Goal: Information Seeking & Learning: Learn about a topic

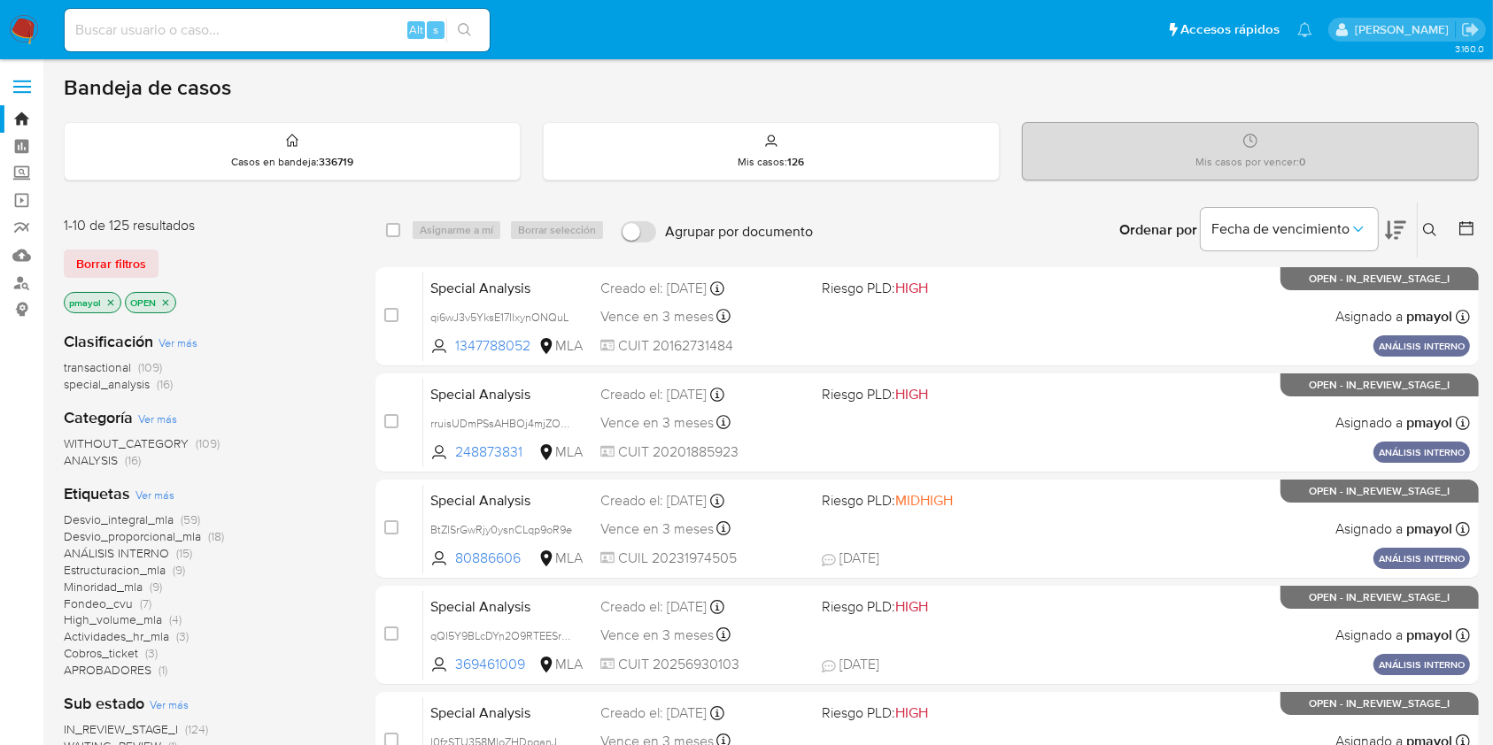
click at [326, 39] on input at bounding box center [277, 30] width 425 height 23
paste input "2113883957"
type input "2113883957"
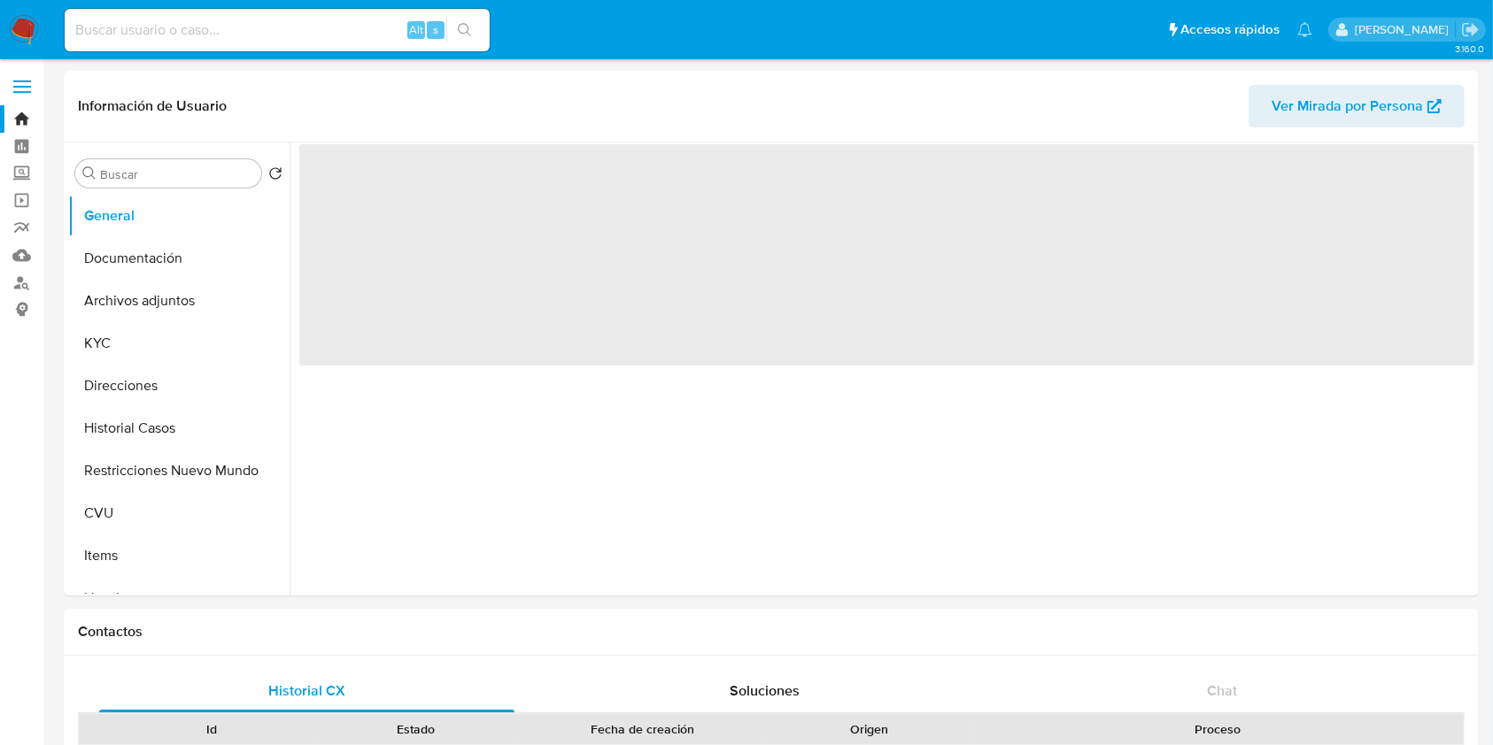
select select "10"
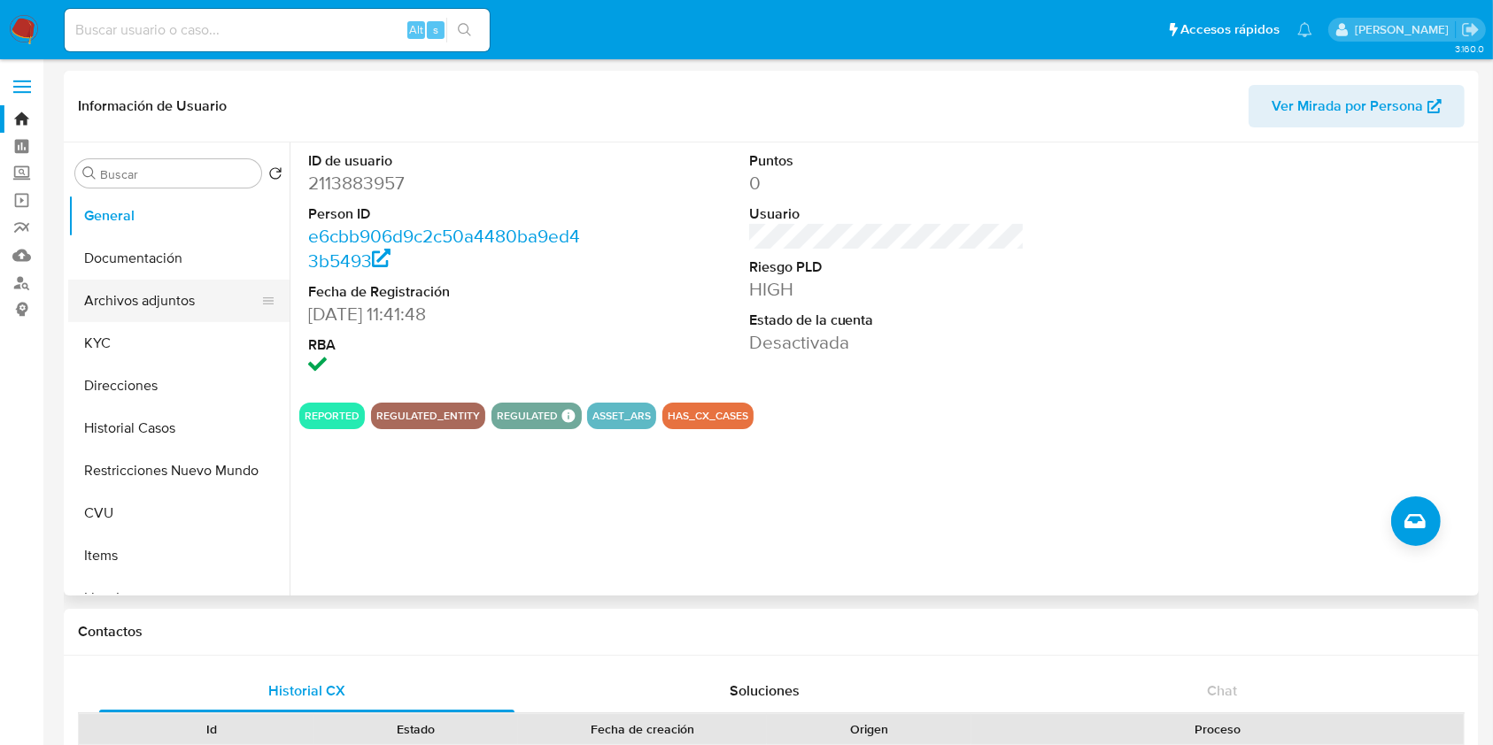
click at [184, 315] on button "Archivos adjuntos" at bounding box center [171, 301] width 207 height 42
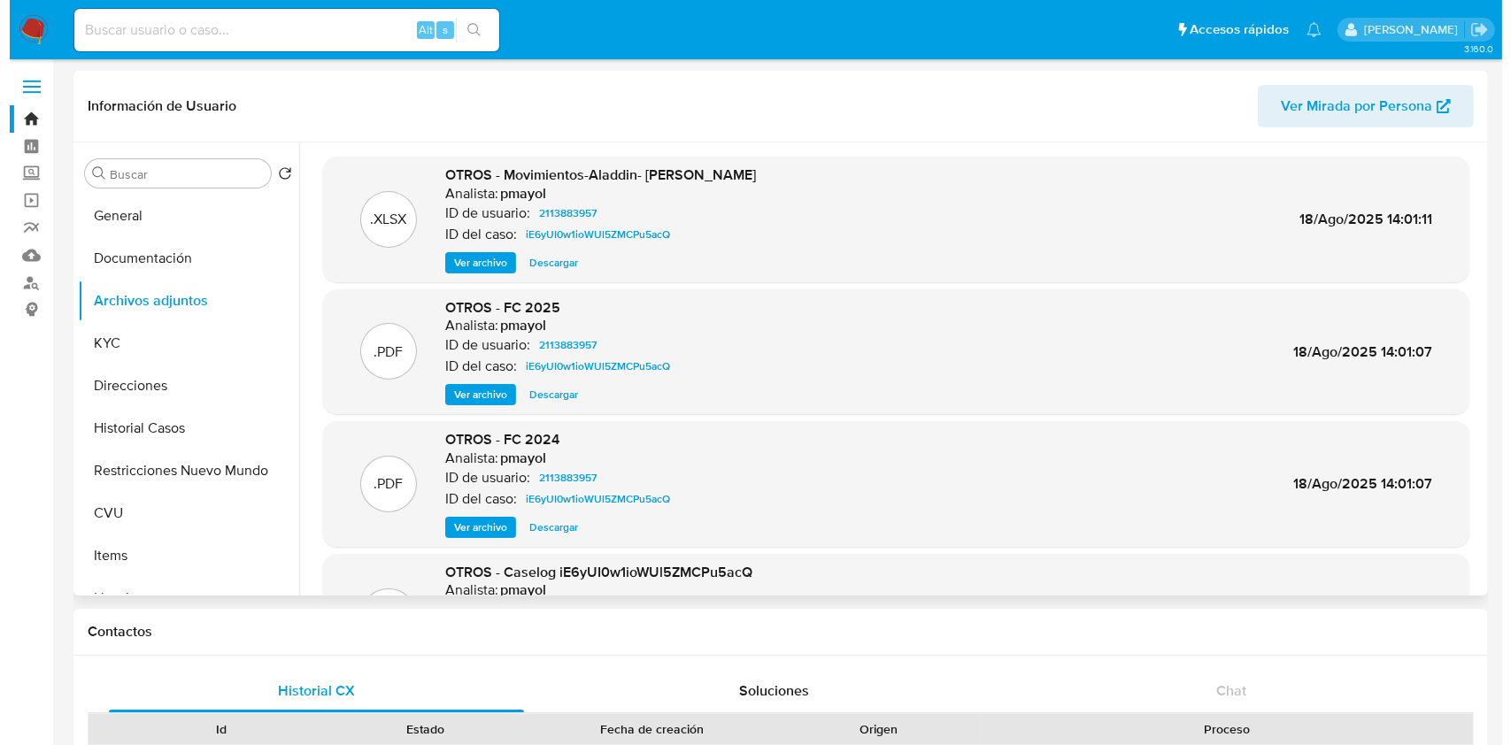
scroll to position [135, 0]
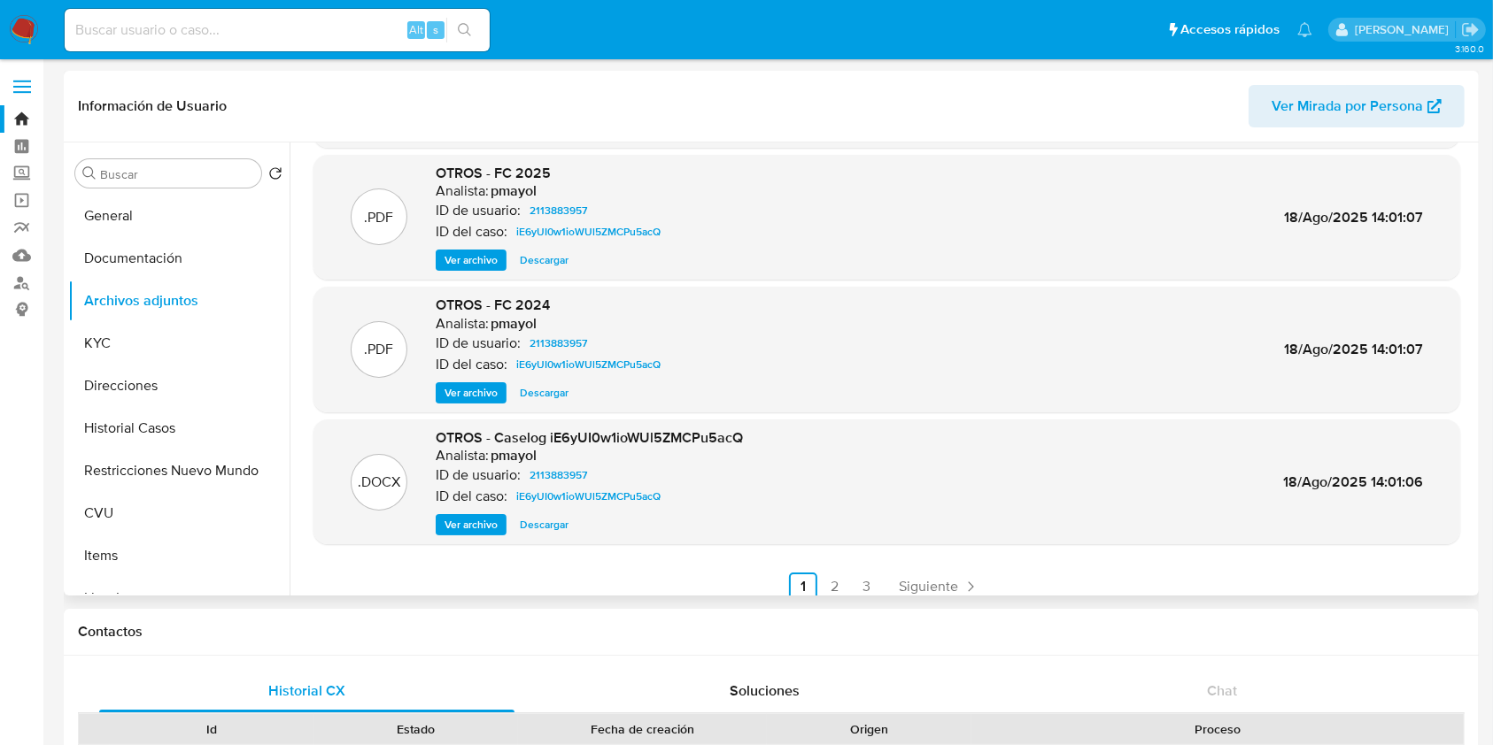
click at [458, 528] on span "Ver archivo" at bounding box center [470, 525] width 53 height 18
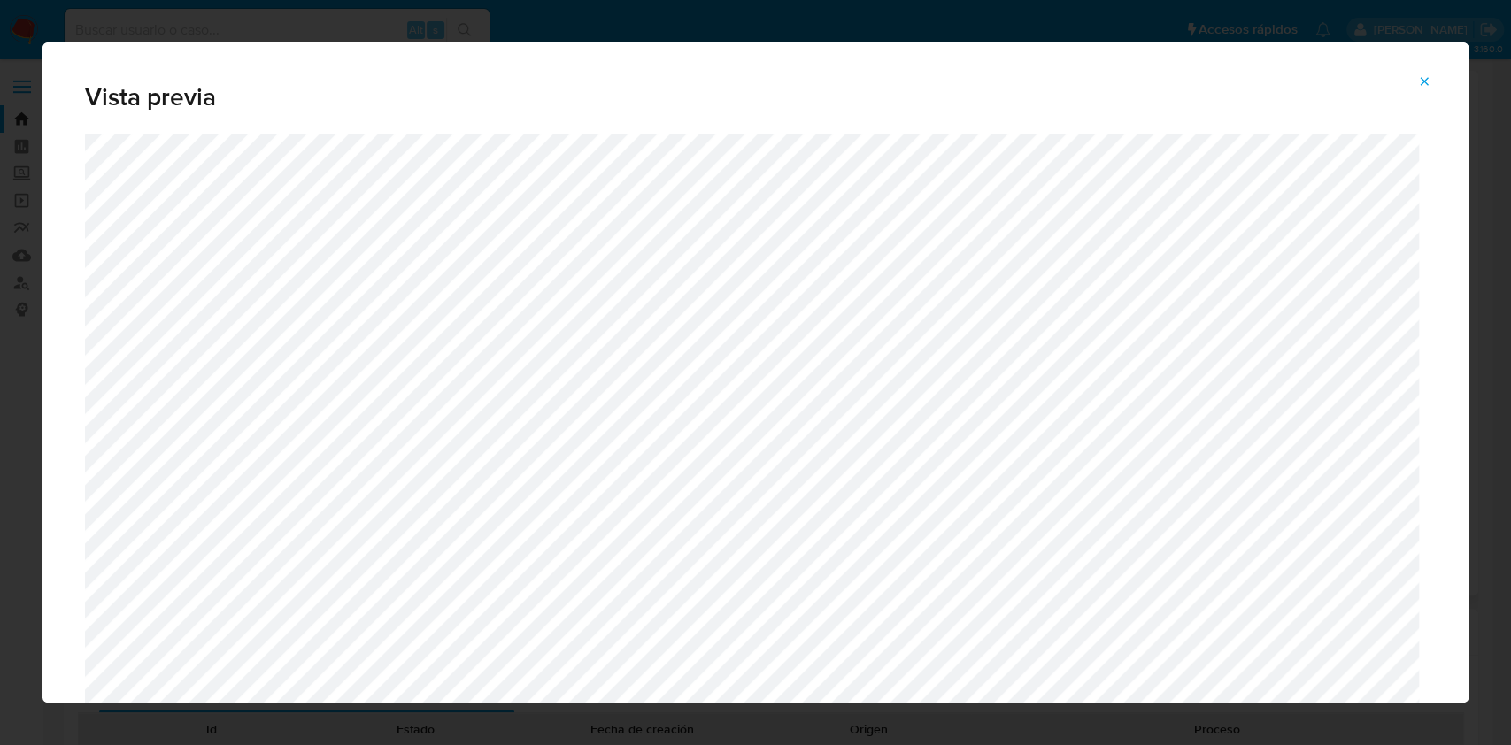
drag, startPoint x: 1468, startPoint y: 163, endPoint x: 1460, endPoint y: 209, distance: 46.7
click at [1460, 209] on div "Vista previa" at bounding box center [755, 372] width 1511 height 745
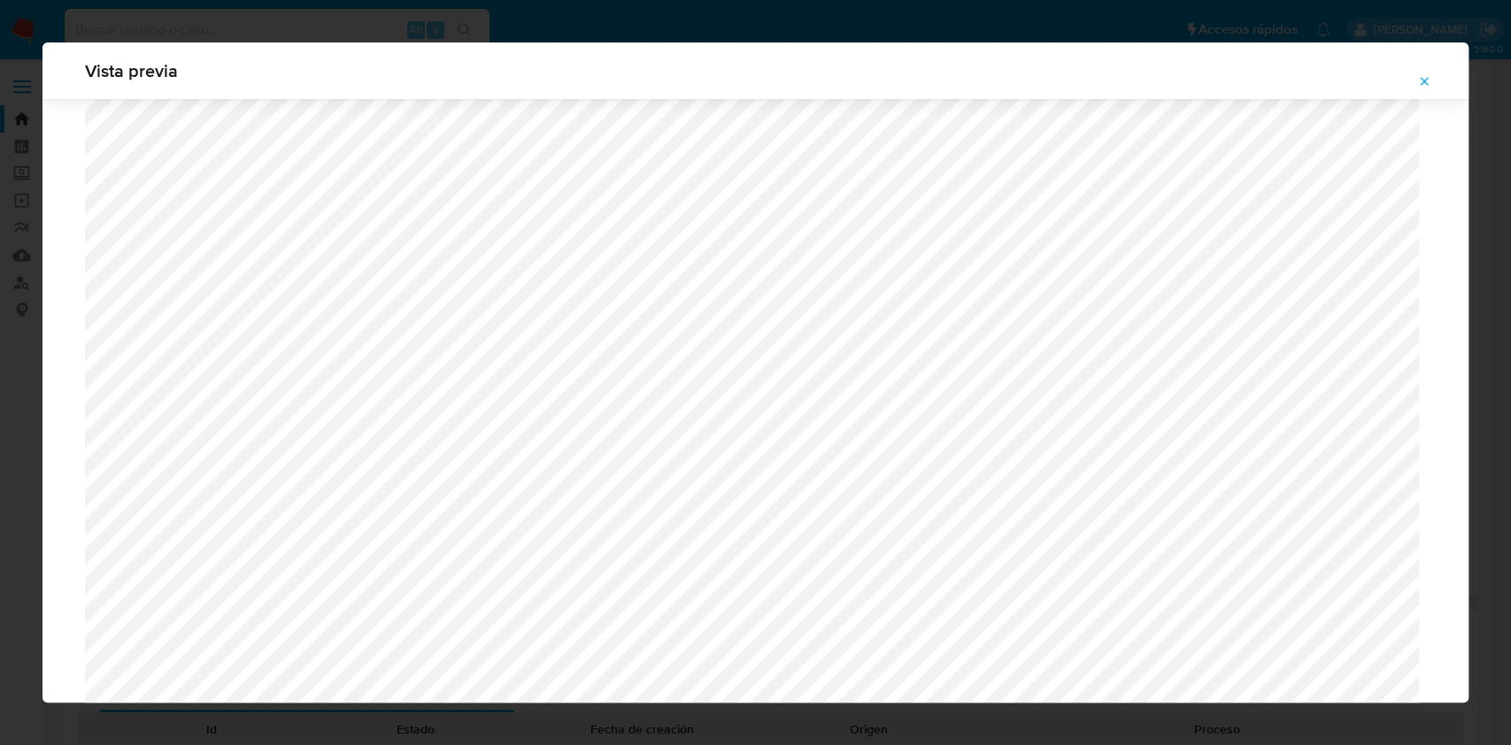
scroll to position [1604, 0]
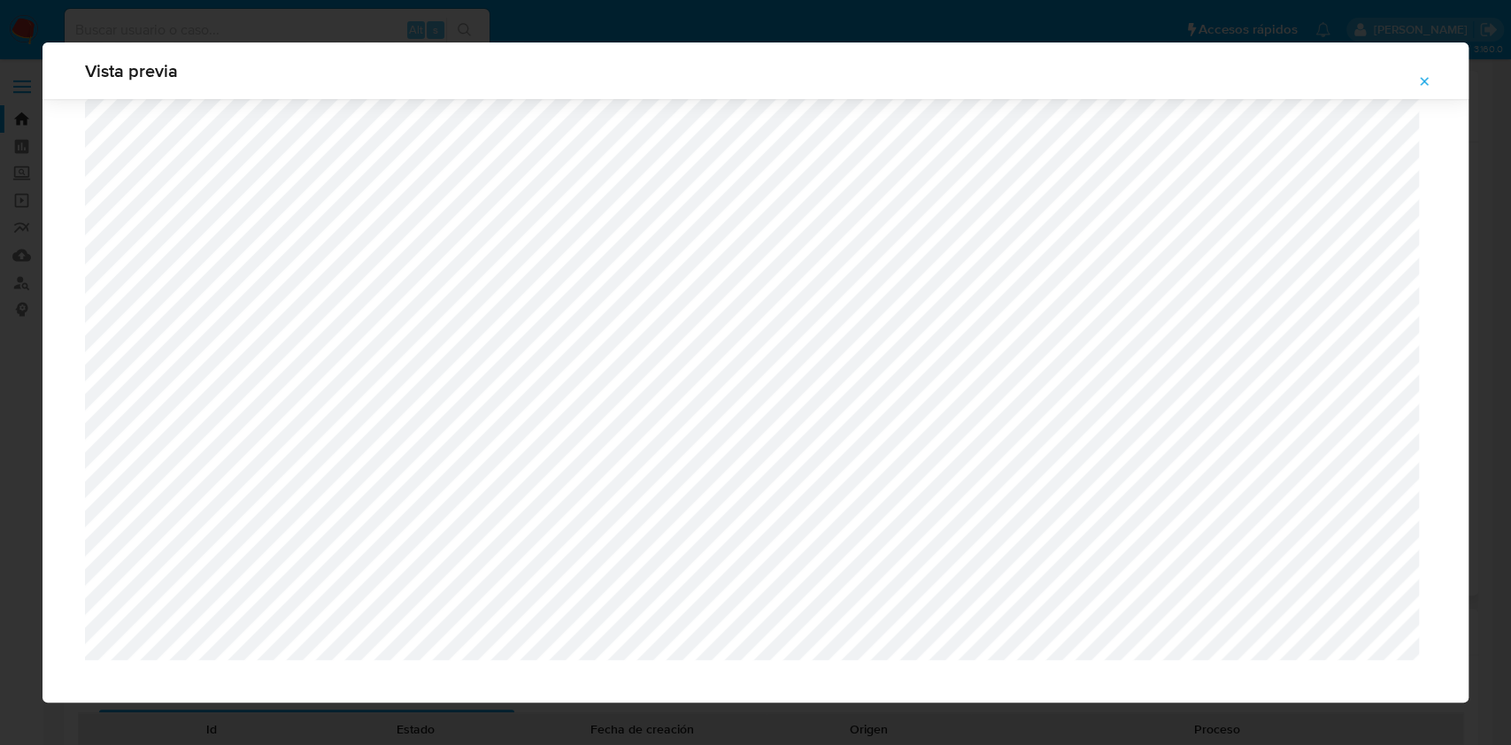
click at [1422, 81] on icon "Attachment preview" at bounding box center [1424, 81] width 14 height 14
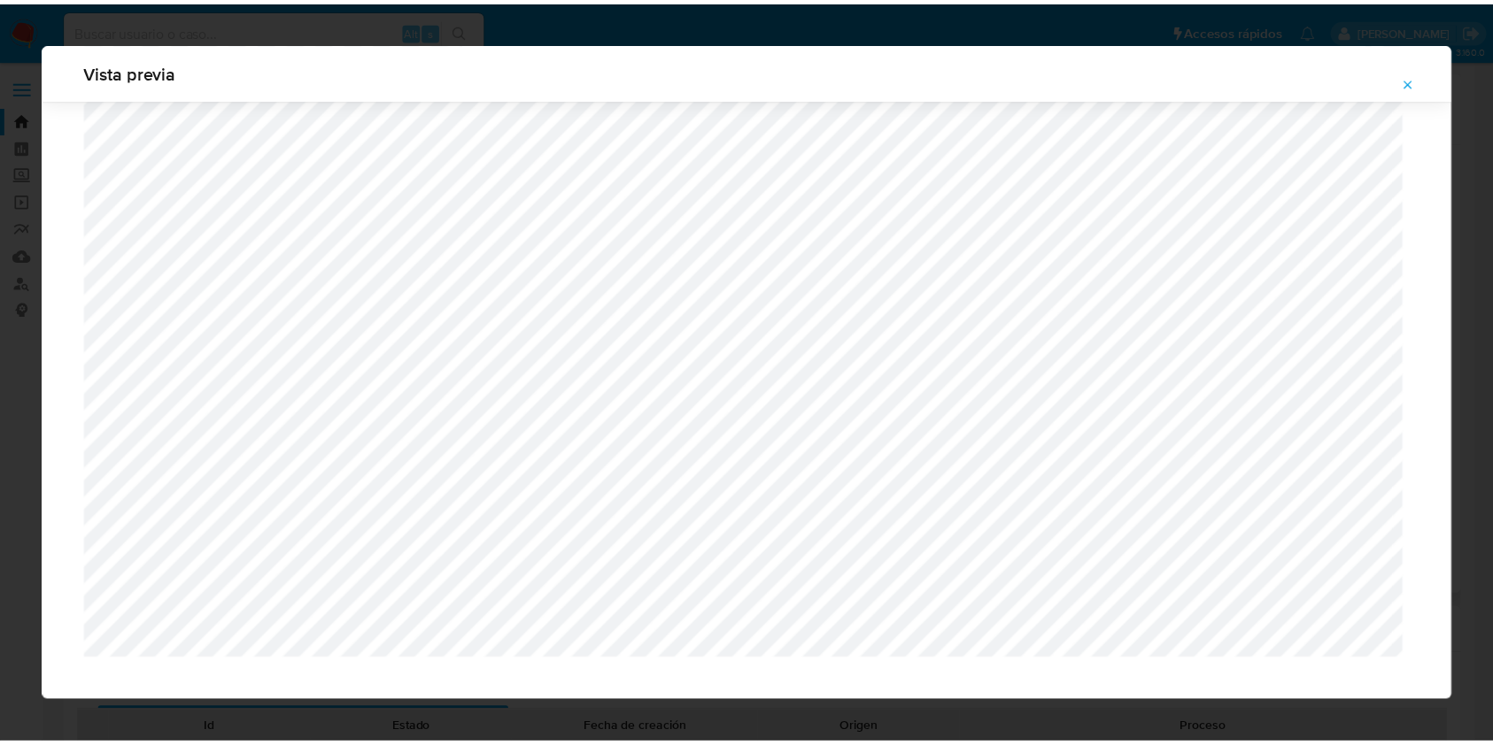
scroll to position [0, 0]
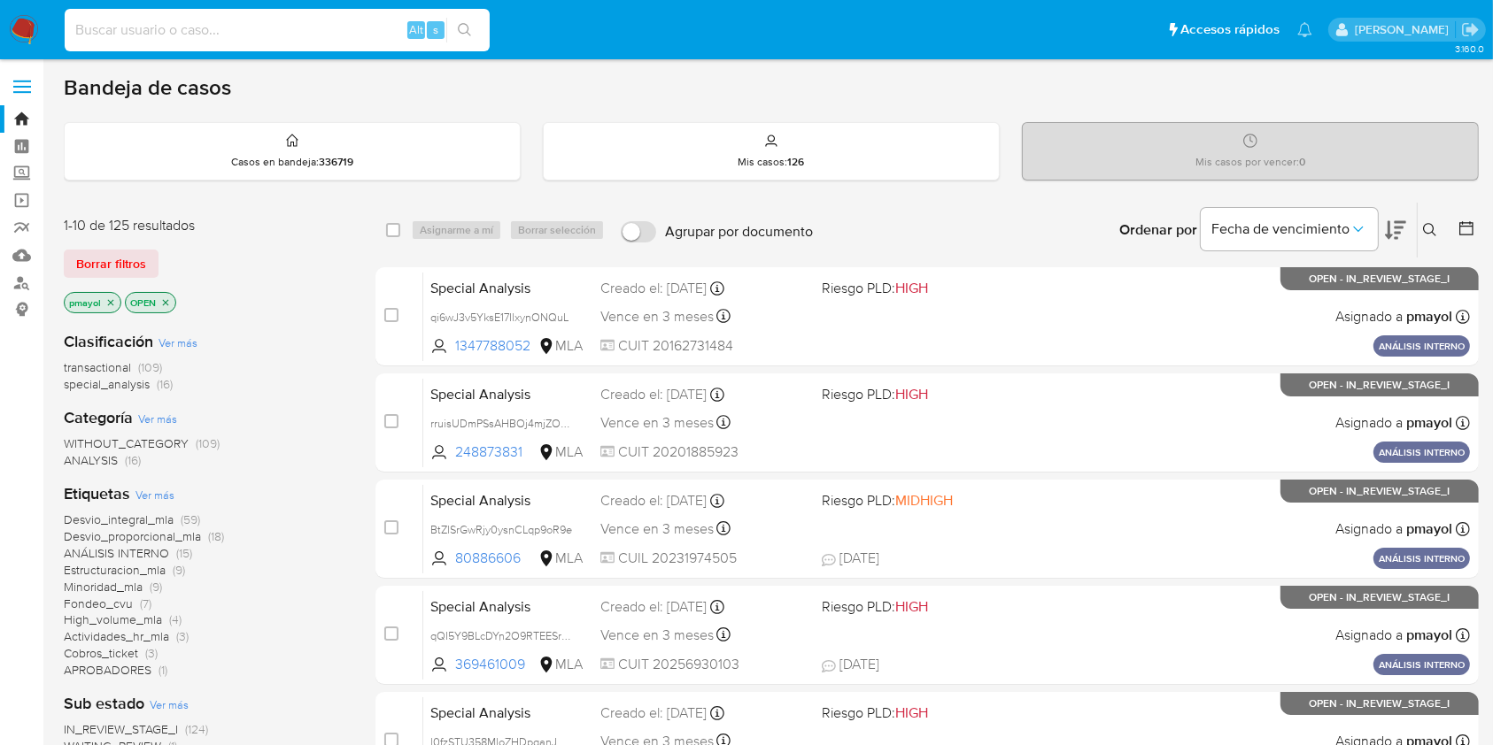
click at [305, 31] on input at bounding box center [277, 30] width 425 height 23
paste input "Oa1goURgU2glICu2nyuV8xsp"
type input "Oa1goURgU2glICu2nyuV8xsp"
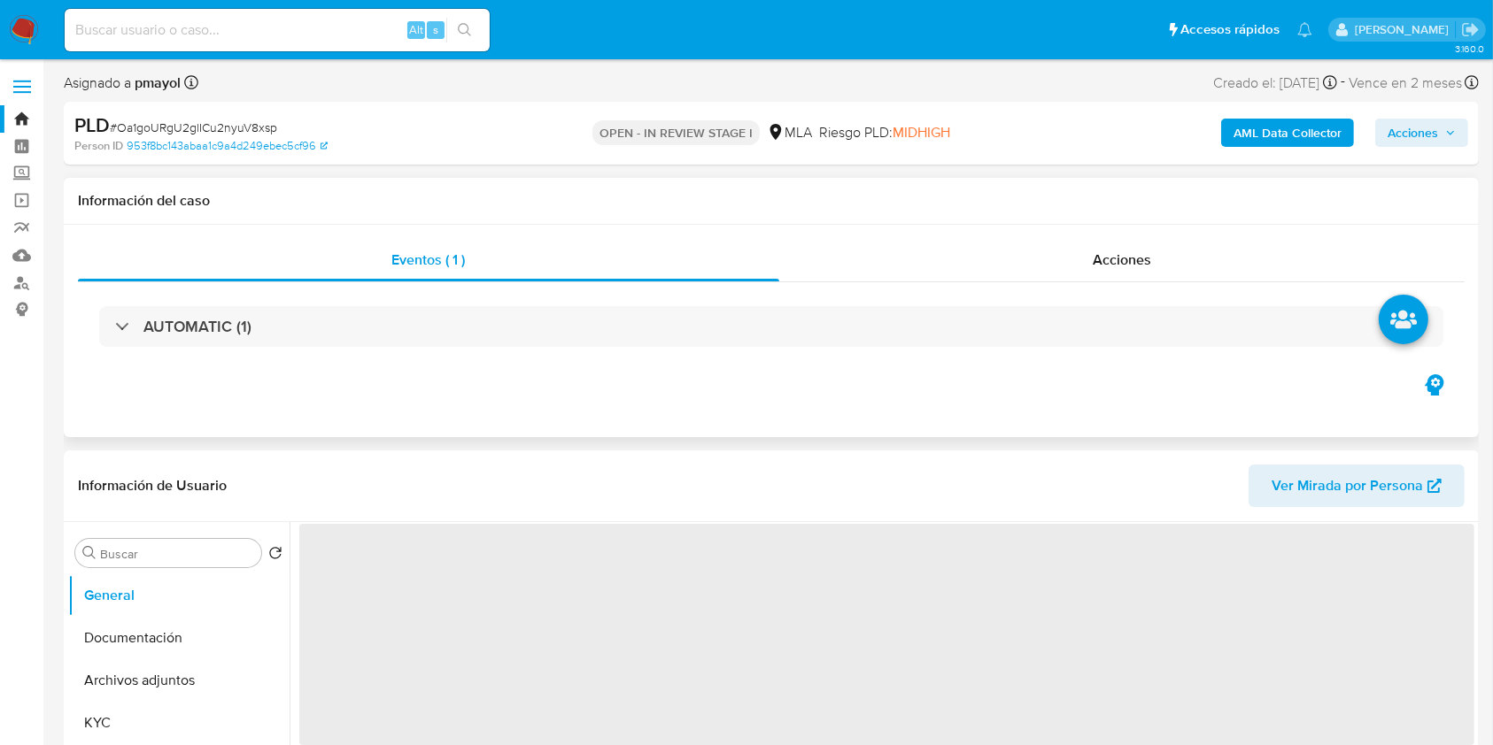
select select "10"
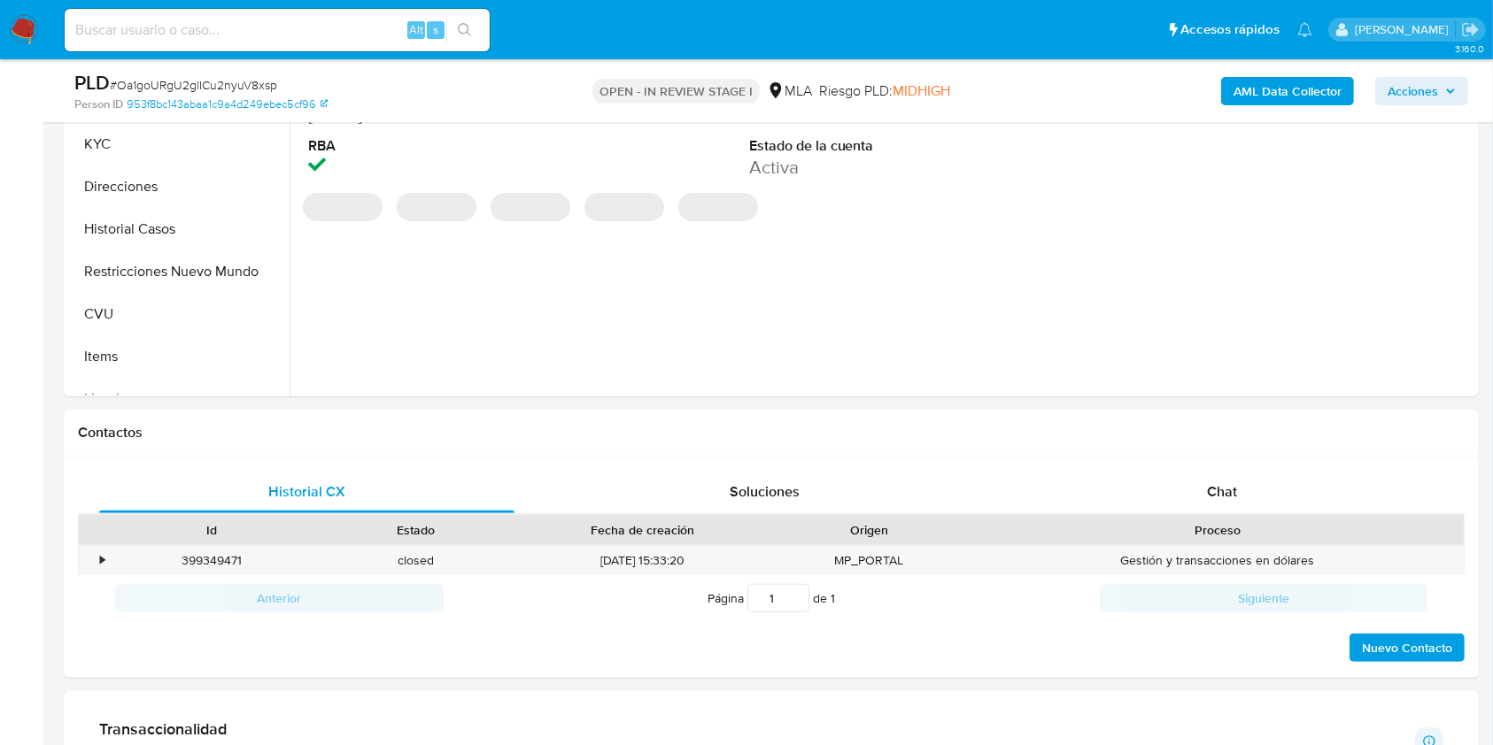
scroll to position [519, 0]
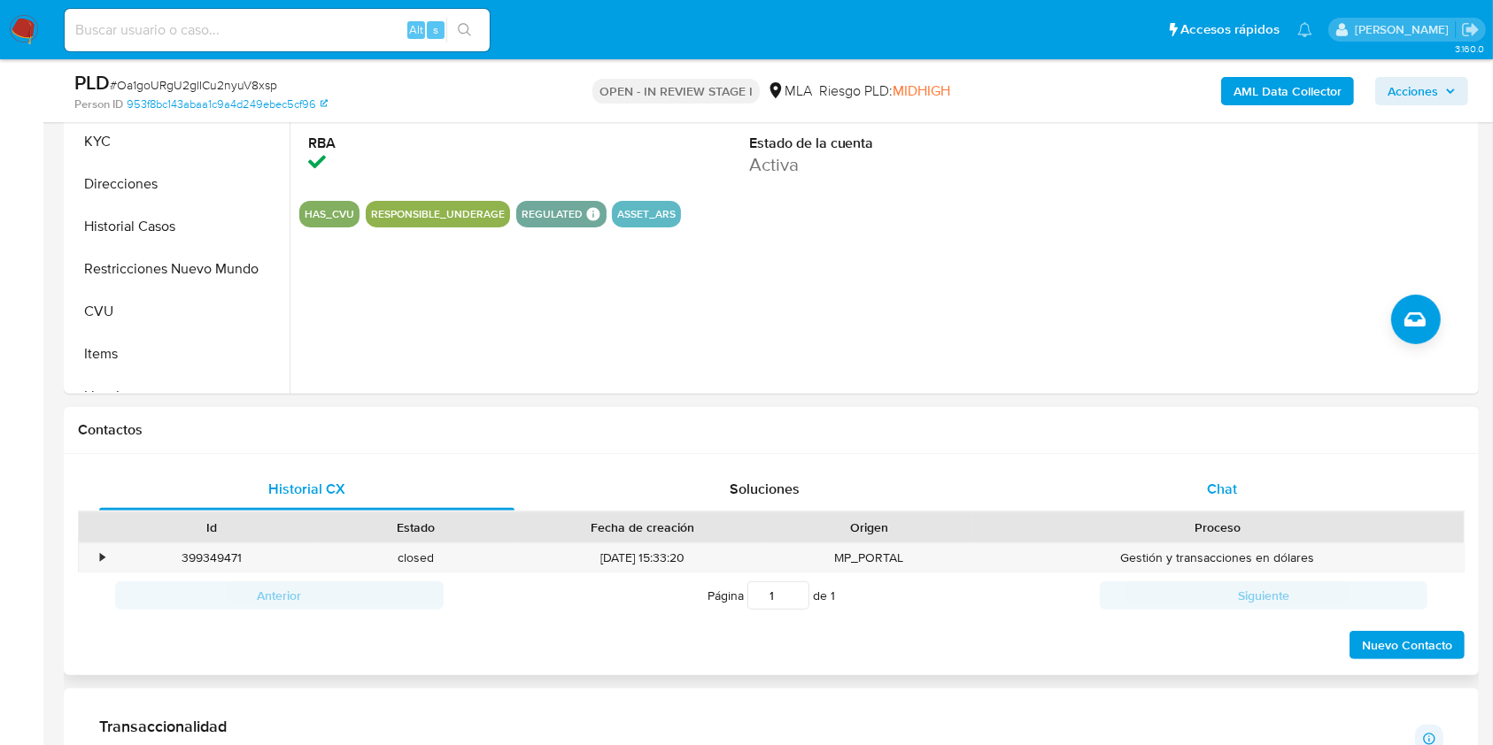
click at [1245, 477] on div "Chat" at bounding box center [1221, 489] width 415 height 42
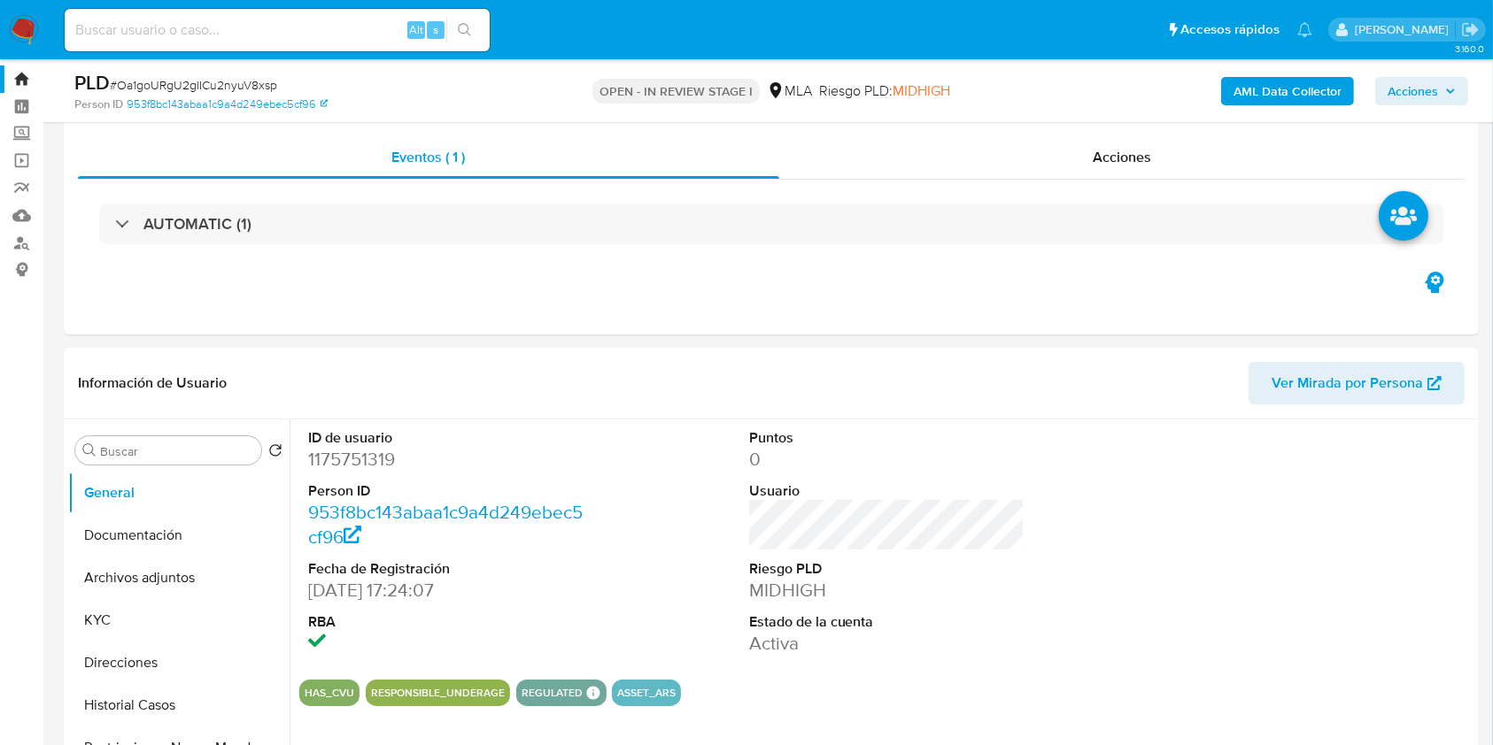
scroll to position [32, 0]
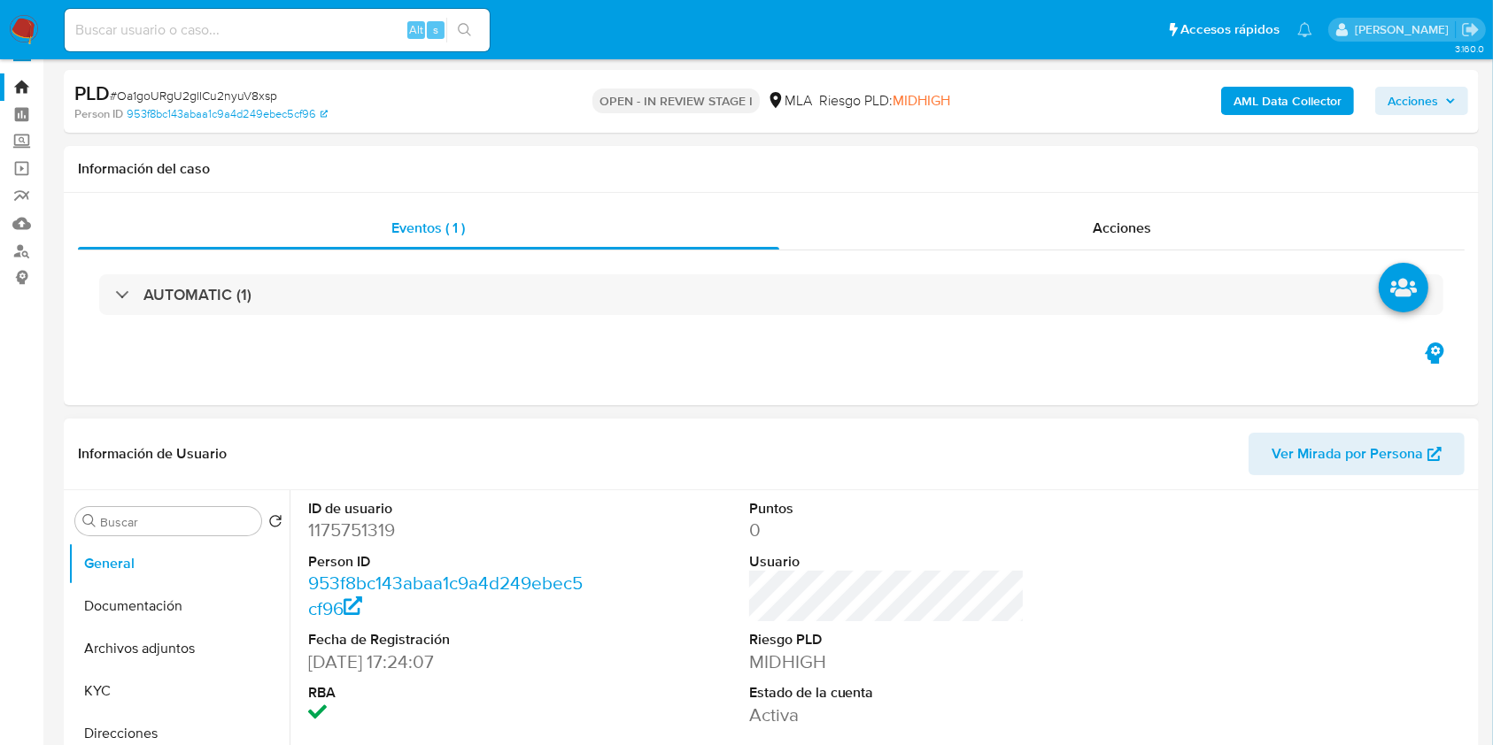
click at [345, 530] on dd "1175751319" at bounding box center [446, 530] width 276 height 25
copy dd "1175751319"
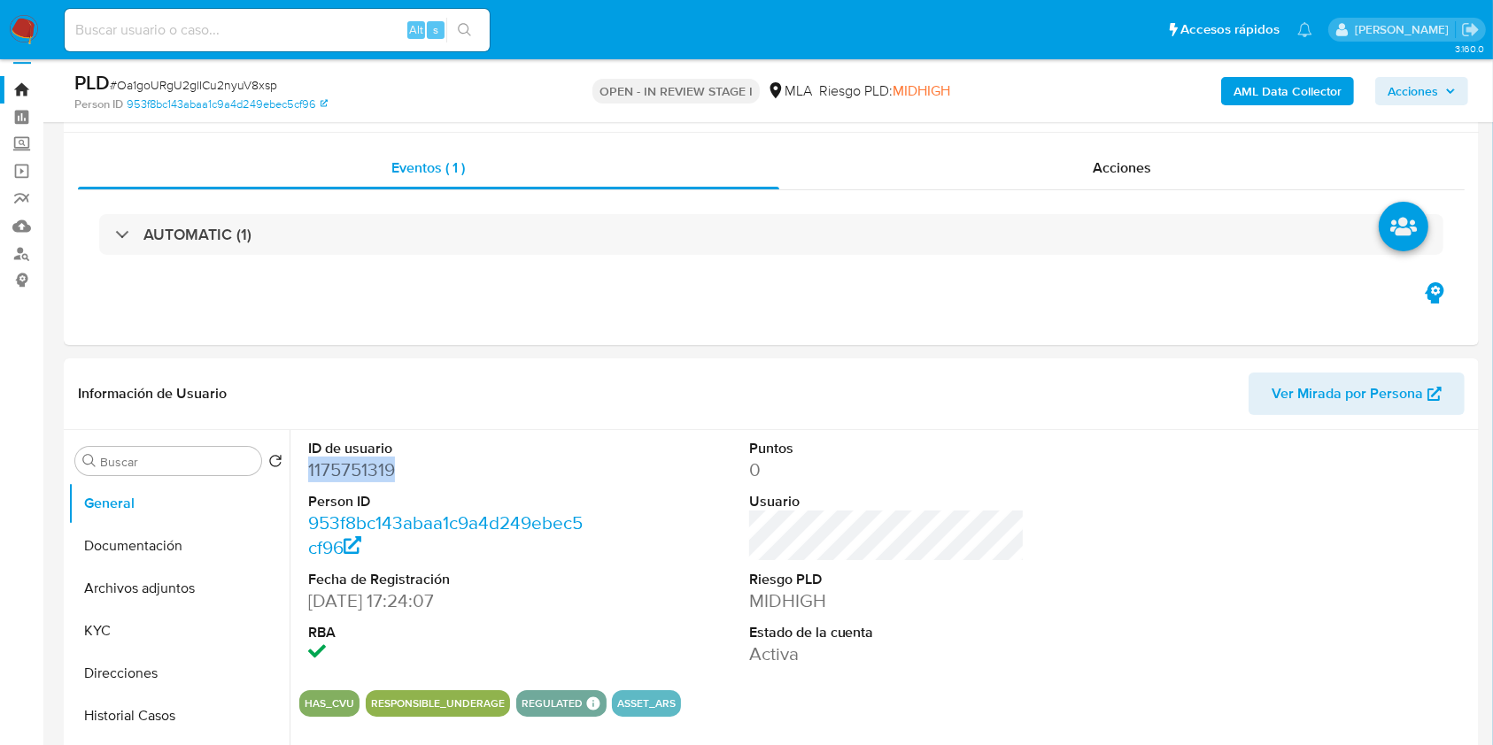
scroll to position [307, 0]
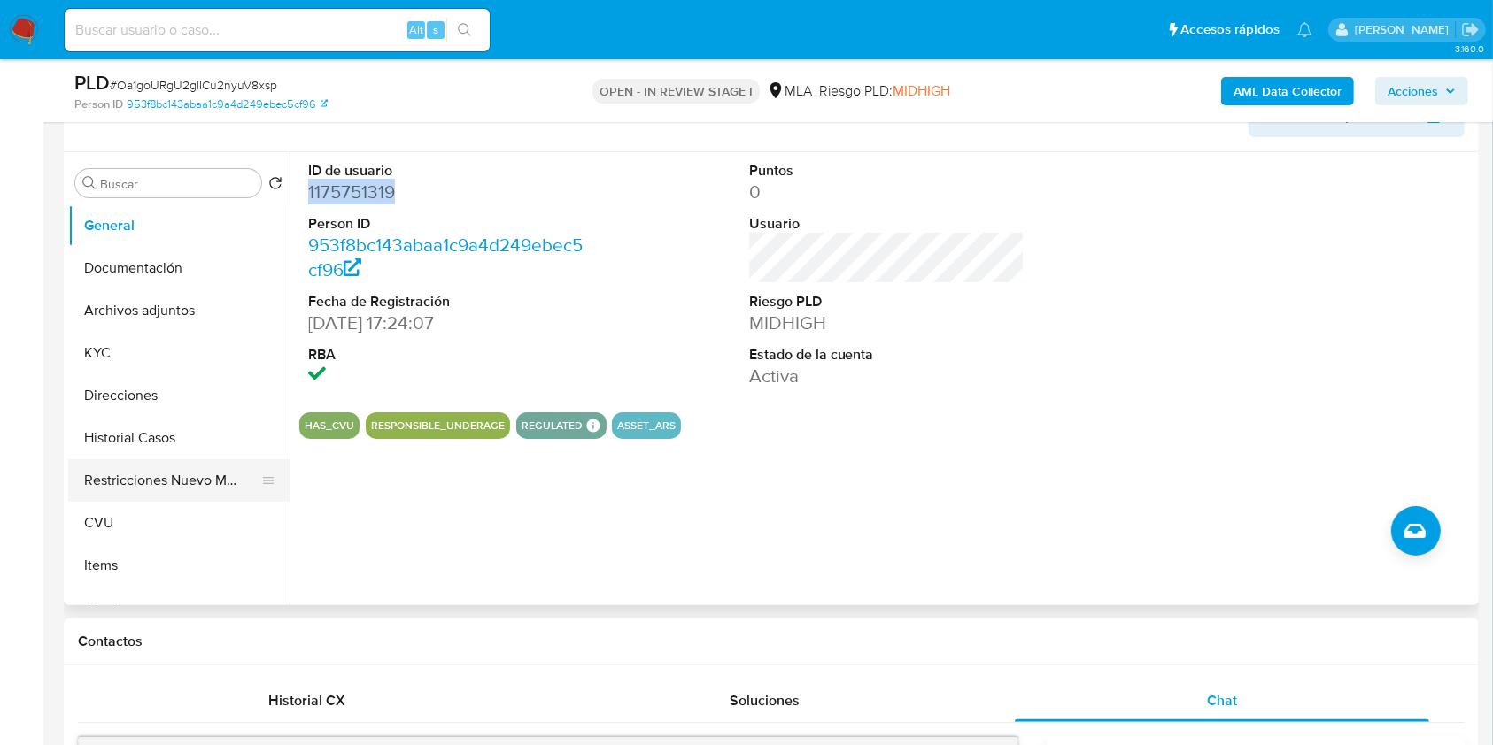
click at [191, 477] on button "Restricciones Nuevo Mundo" at bounding box center [171, 480] width 207 height 42
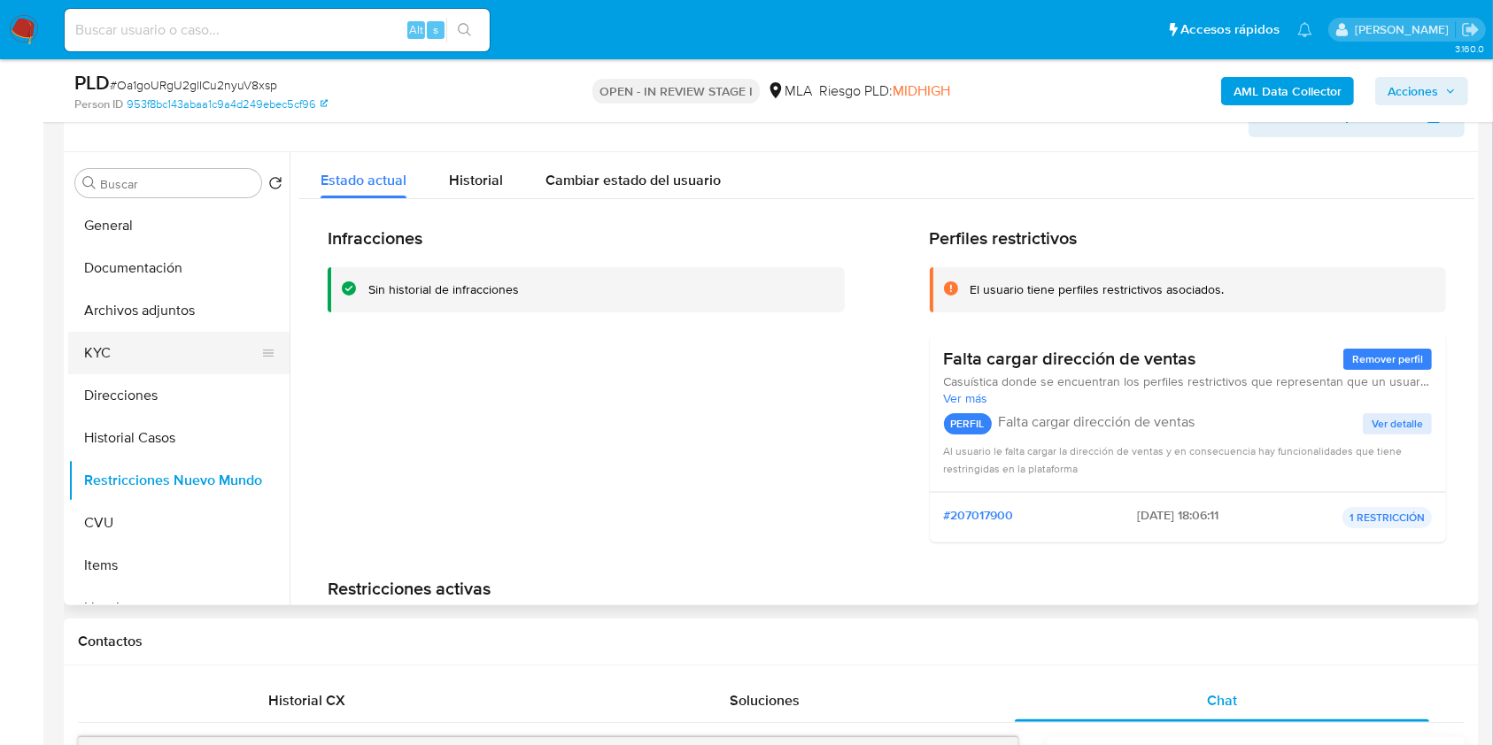
click at [149, 356] on button "KYC" at bounding box center [171, 353] width 207 height 42
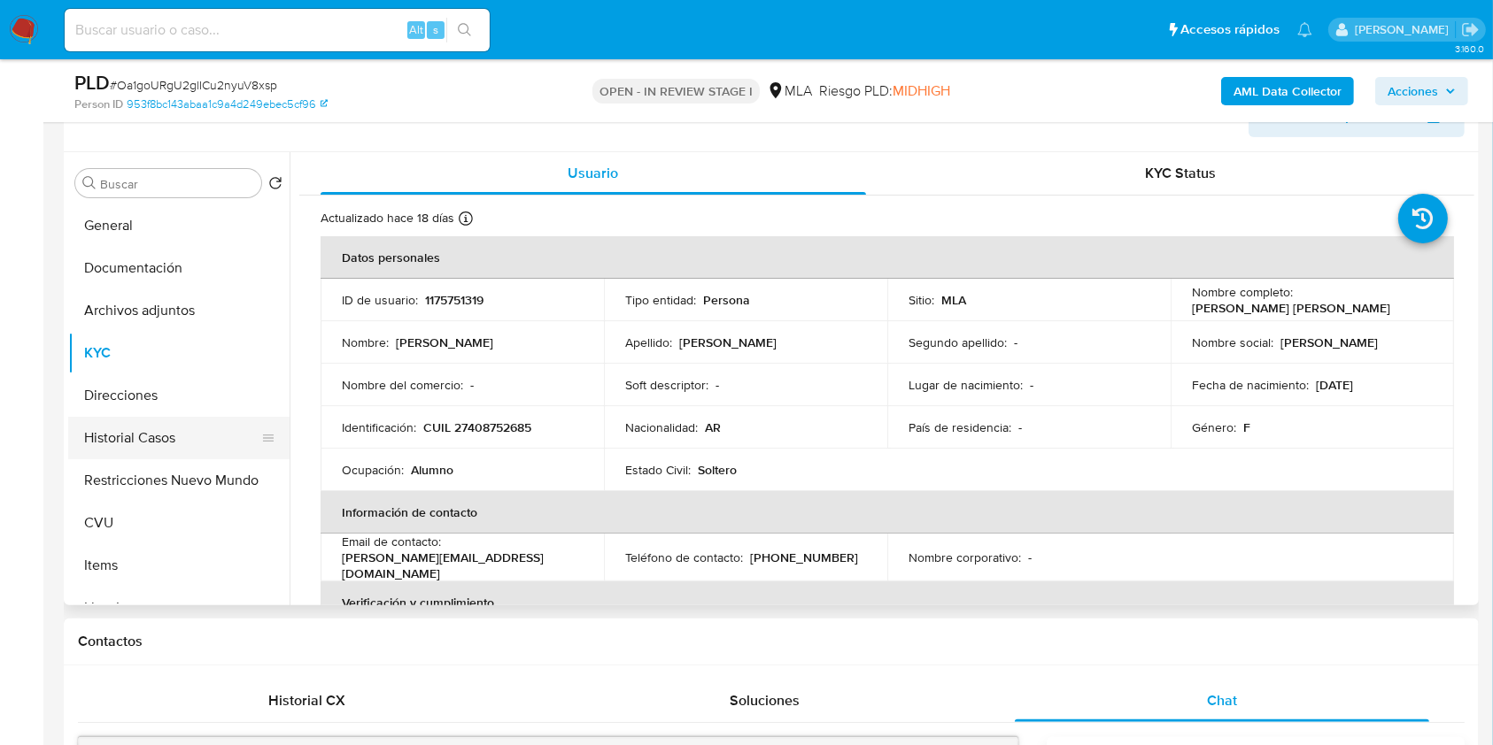
click at [144, 436] on button "Historial Casos" at bounding box center [171, 438] width 207 height 42
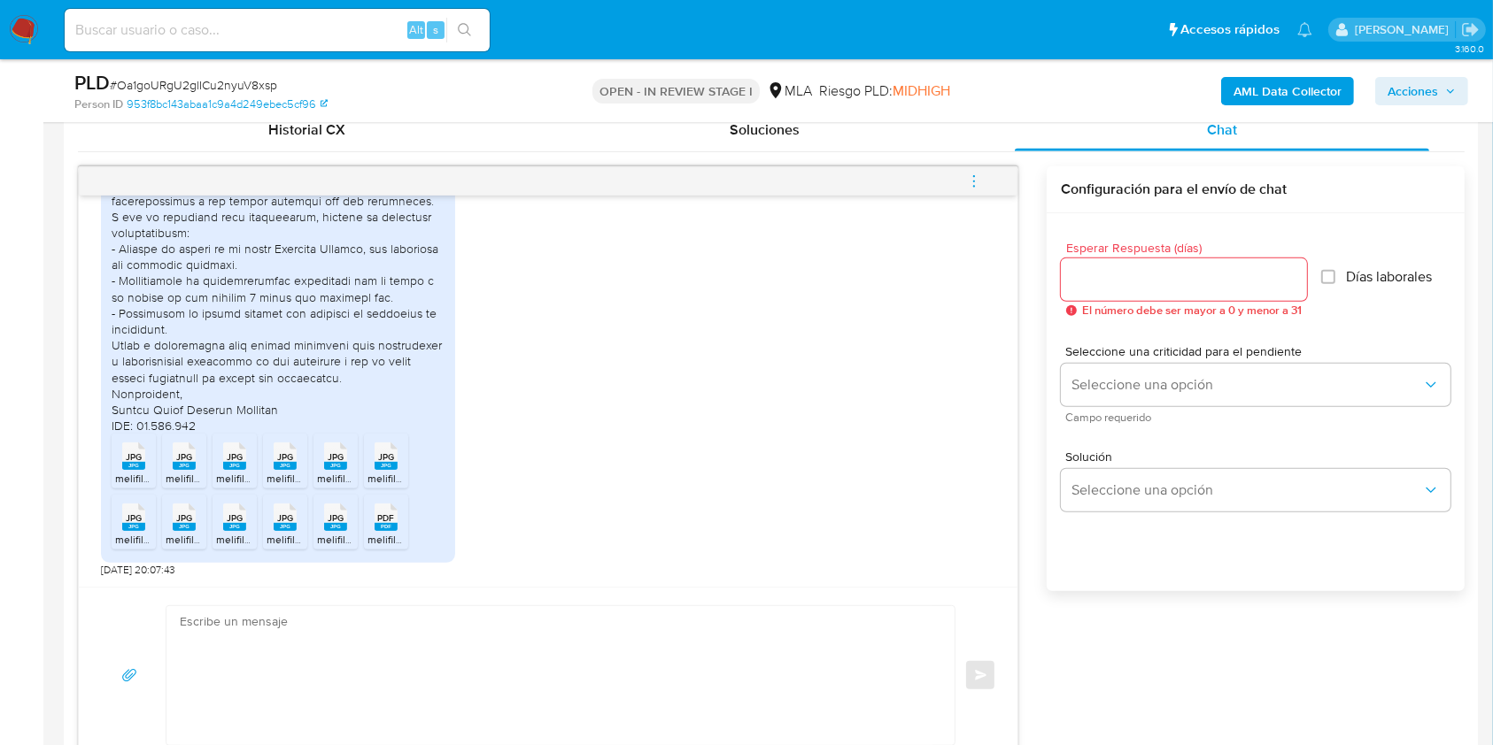
scroll to position [901, 0]
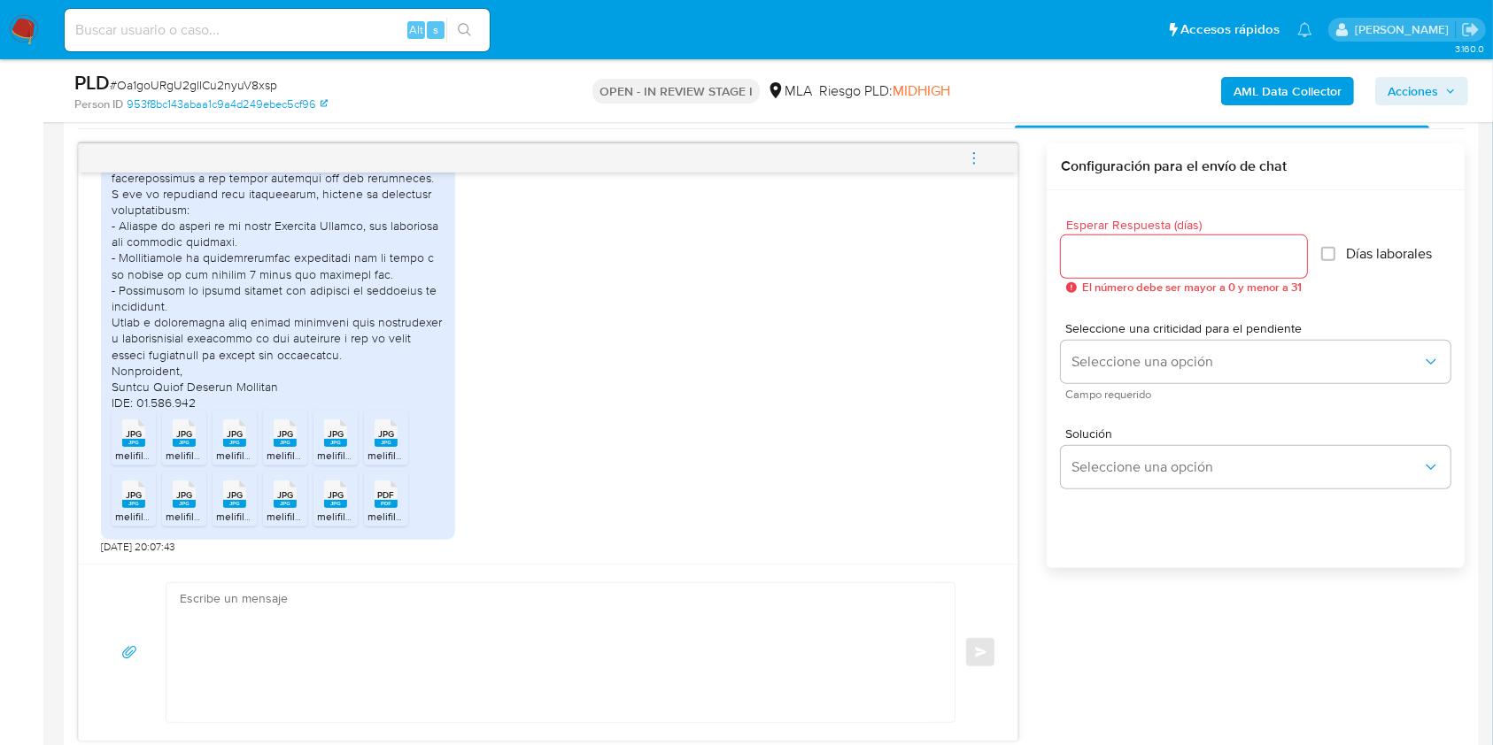
click at [122, 428] on icon at bounding box center [133, 433] width 23 height 27
click at [173, 436] on icon at bounding box center [184, 433] width 23 height 27
click at [240, 450] on span "melifile2306743407788224490.jpg" at bounding box center [299, 455] width 167 height 15
click at [297, 440] on div "JPG JPG" at bounding box center [284, 431] width 37 height 35
click at [330, 443] on rect at bounding box center [335, 443] width 23 height 8
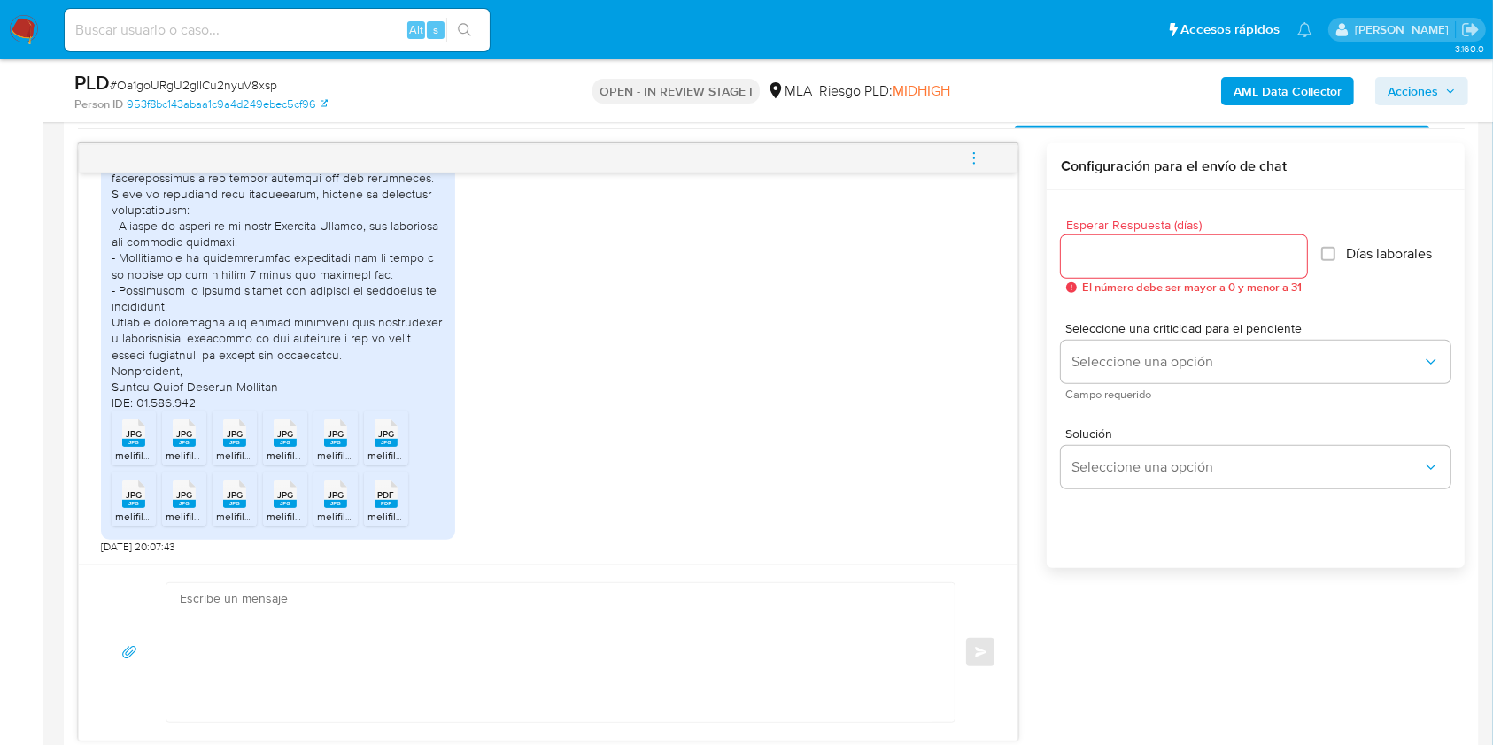
click at [388, 443] on rect at bounding box center [385, 443] width 23 height 8
click at [125, 506] on rect at bounding box center [133, 504] width 23 height 8
click at [180, 510] on span "melifile7142590186883340743.jpg" at bounding box center [247, 516] width 163 height 15
click at [227, 507] on icon "JPG" at bounding box center [234, 494] width 23 height 31
click at [282, 518] on span "melifile2712104593974348020.jpg" at bounding box center [347, 516] width 163 height 15
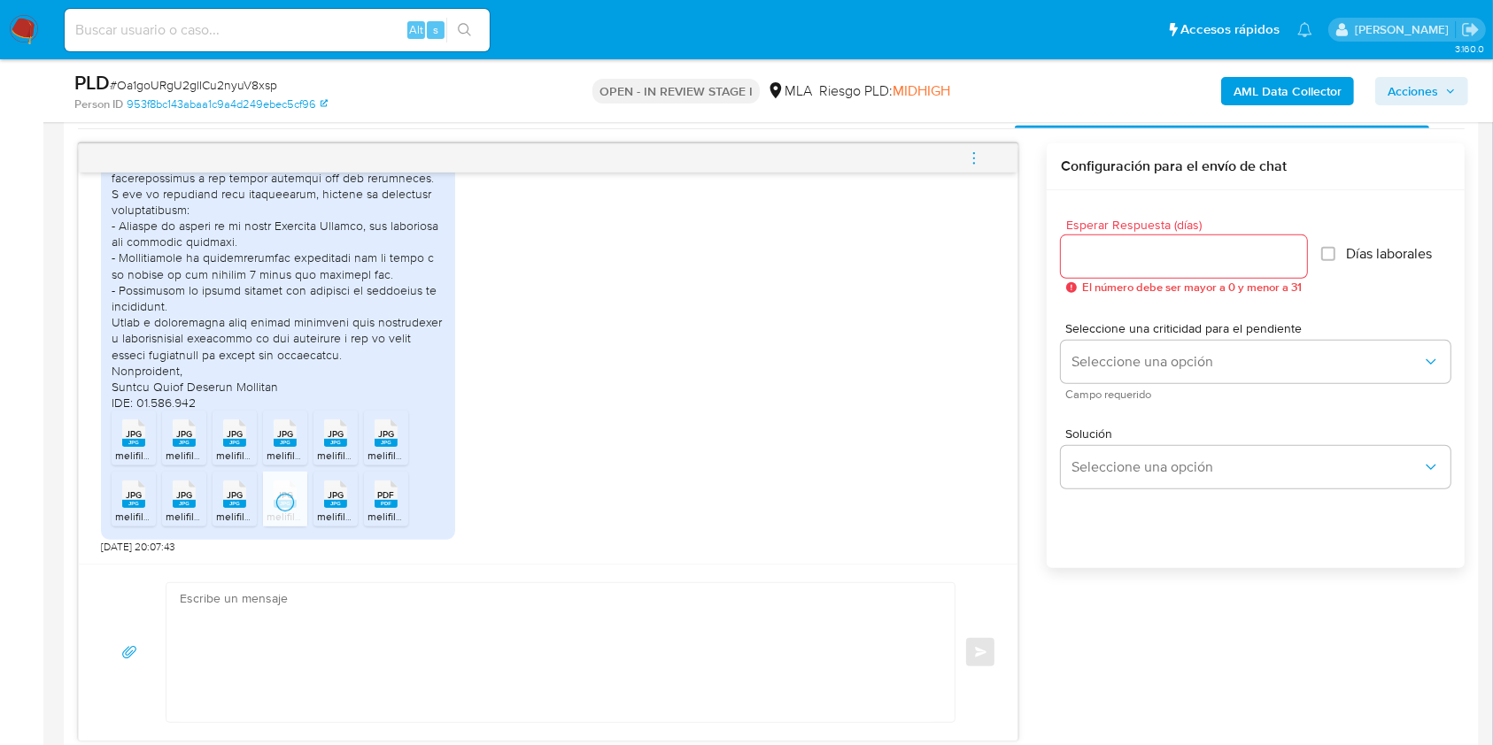
click at [339, 506] on rect at bounding box center [335, 504] width 23 height 8
click at [395, 508] on icon "PDF" at bounding box center [385, 494] width 23 height 31
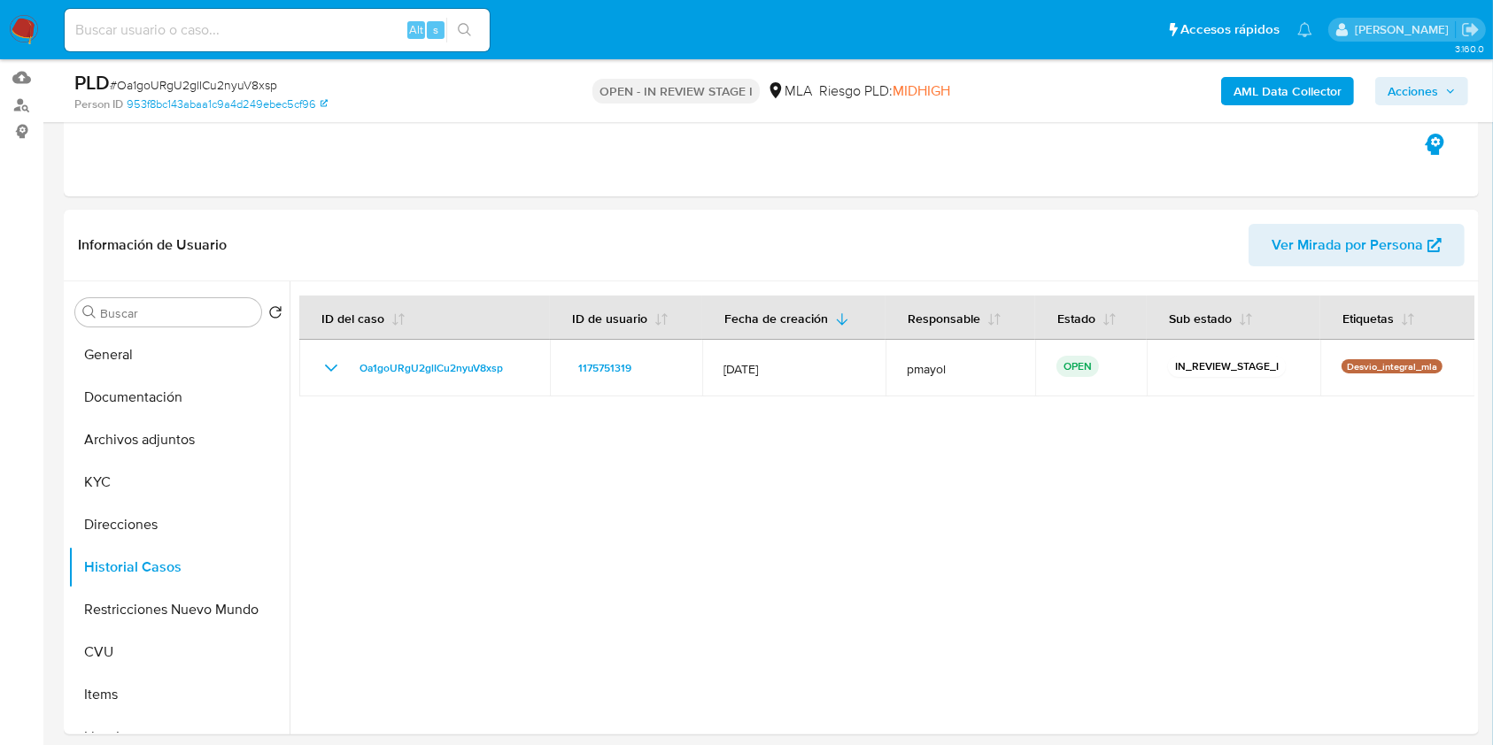
scroll to position [275, 0]
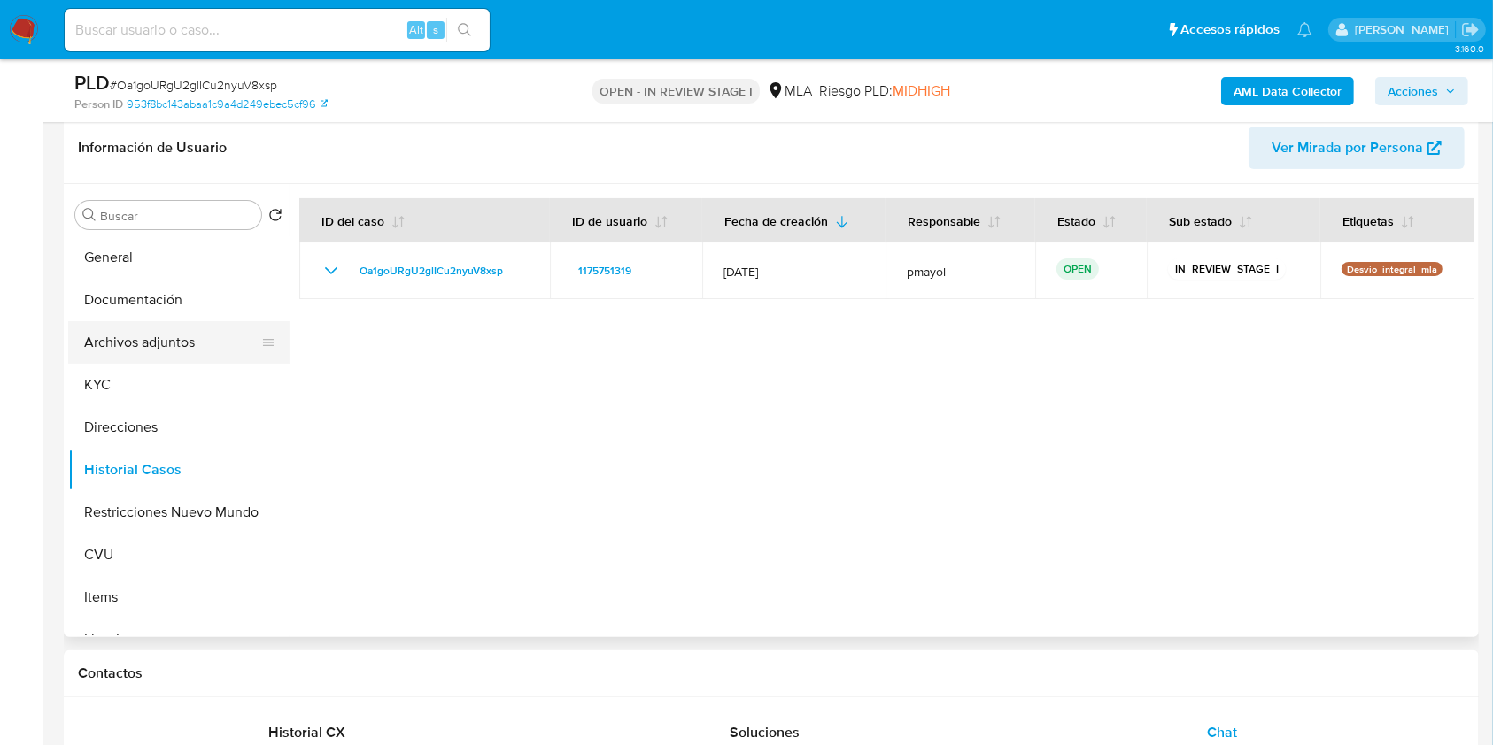
click at [158, 343] on button "Archivos adjuntos" at bounding box center [171, 342] width 207 height 42
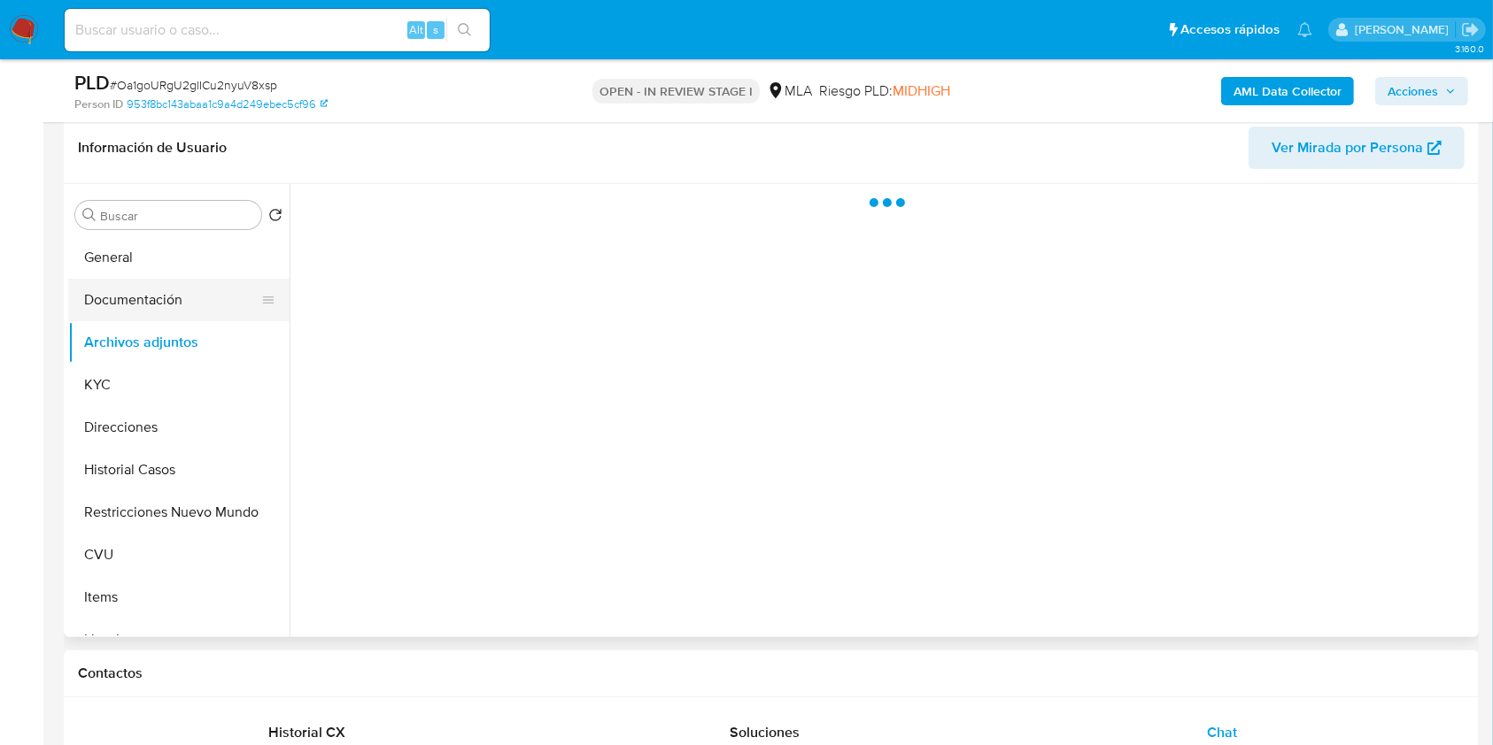
click at [135, 304] on button "Documentación" at bounding box center [171, 300] width 207 height 42
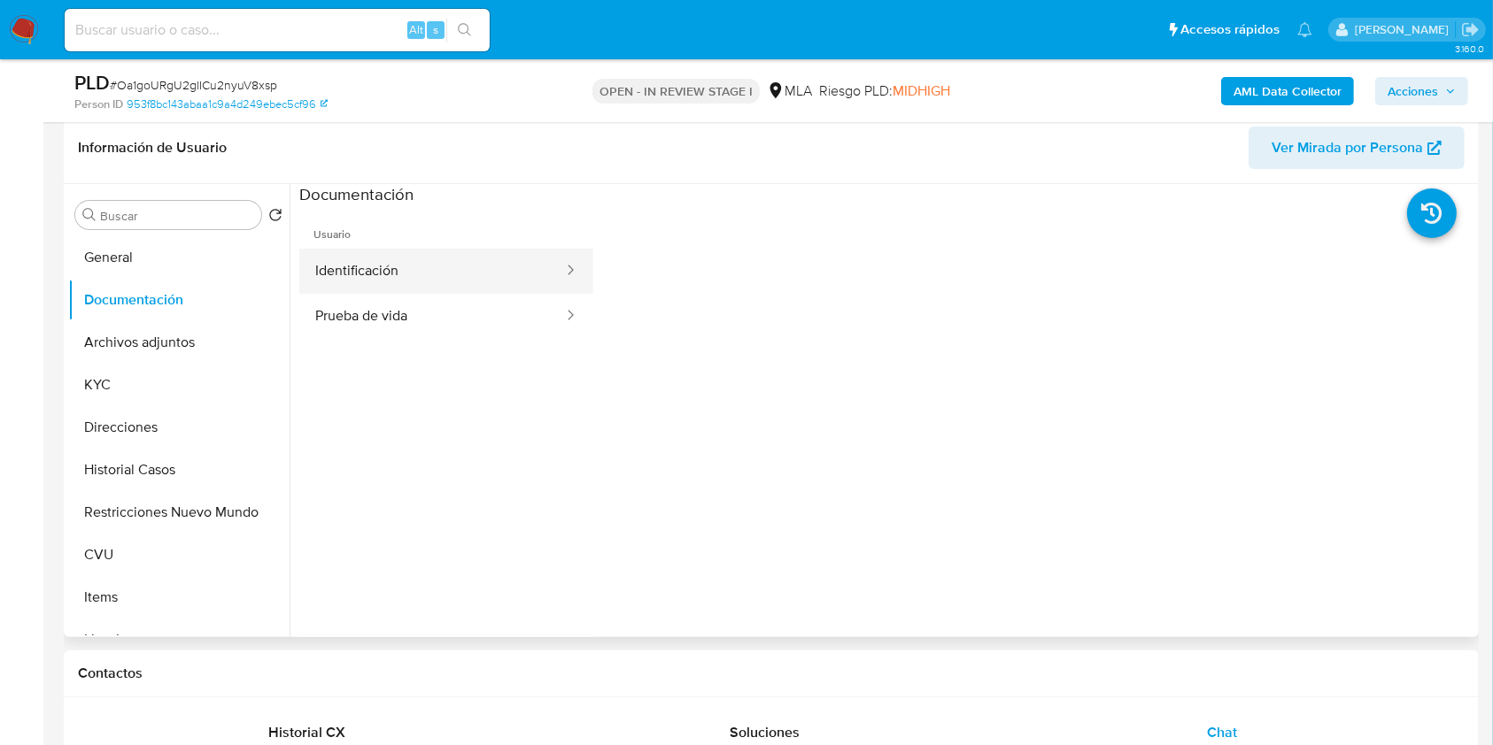
click at [446, 269] on button "Identificación" at bounding box center [432, 271] width 266 height 45
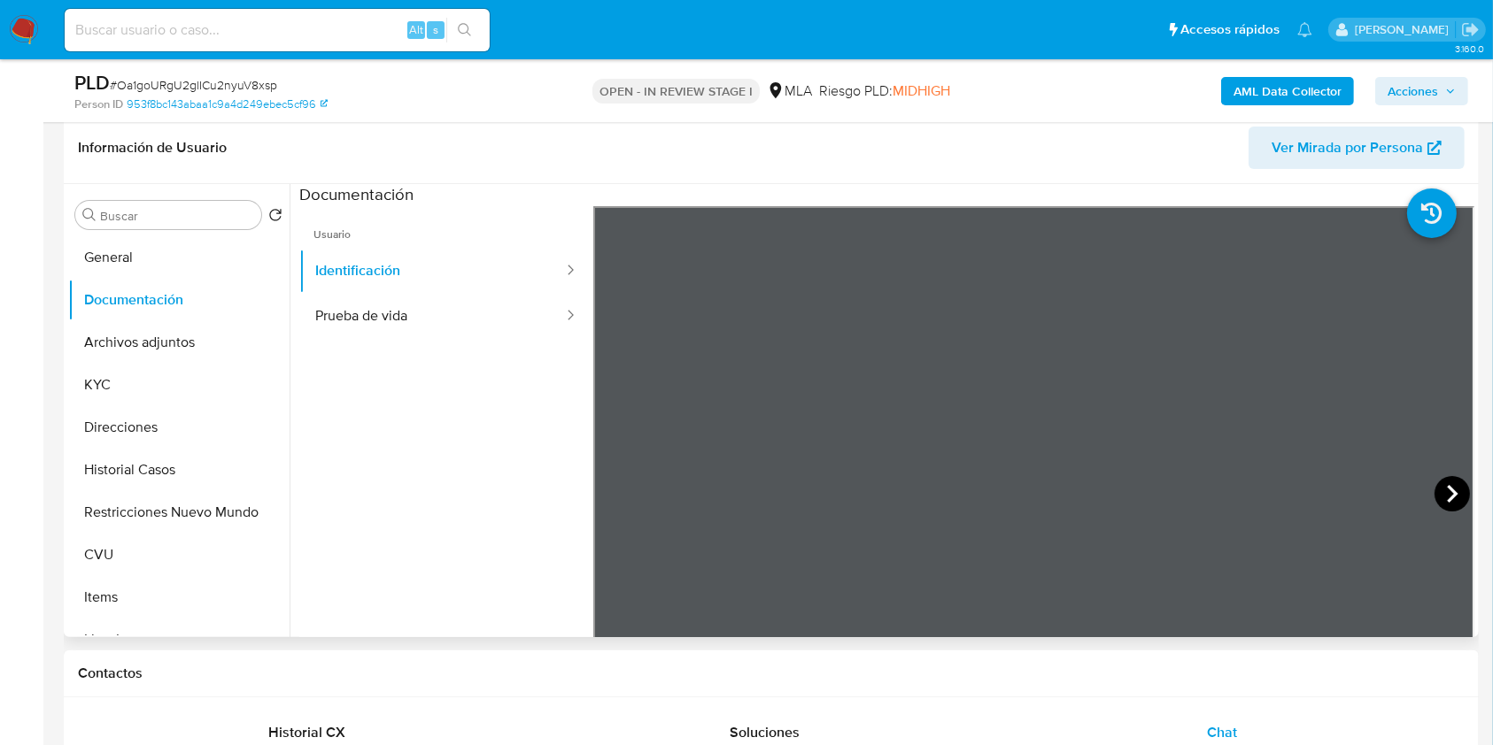
click at [1450, 485] on icon at bounding box center [1451, 493] width 35 height 35
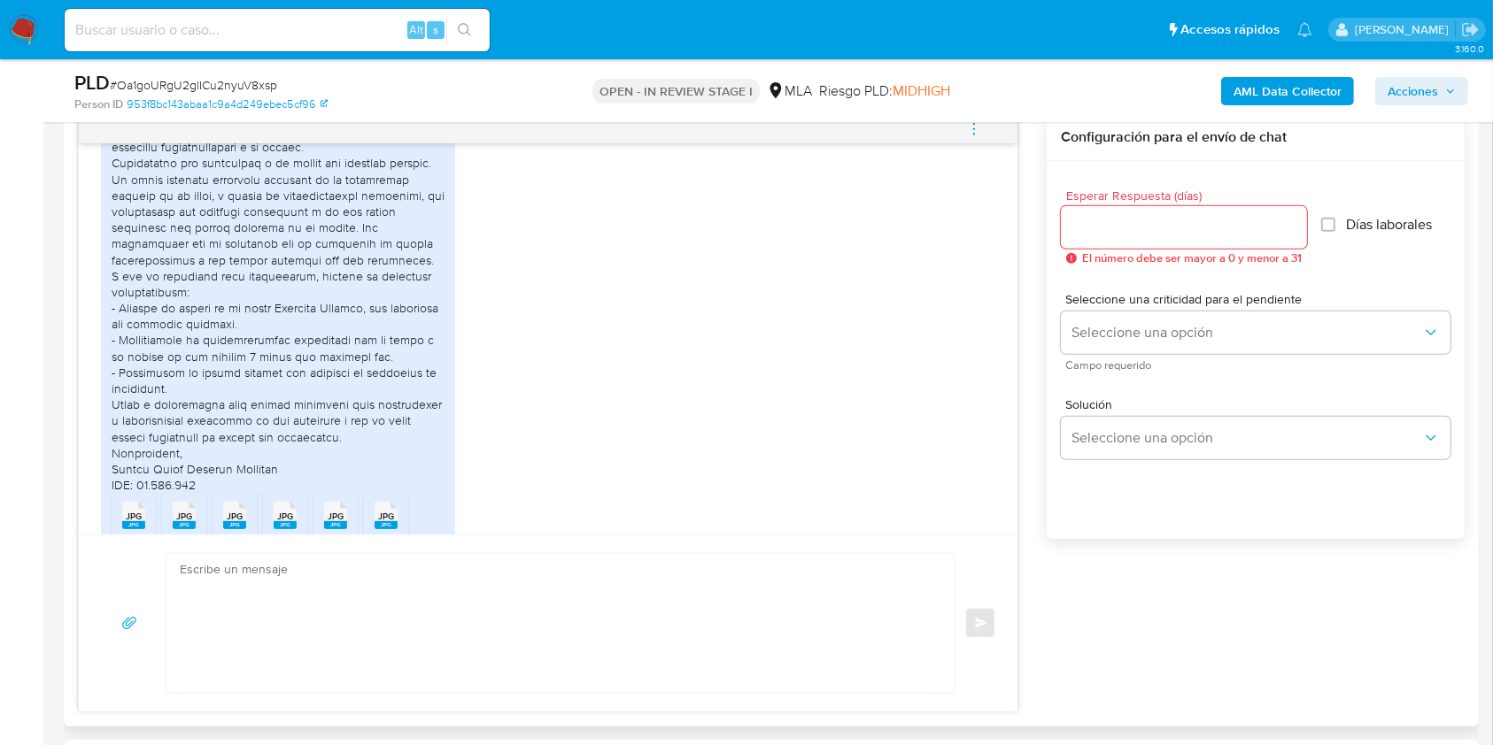
scroll to position [1066, 0]
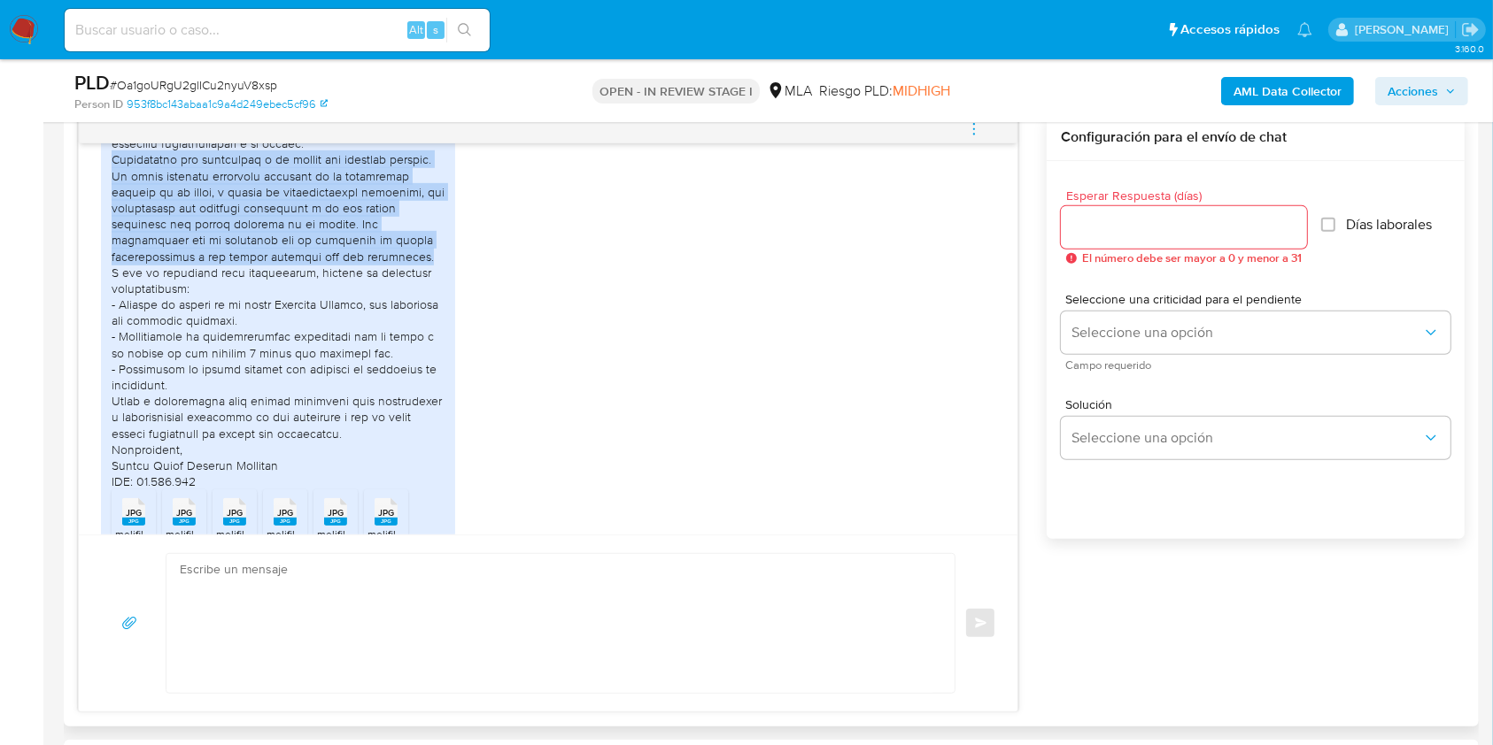
drag, startPoint x: 112, startPoint y: 188, endPoint x: 415, endPoint y: 287, distance: 319.4
click at [415, 287] on div at bounding box center [278, 280] width 333 height 419
copy div "Actualmente soy estudiante y no cuento con ingresos propios. Mi único sustento …"
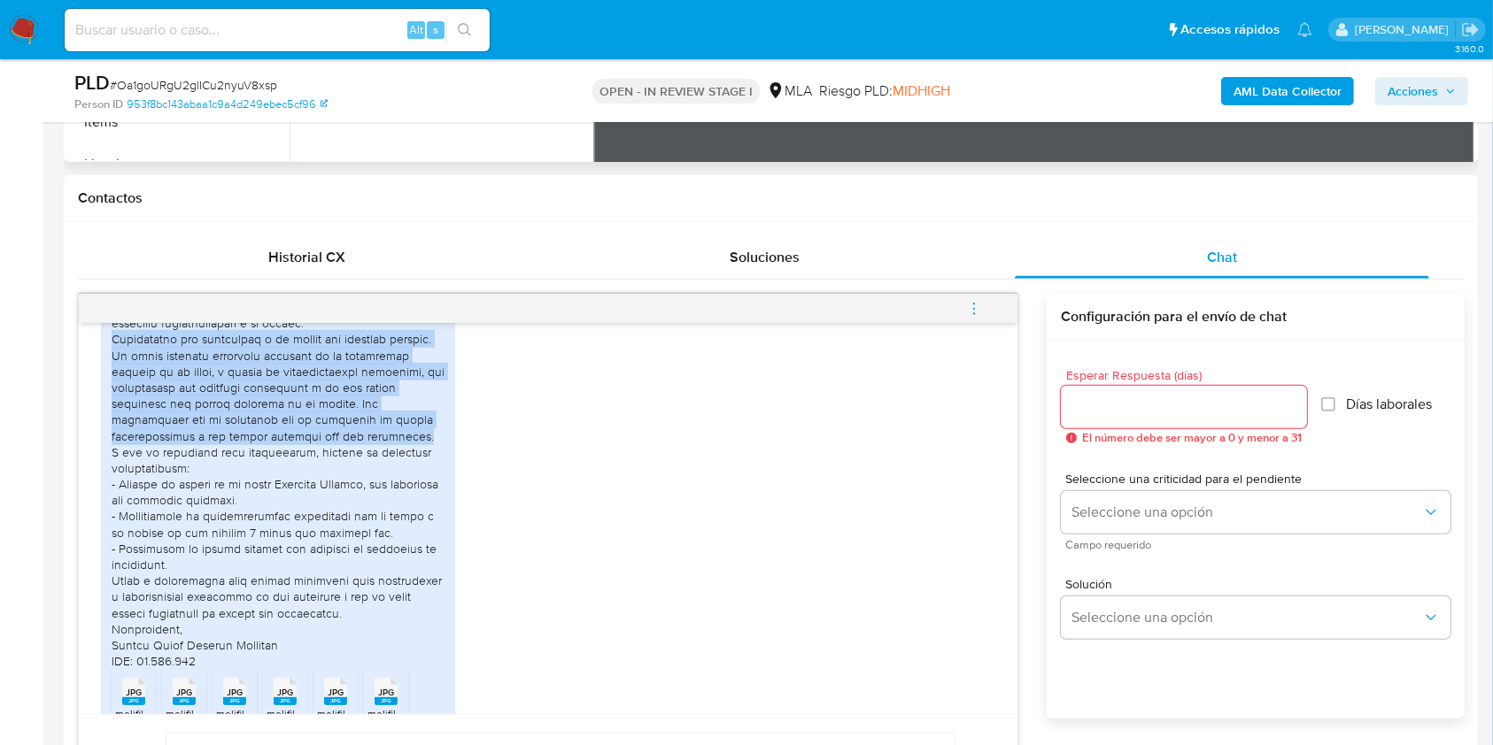
scroll to position [713, 0]
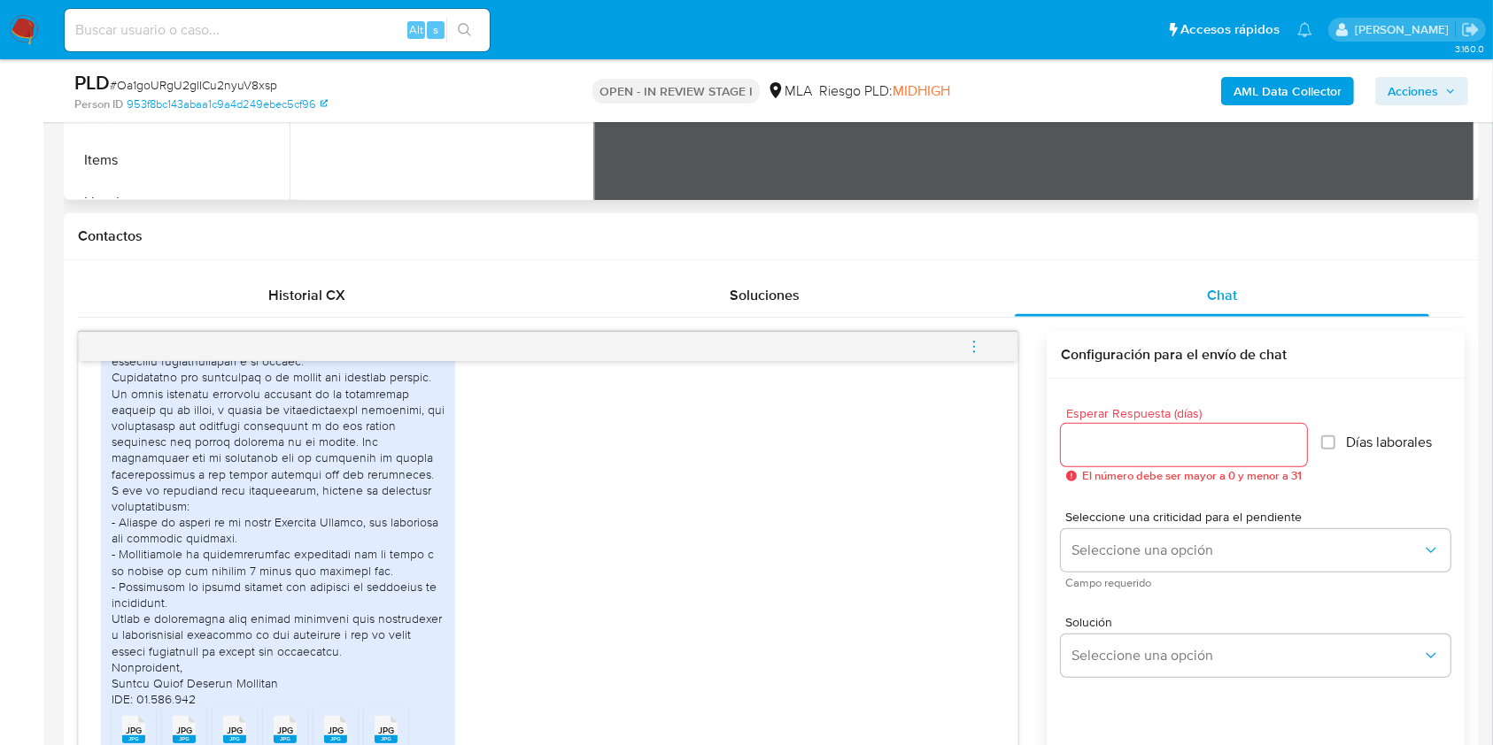
click at [336, 32] on input at bounding box center [277, 30] width 425 height 23
paste input "PPJzMyR73Ie5UKvW0FwJEKYC"
type input "PPJzMyR73Ie5UKvW0FwJEKYC"
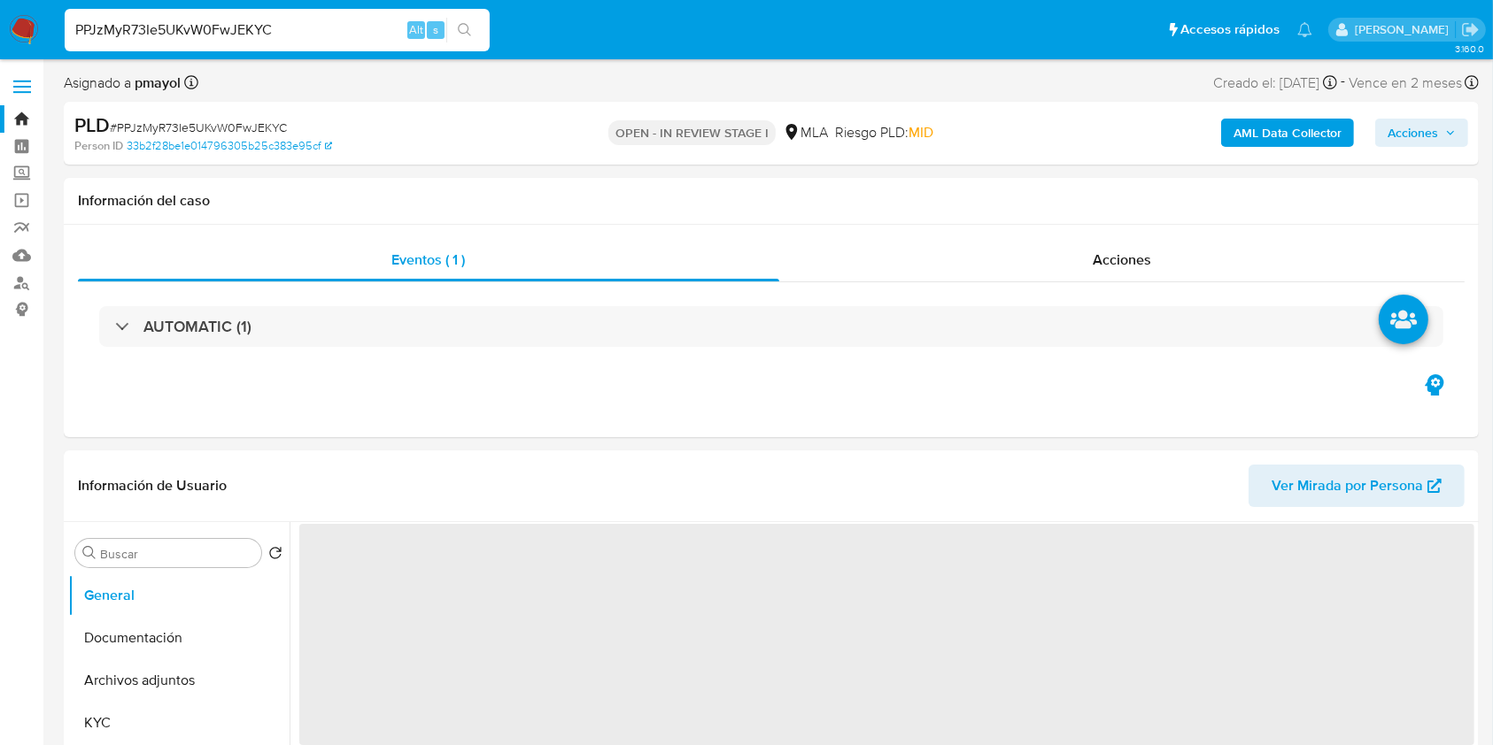
select select "10"
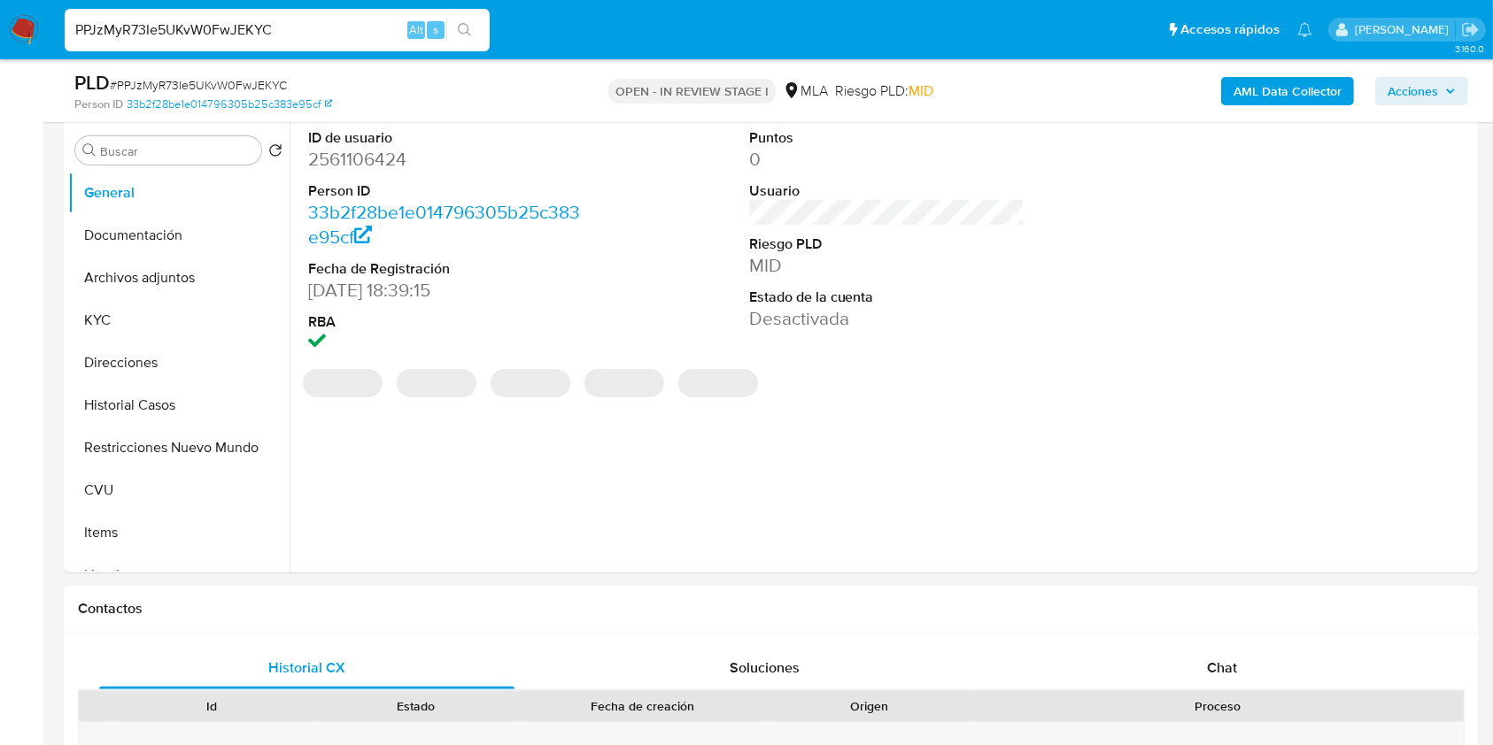
scroll to position [437, 0]
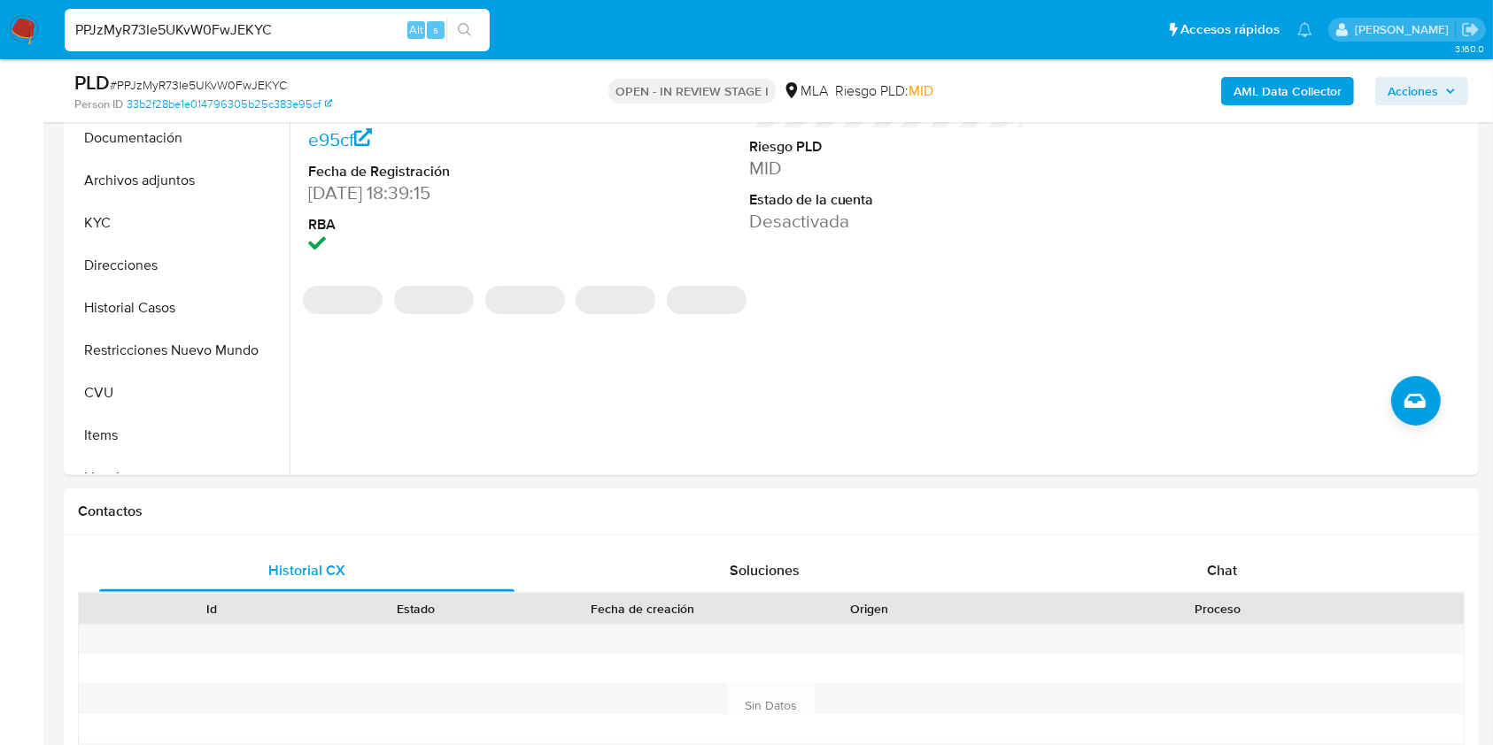
click at [1170, 544] on div "Historial CX Soluciones Chat Id Estado Fecha de creación Origen Proceso Anterio…" at bounding box center [771, 707] width 1415 height 342
click at [1174, 572] on div "Chat" at bounding box center [1221, 571] width 415 height 42
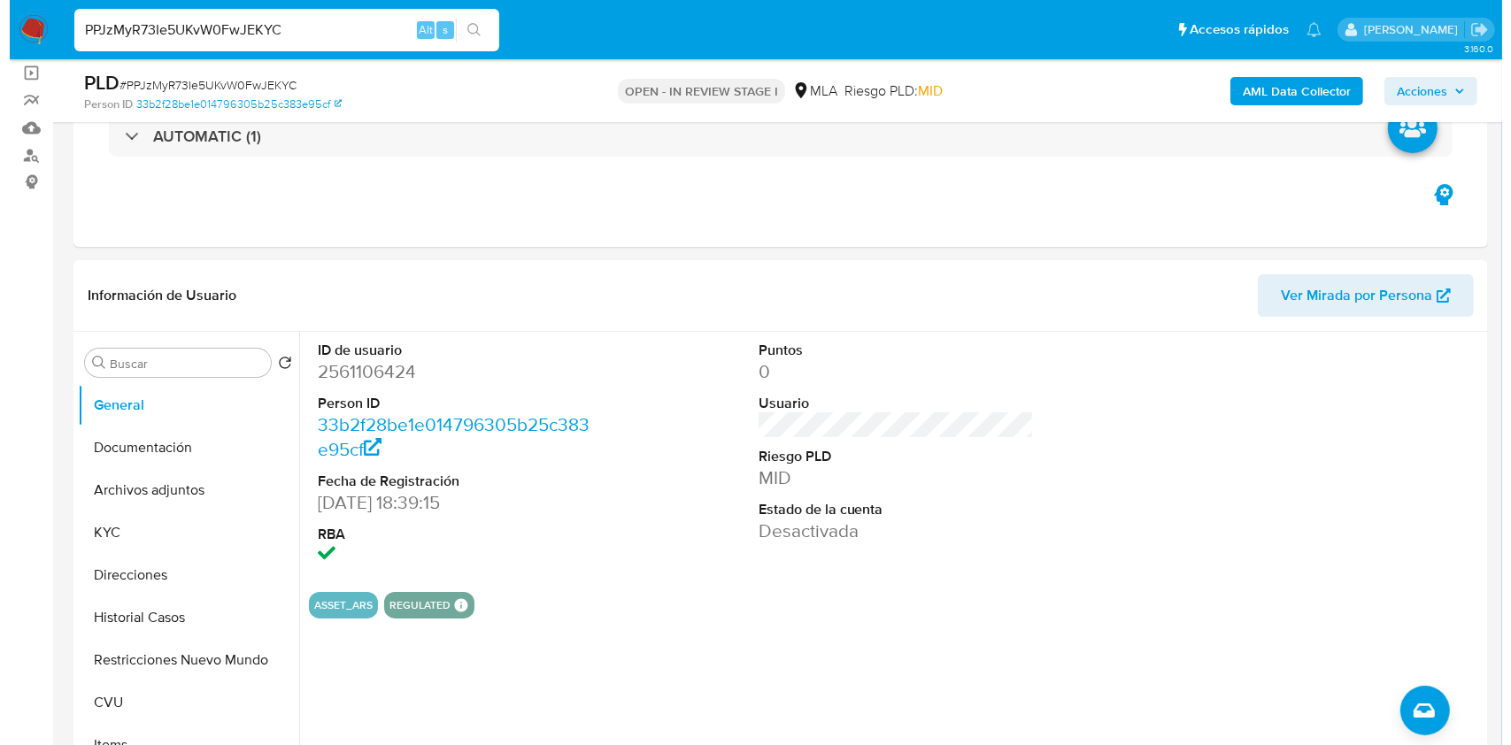
scroll to position [68, 0]
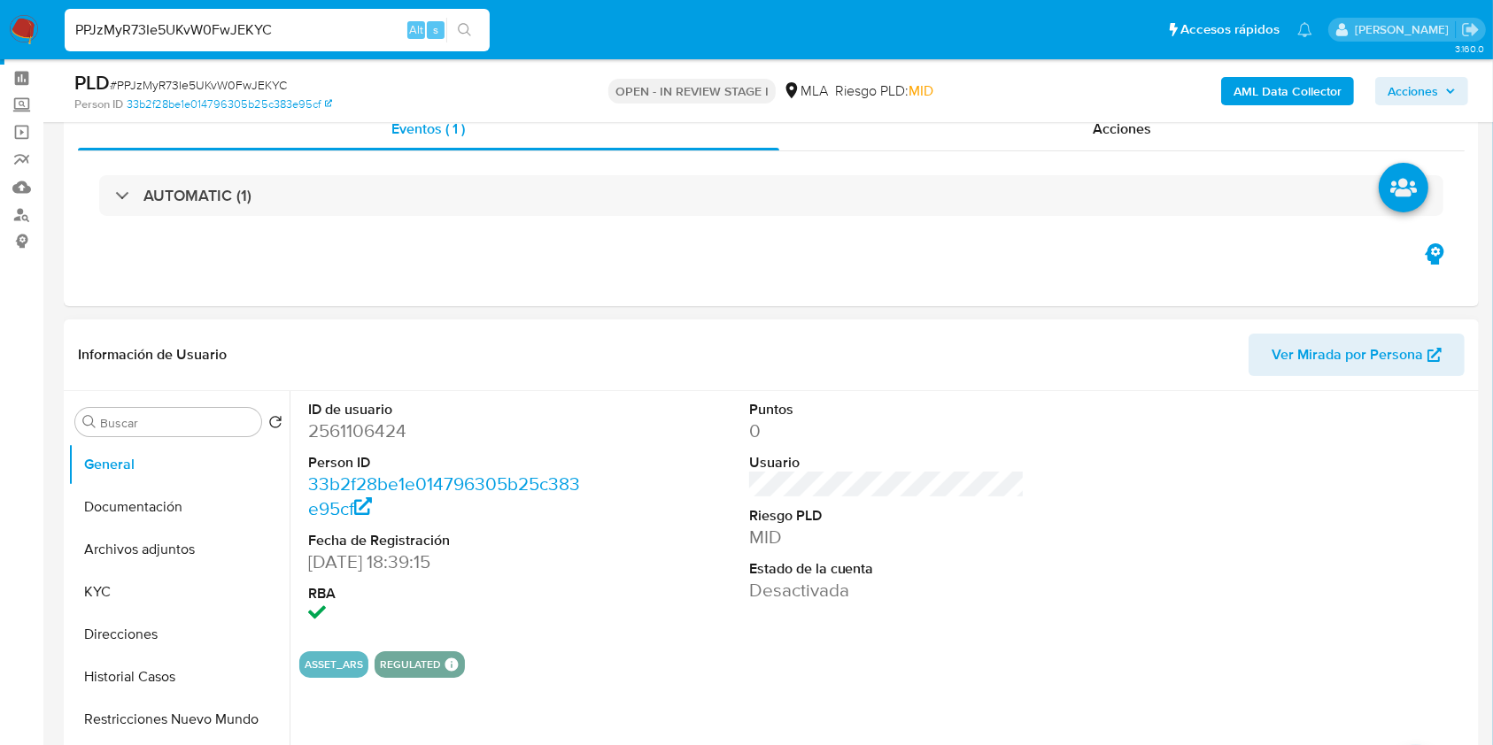
click at [340, 433] on dd "2561106424" at bounding box center [446, 431] width 276 height 25
copy dd "2561106424"
click at [1315, 90] on b "AML Data Collector" at bounding box center [1287, 91] width 108 height 28
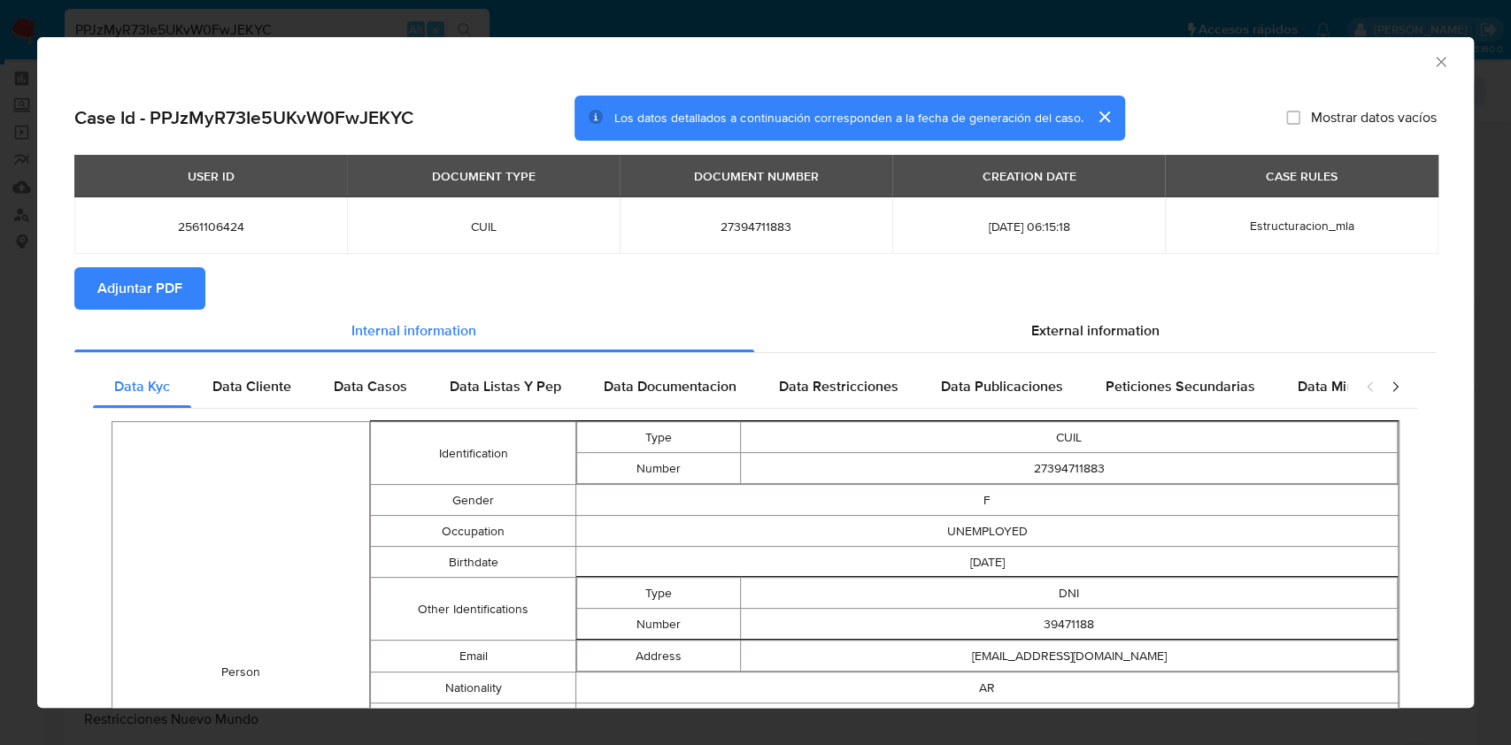
click at [135, 301] on span "Adjuntar PDF" at bounding box center [139, 288] width 85 height 39
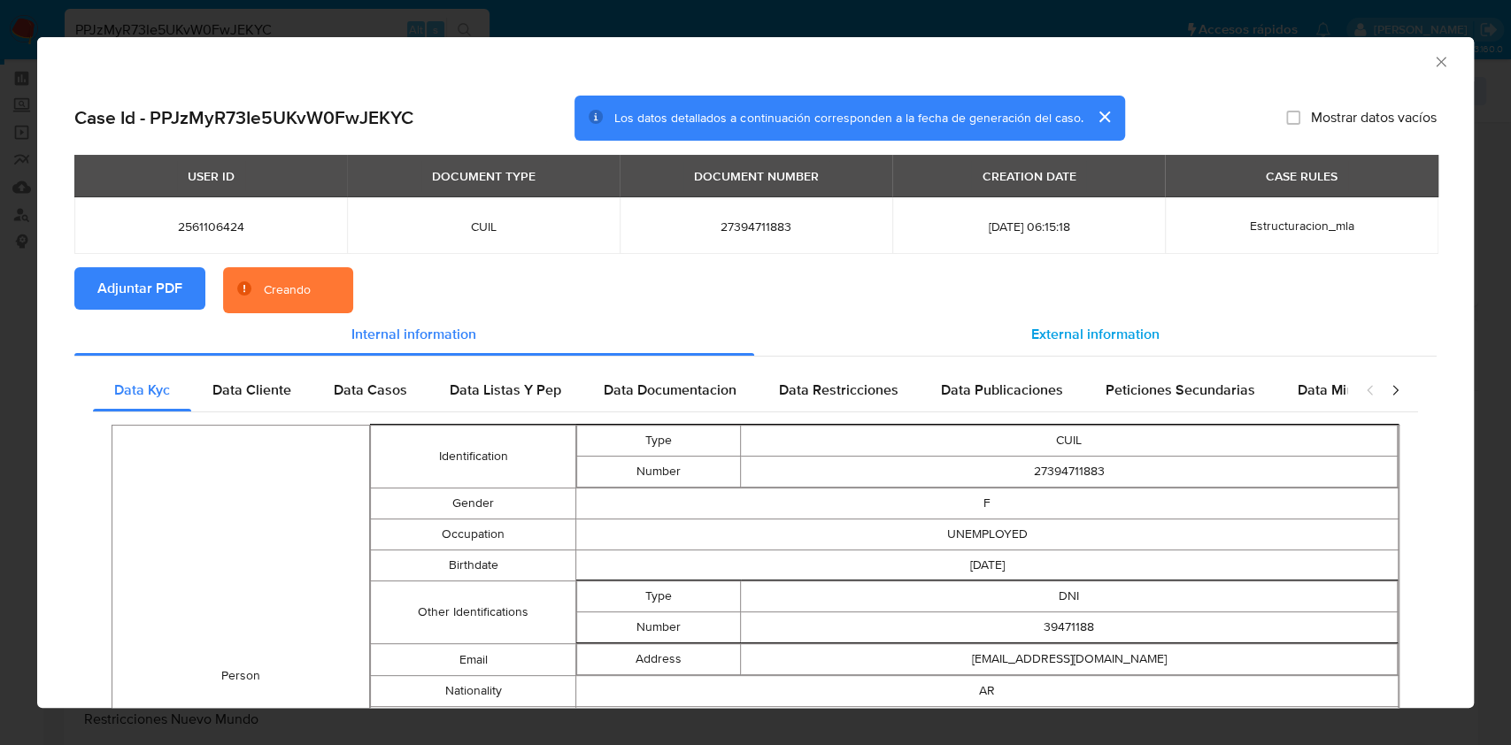
click at [1063, 338] on span "External information" at bounding box center [1095, 334] width 128 height 20
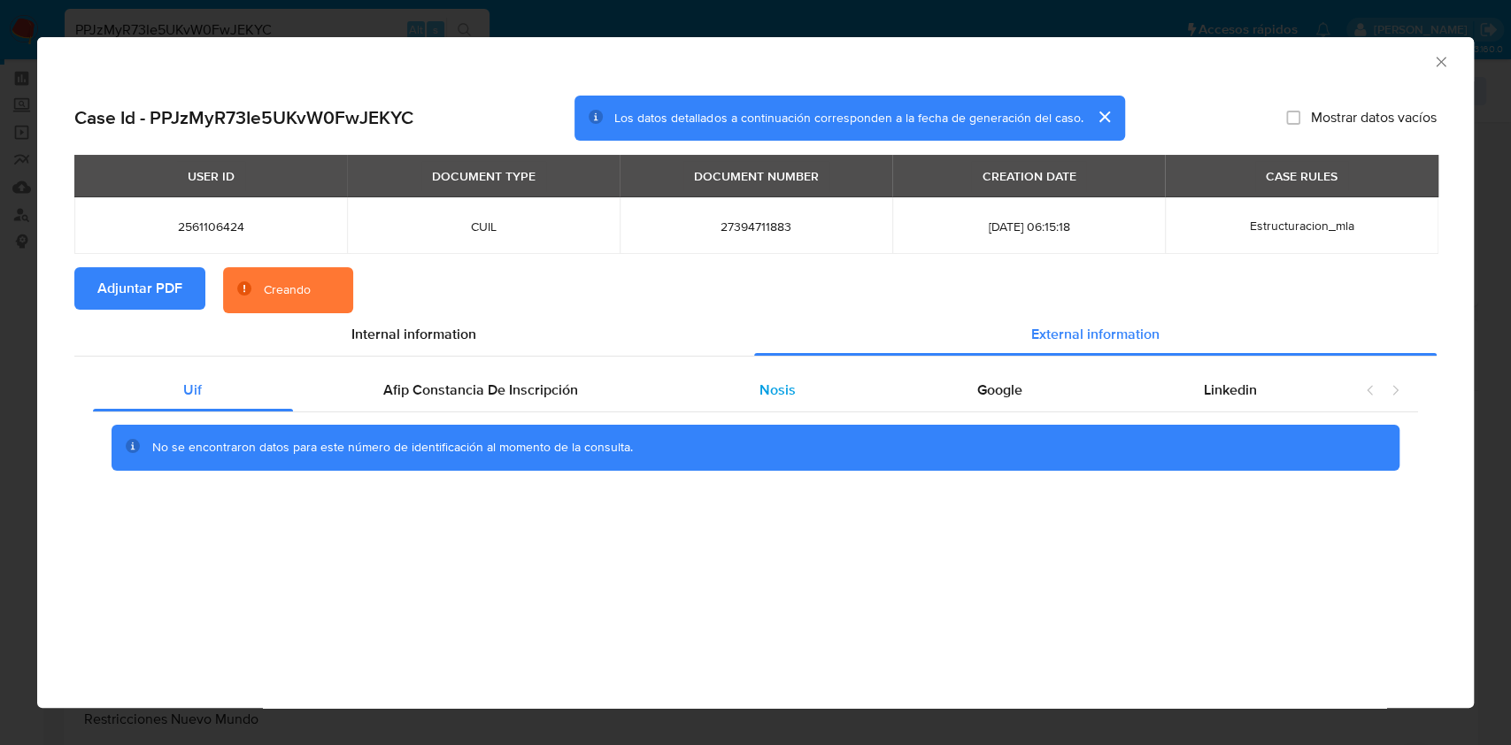
click at [786, 384] on span "Nosis" at bounding box center [778, 390] width 36 height 20
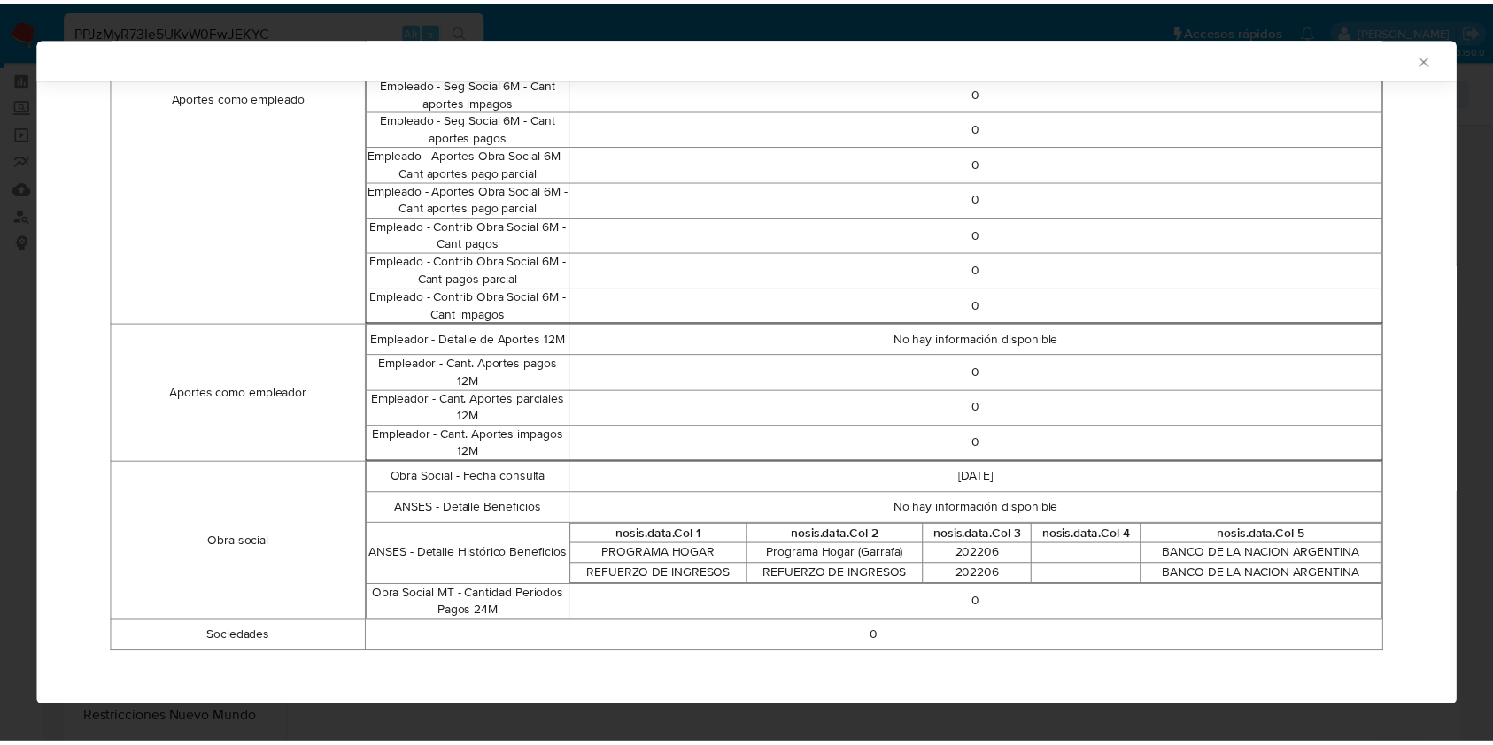
scroll to position [1059, 0]
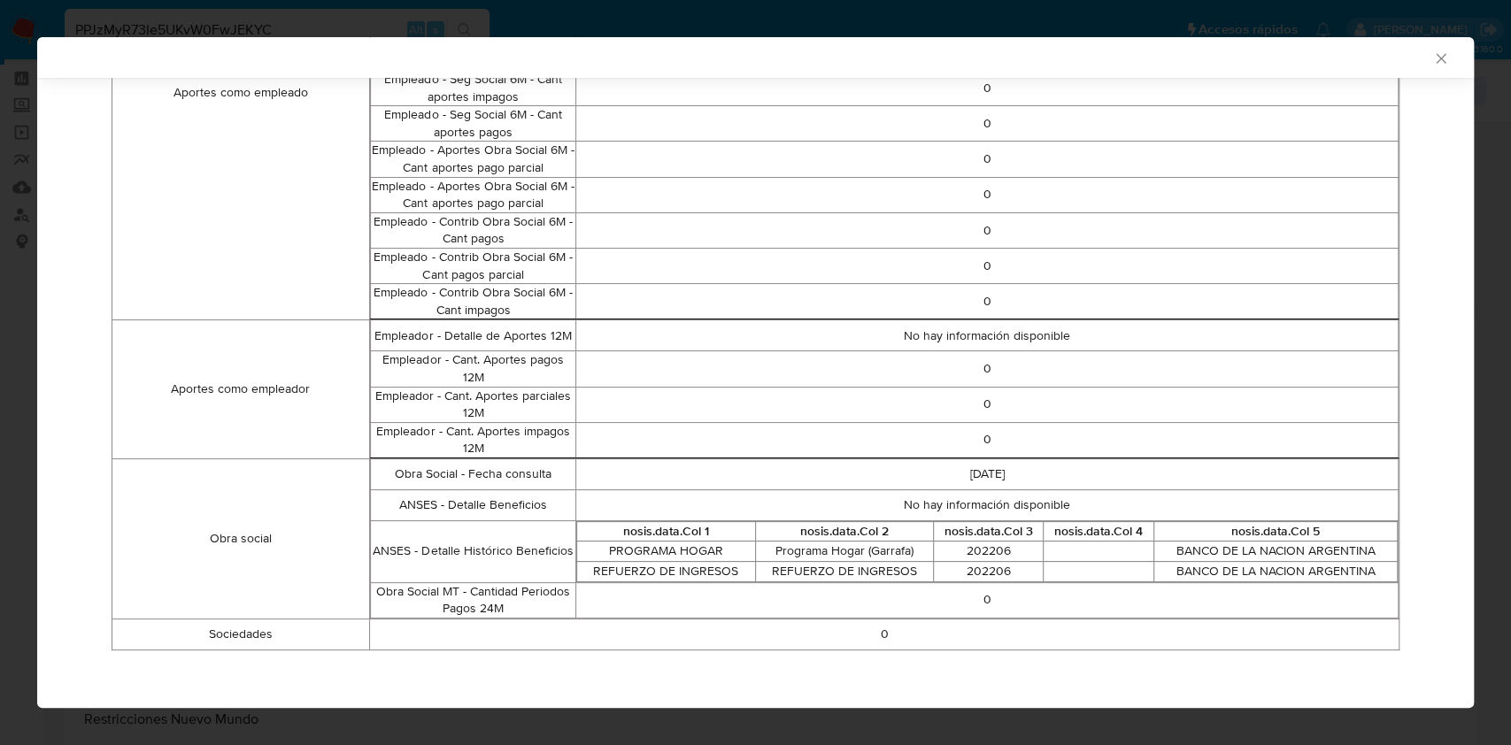
click at [1432, 50] on icon "Cerrar ventana" at bounding box center [1441, 59] width 18 height 18
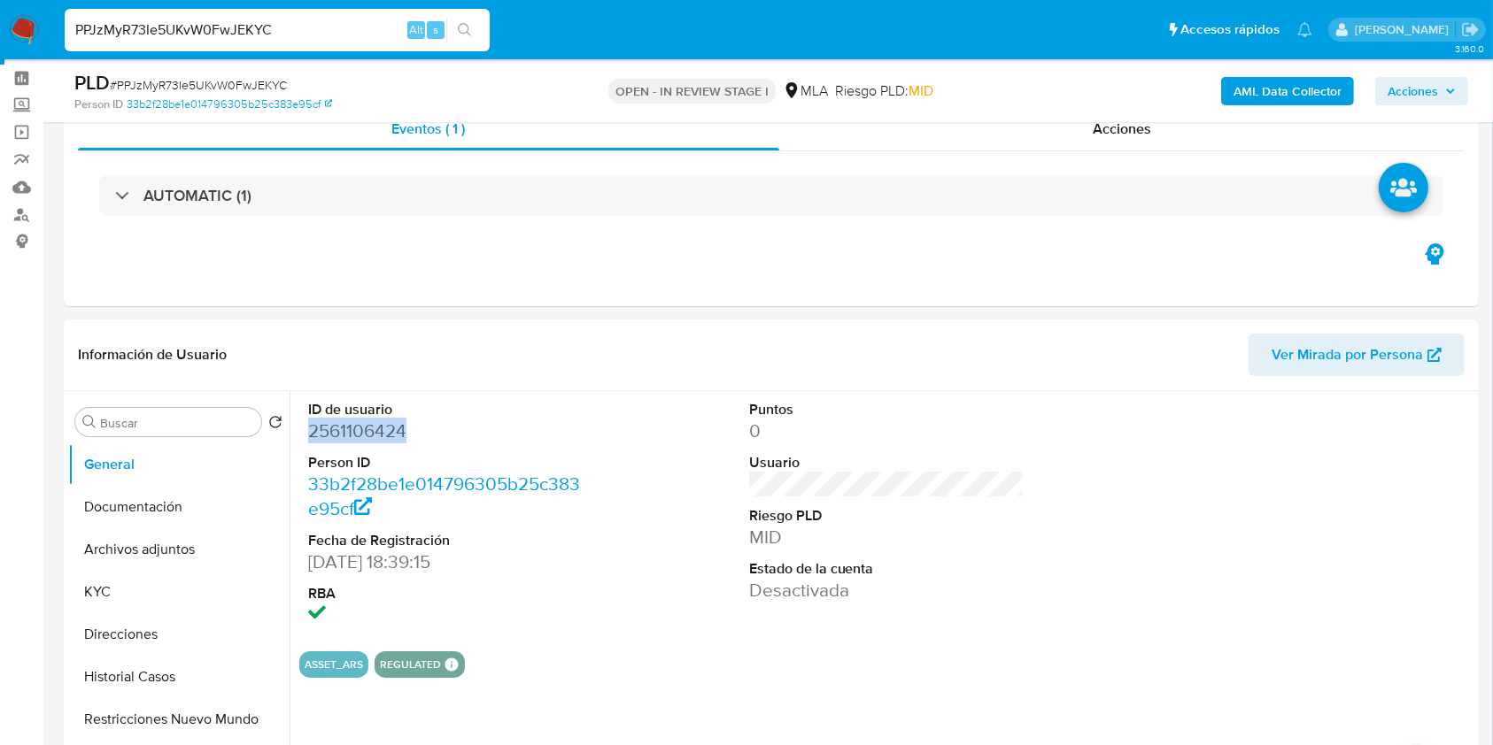
click at [322, 25] on input "PPJzMyR73Ie5UKvW0FwJEKYC" at bounding box center [277, 30] width 425 height 23
paste input "L3Lj7xzKPQkVItR9yaZMRZAq"
type input "L3Lj7xzKPQkVItR9yaZMRZAq"
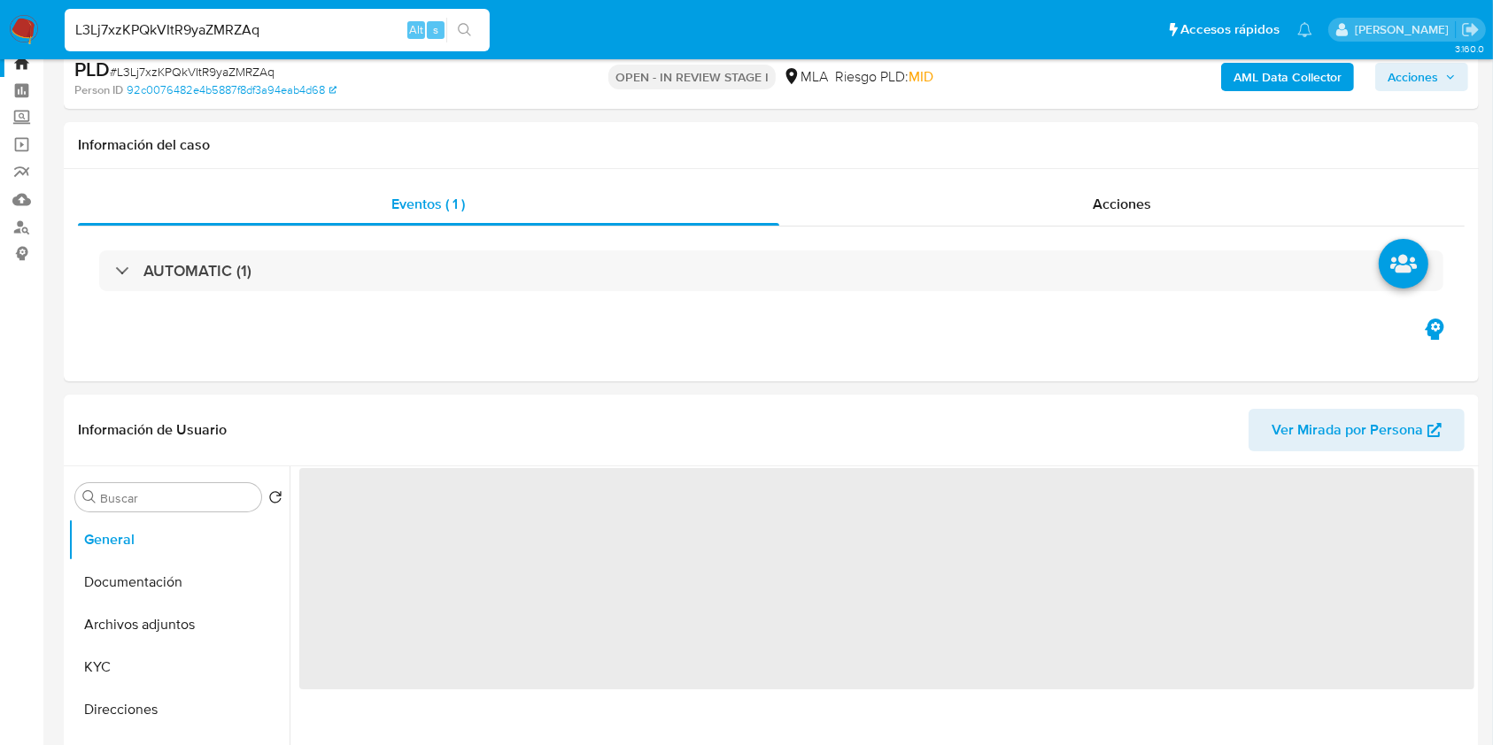
select select "10"
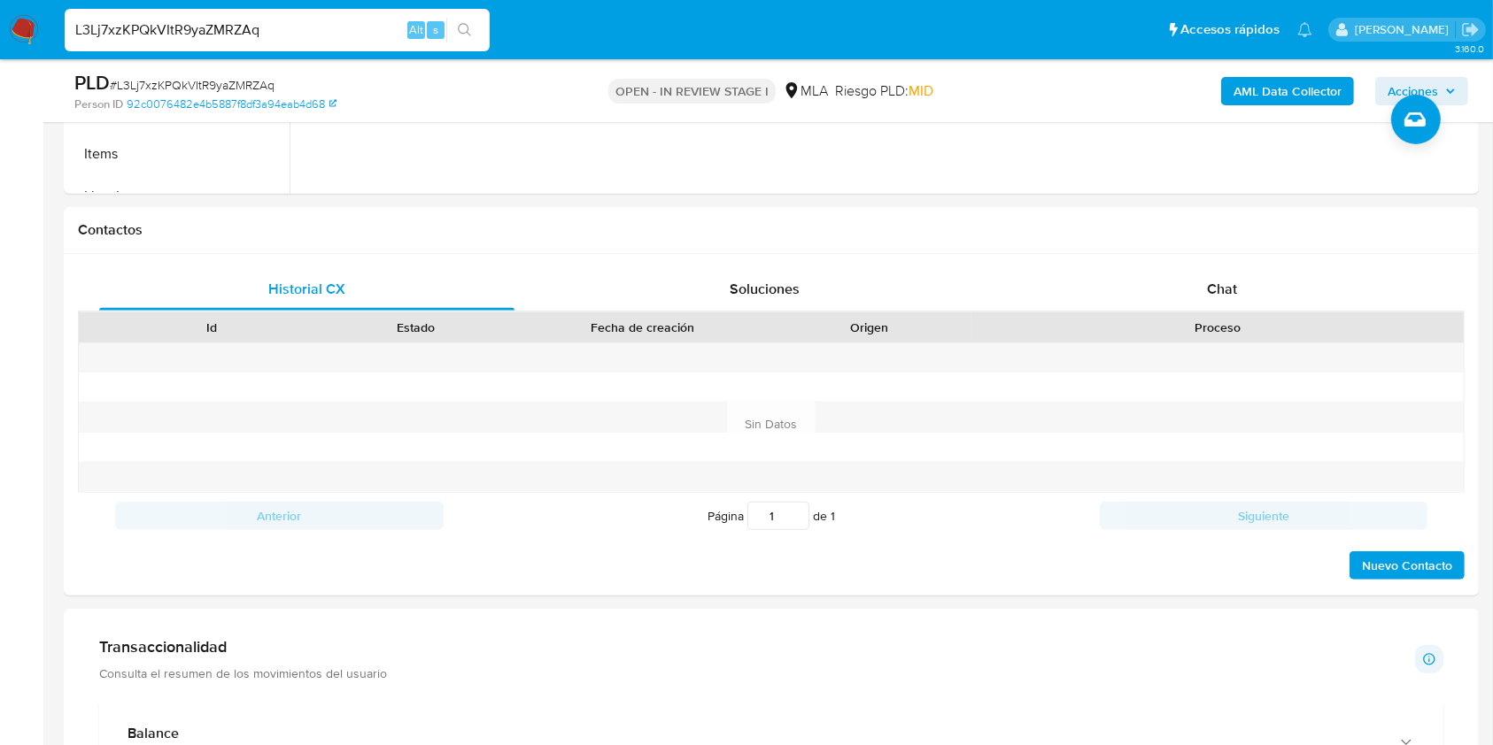
scroll to position [762, 0]
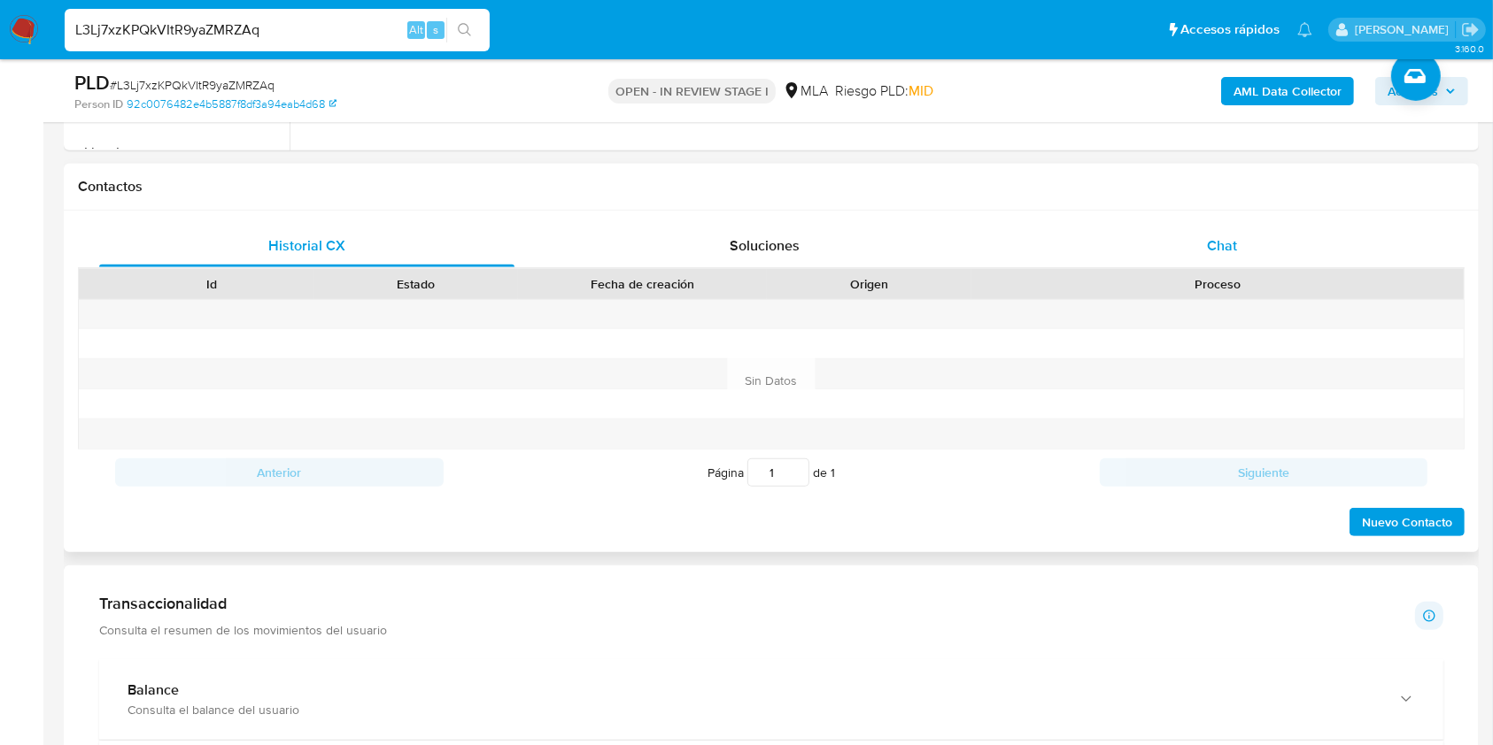
click at [1225, 247] on span "Chat" at bounding box center [1222, 245] width 30 height 20
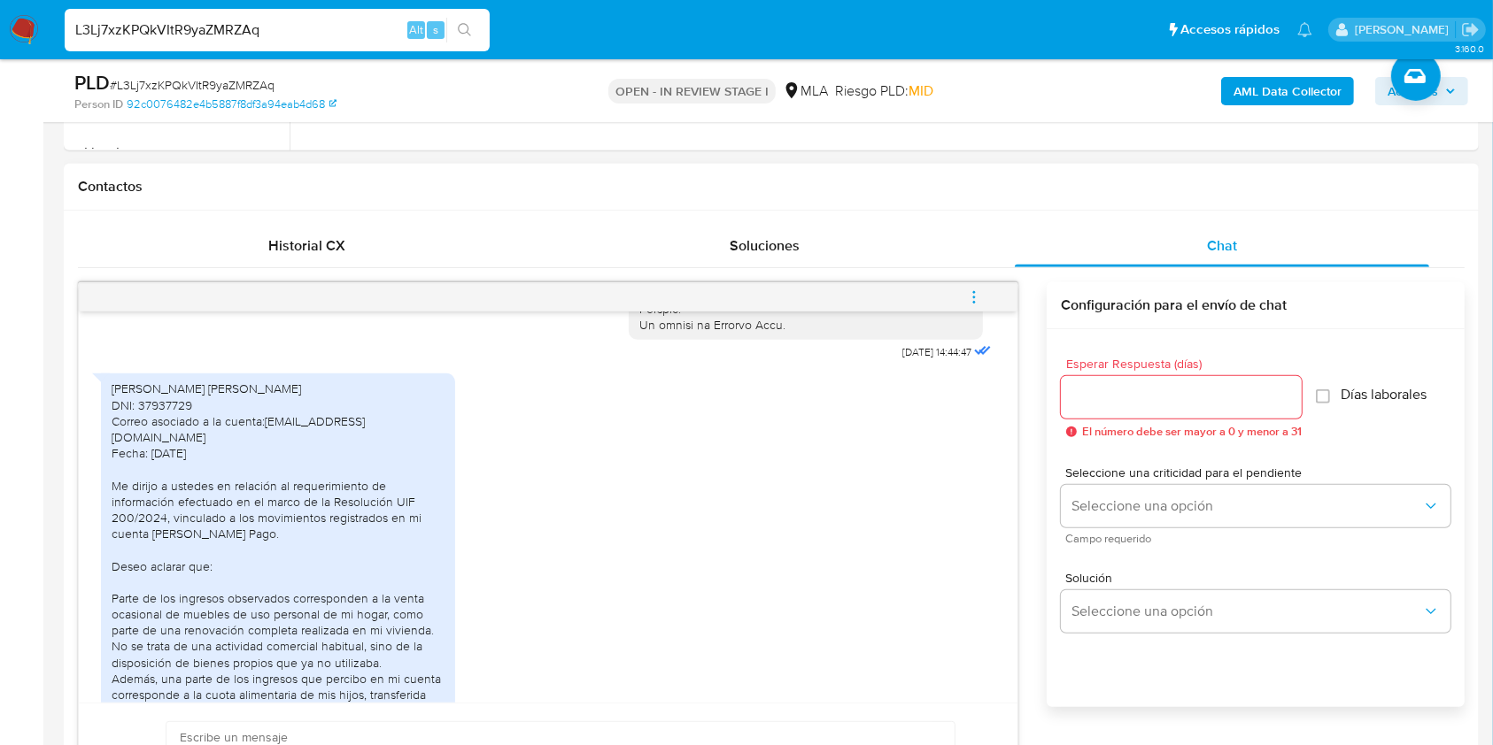
scroll to position [1020, 0]
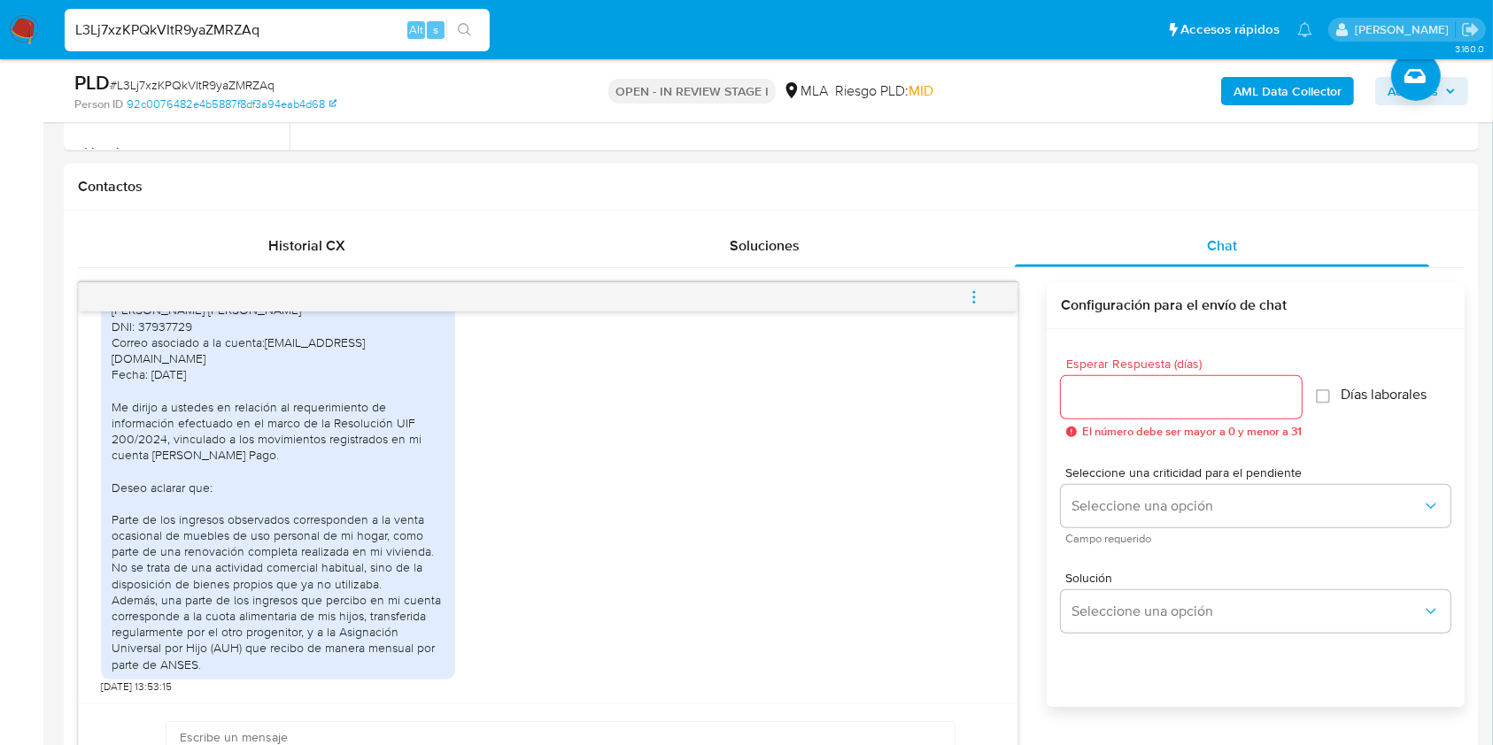
click at [13, 26] on img at bounding box center [24, 30] width 30 height 30
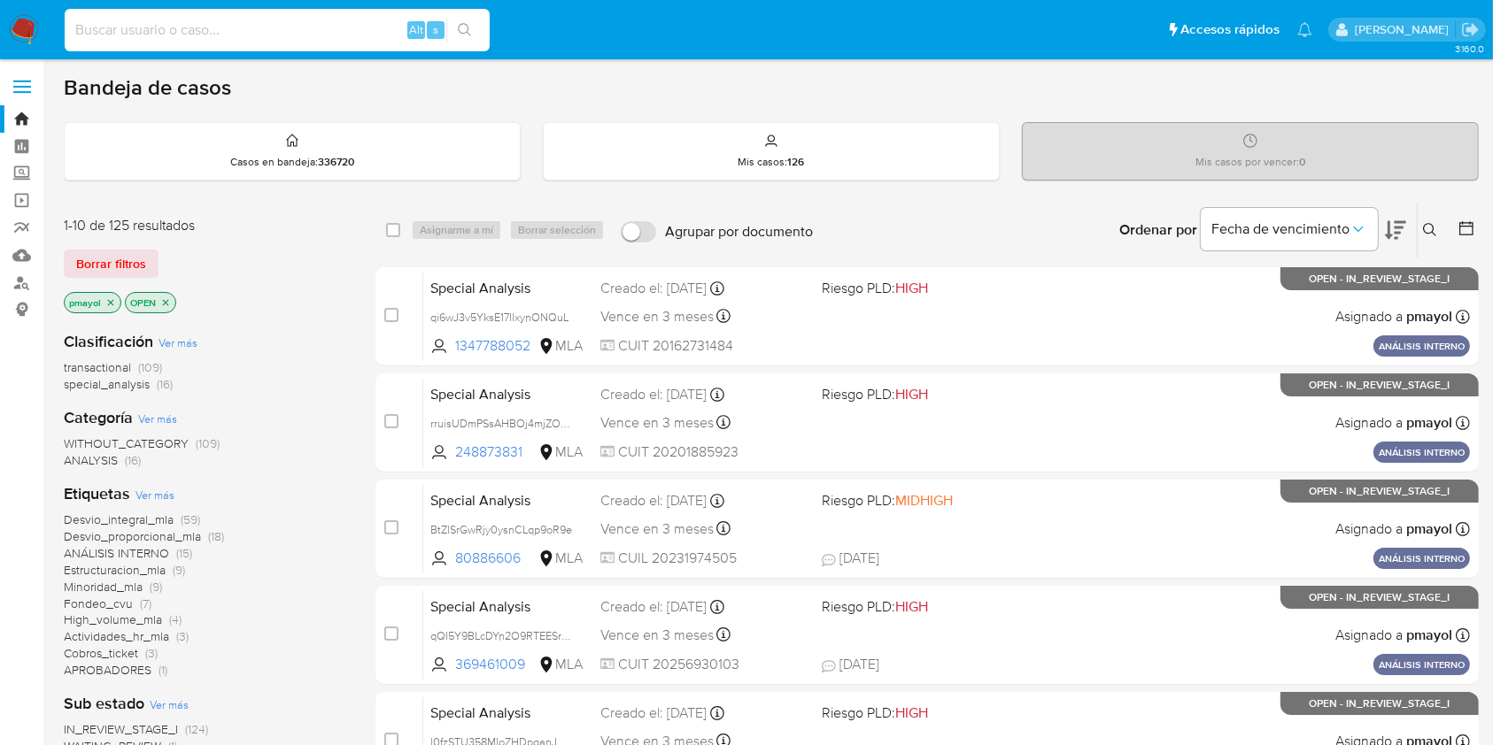
click at [323, 35] on input at bounding box center [277, 30] width 425 height 23
paste input "L3Lj7xzKPQkVItR9yaZMRZAq"
type input "L3Lj7xzKPQkVItR9yaZMRZAq"
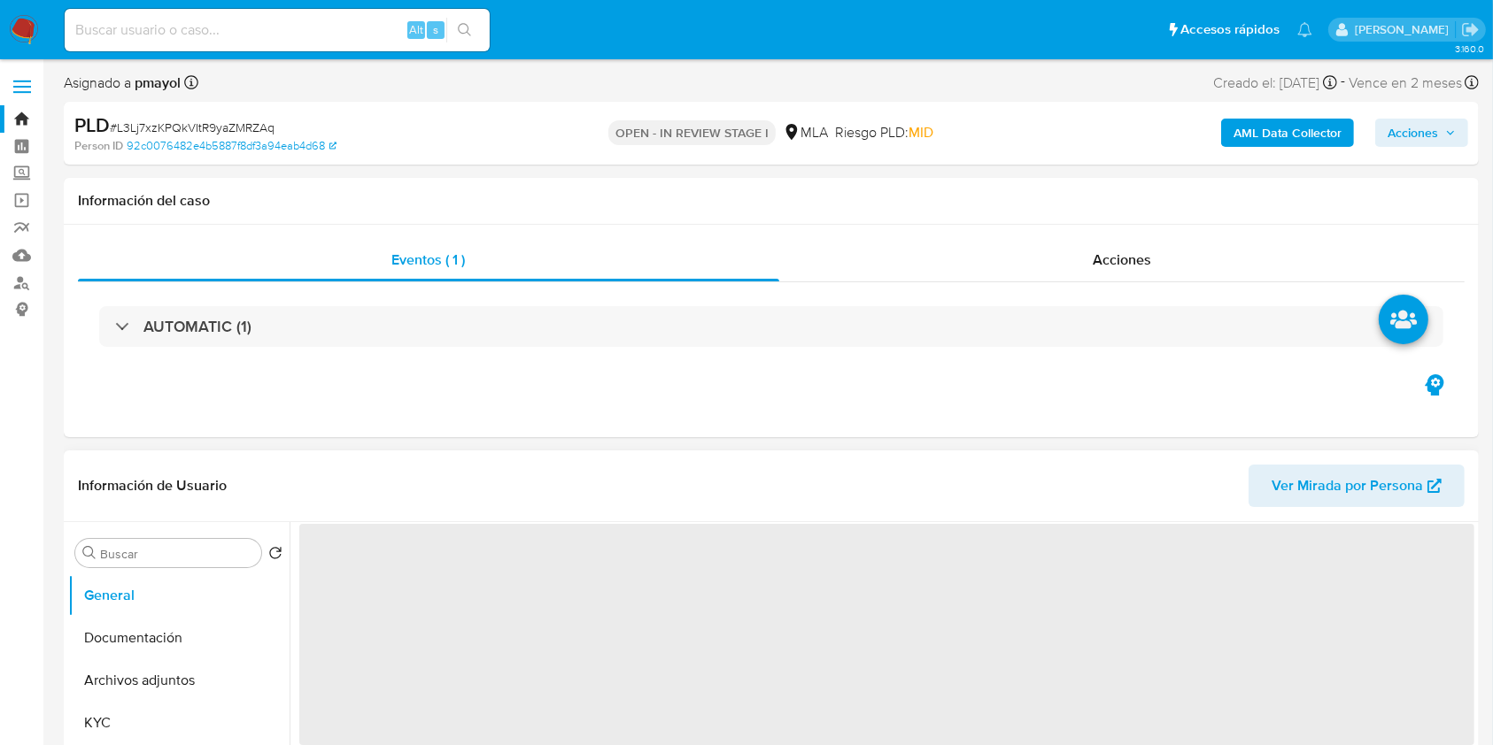
select select "10"
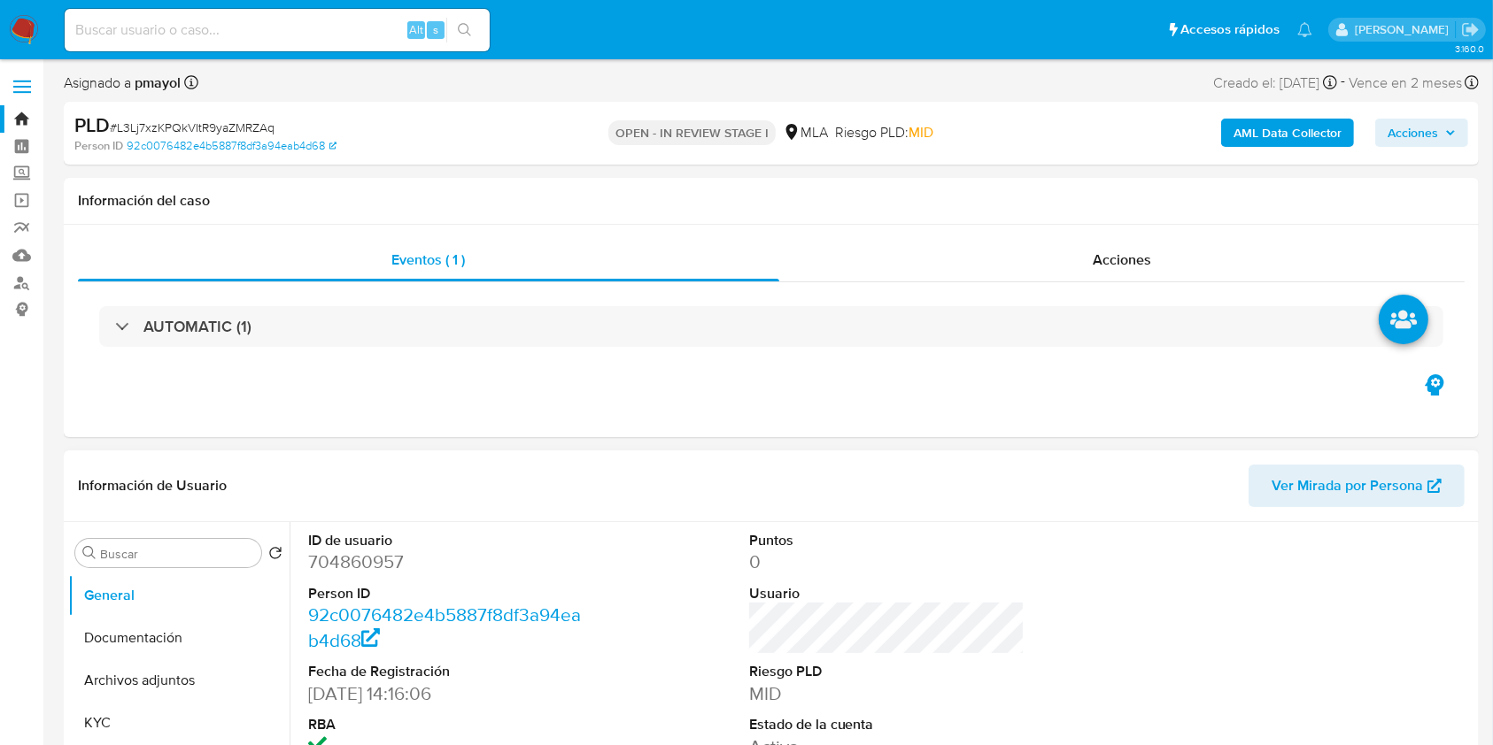
click at [367, 567] on dd "704860957" at bounding box center [446, 562] width 276 height 25
copy dd "704860957"
click at [157, 626] on button "Documentación" at bounding box center [171, 638] width 207 height 42
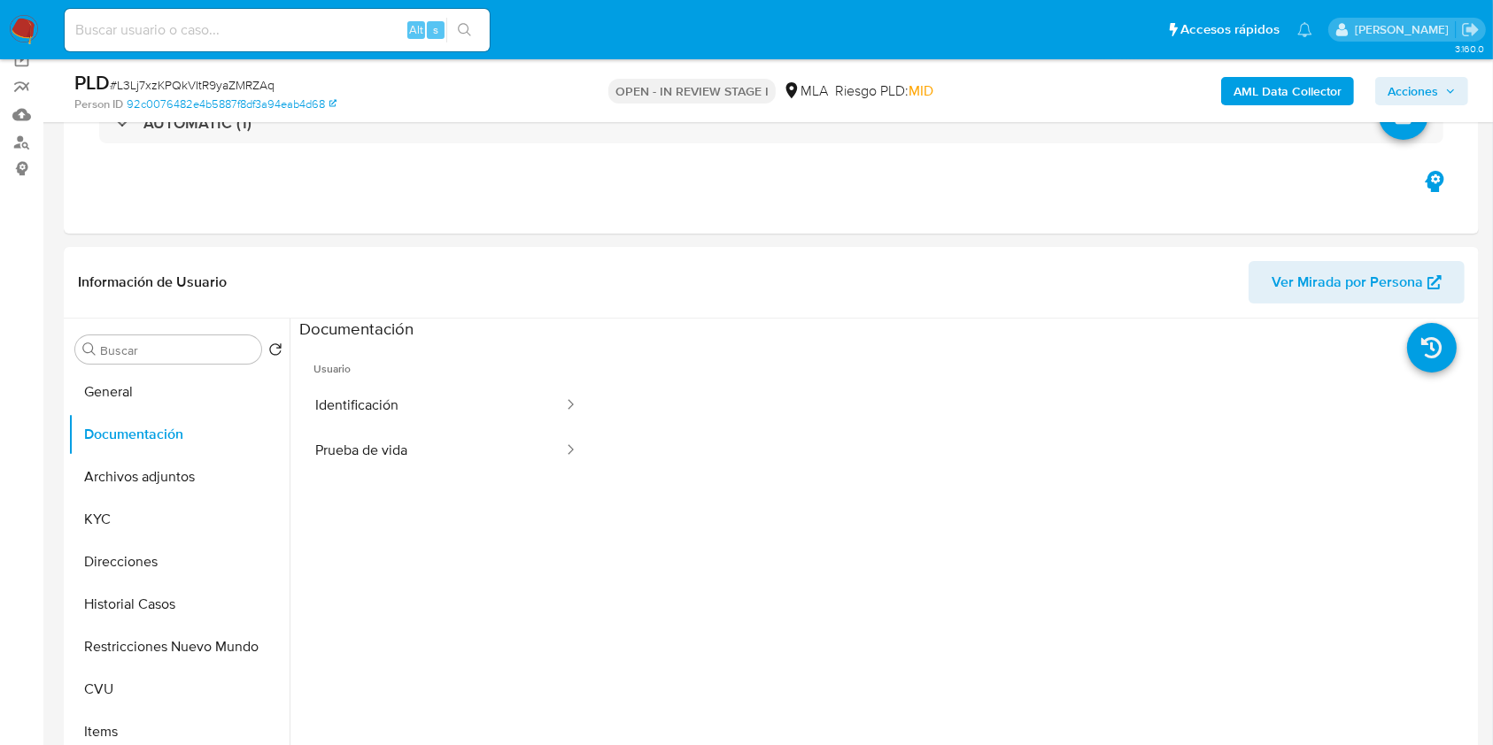
scroll to position [212, 0]
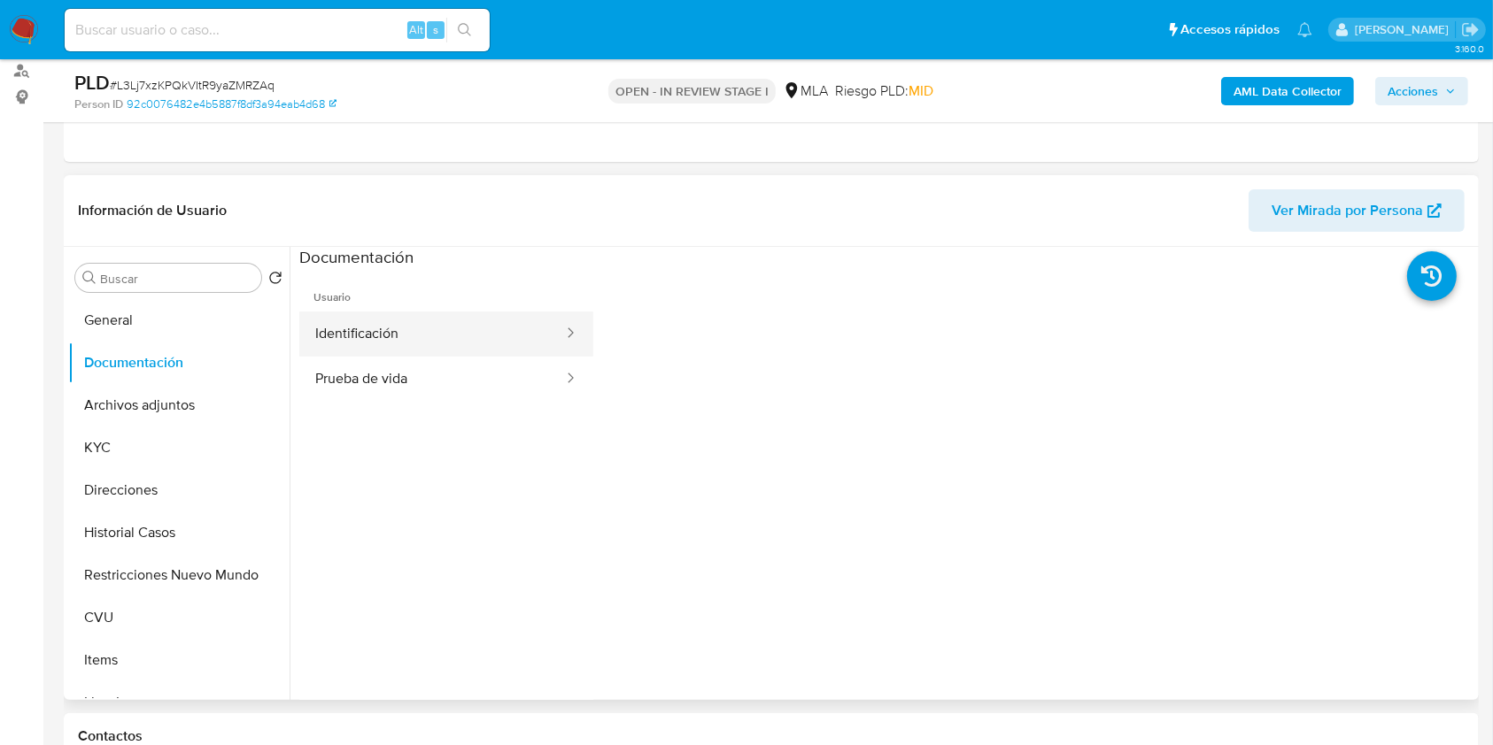
click at [459, 336] on button "Identificación" at bounding box center [432, 334] width 266 height 45
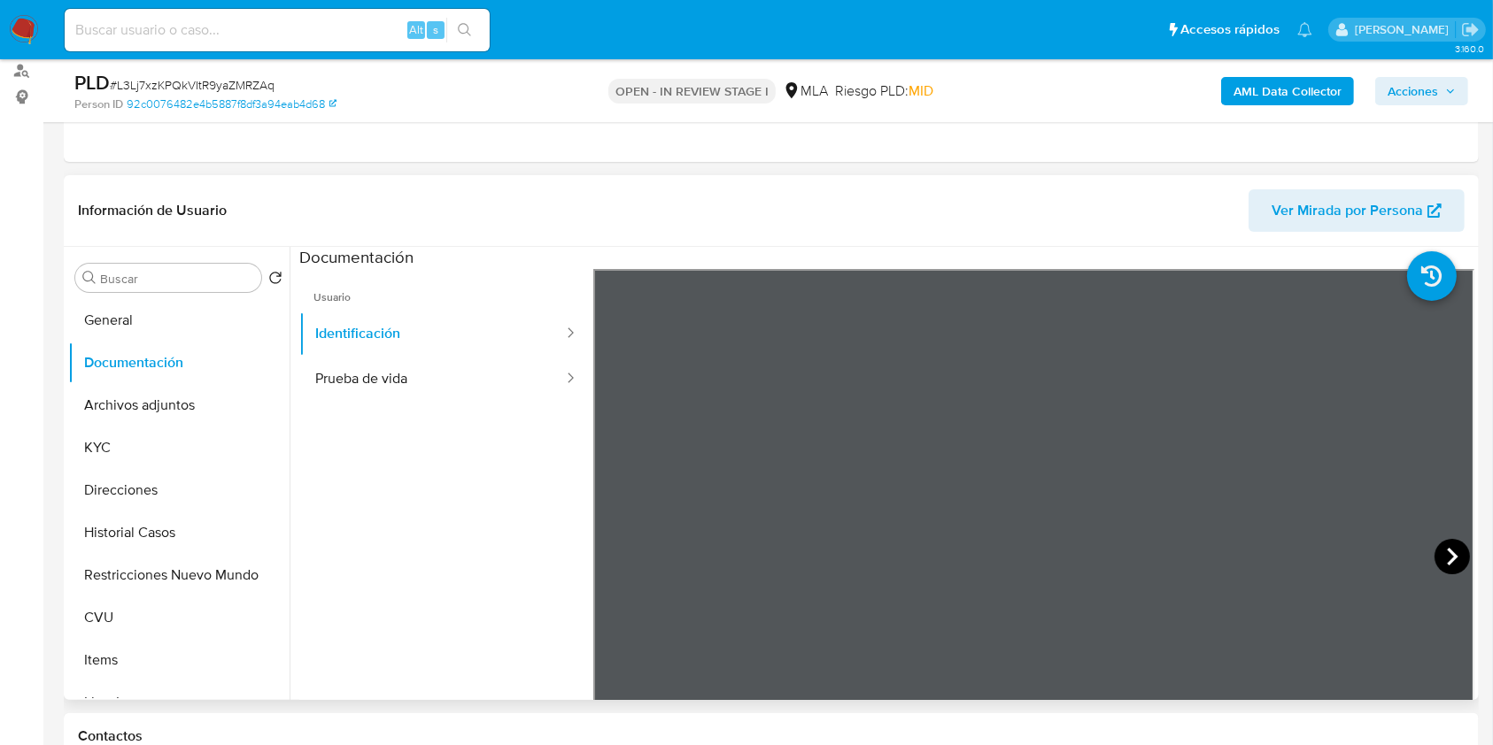
click at [1434, 544] on icon at bounding box center [1451, 556] width 35 height 35
click at [626, 565] on icon at bounding box center [615, 556] width 35 height 35
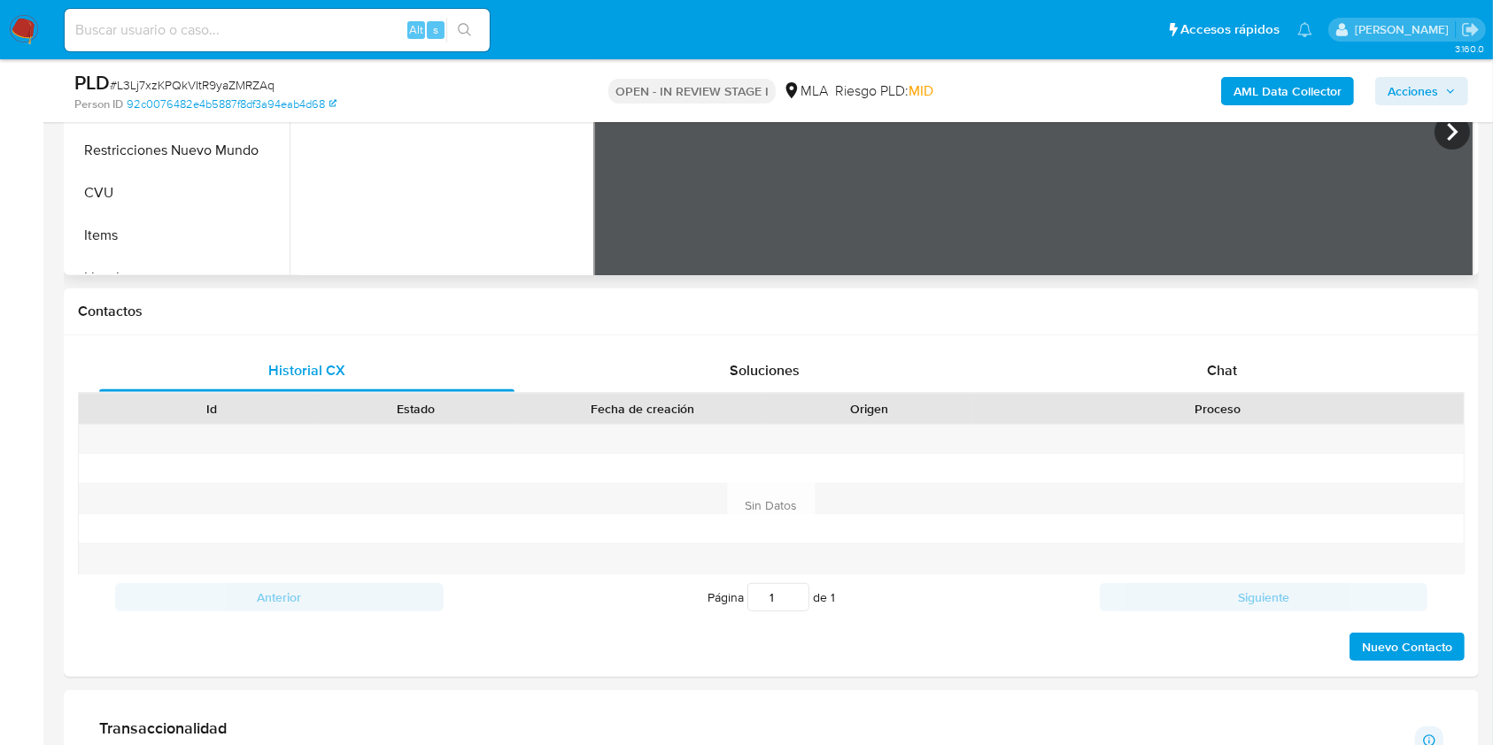
scroll to position [778, 0]
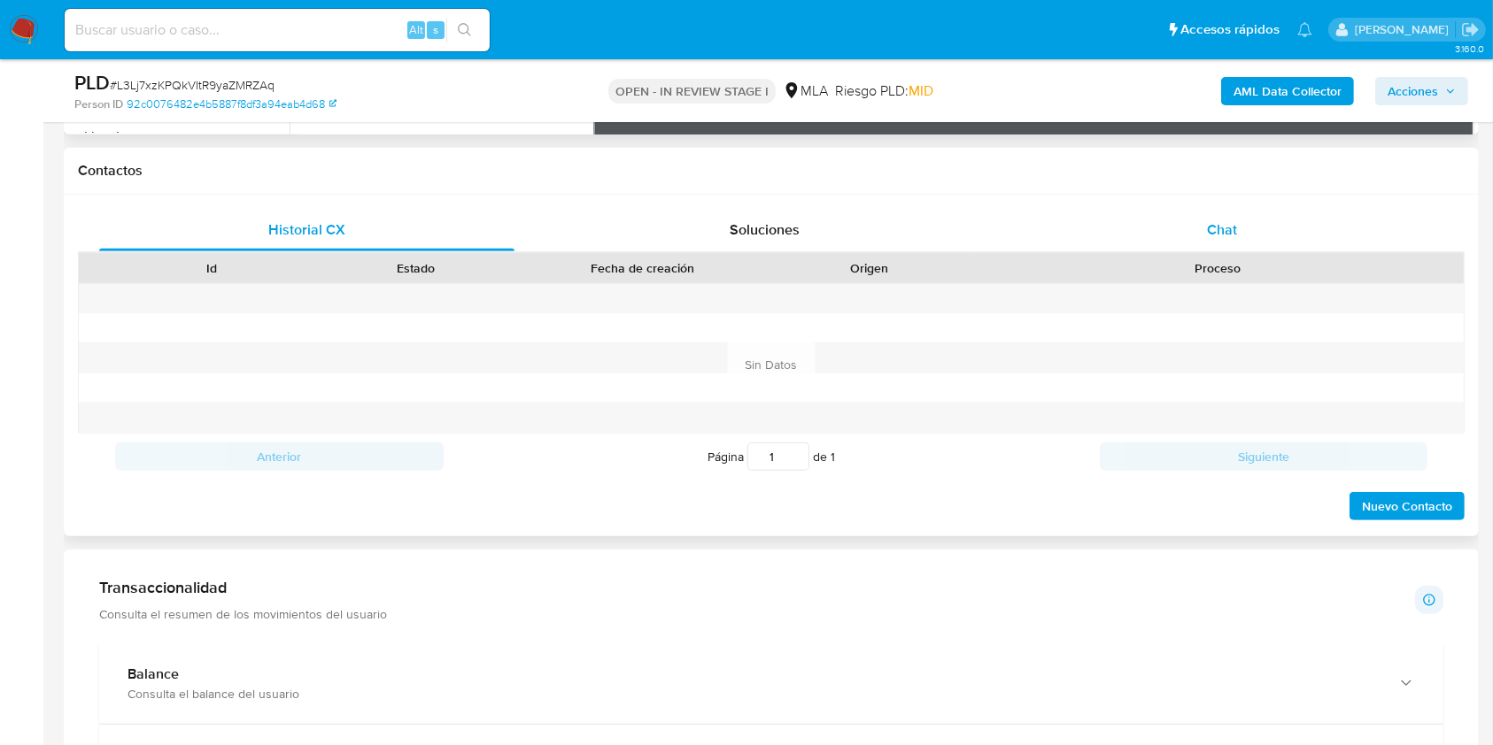
click at [1184, 222] on div "Chat" at bounding box center [1221, 230] width 415 height 42
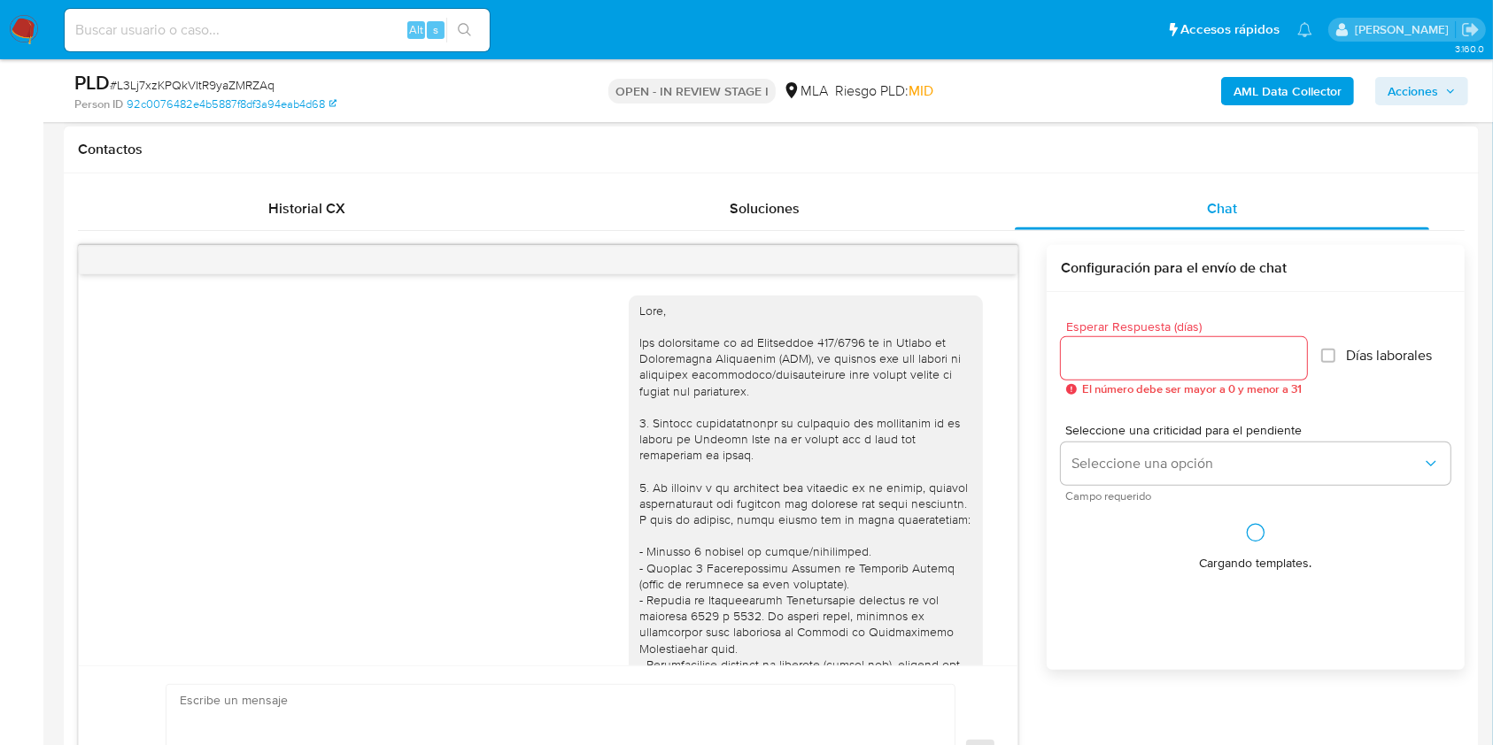
scroll to position [1020, 0]
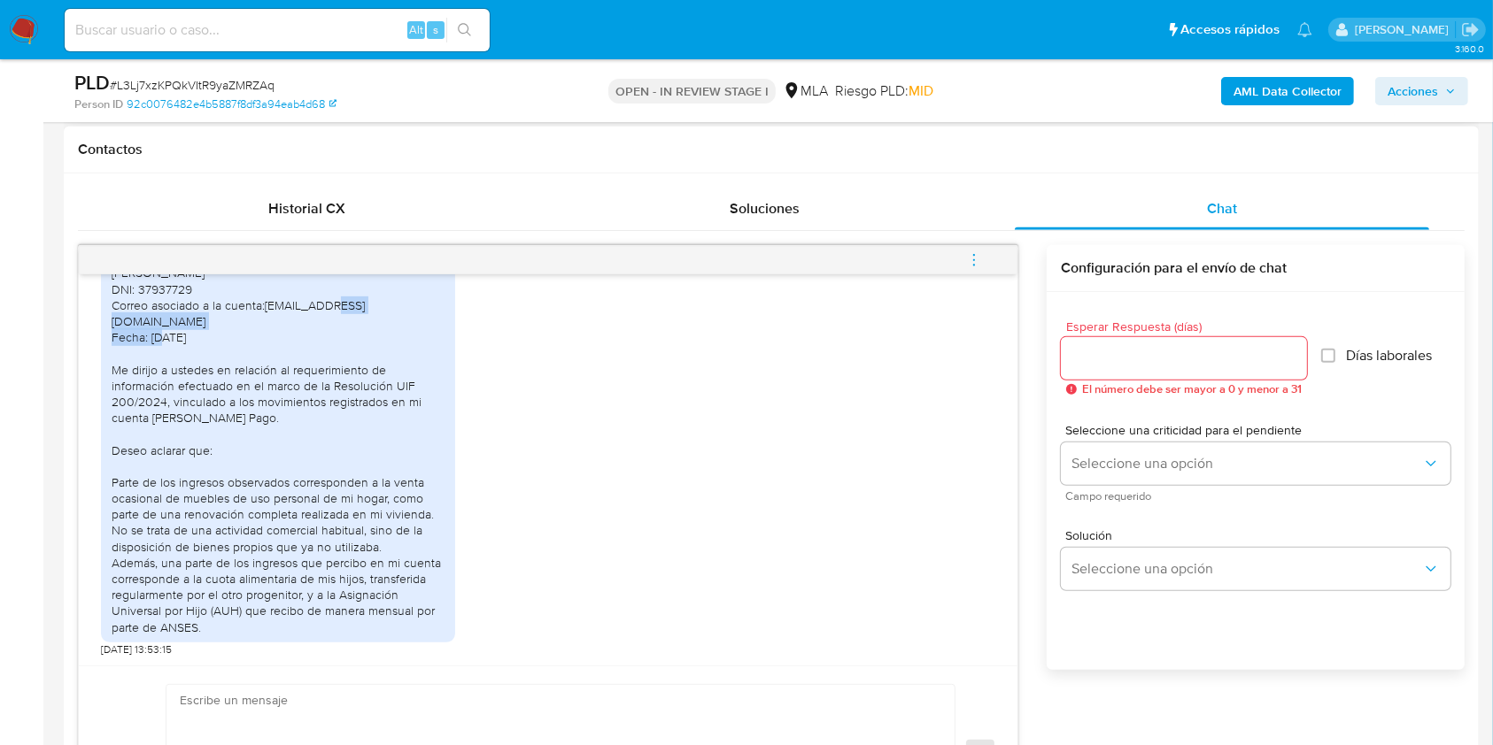
drag, startPoint x: 436, startPoint y: 315, endPoint x: 269, endPoint y: 320, distance: 167.4
click at [269, 320] on div "[PERSON_NAME] [PERSON_NAME] DNI: 37937729 Correo asociado a la cuenta:[EMAIL_AD…" at bounding box center [278, 450] width 333 height 370
copy div "imenamichelle076@gmail.com"
click at [282, 20] on input at bounding box center [277, 30] width 425 height 23
paste input "sRYvk56o747gx1bfoArFW8By"
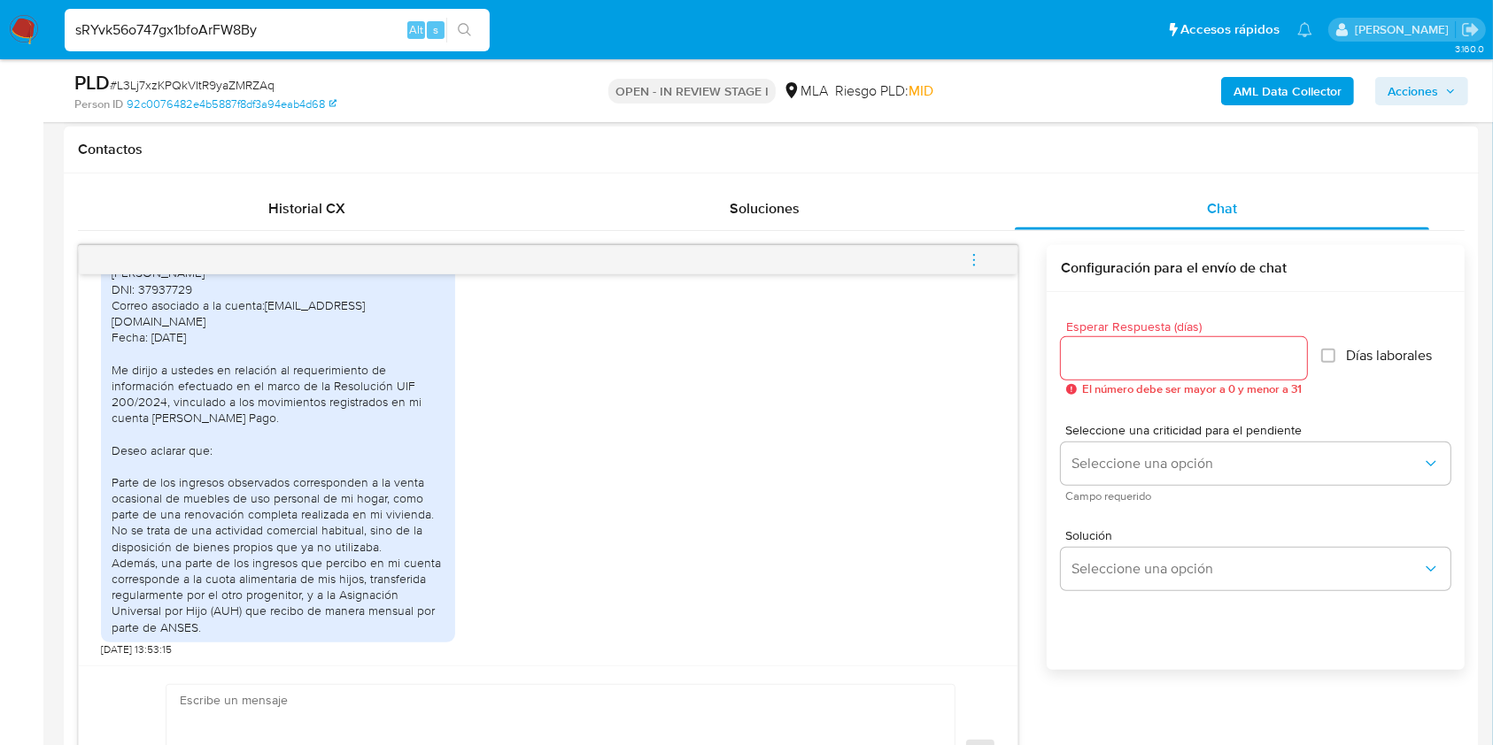
type input "sRYvk56o747gx1bfoArFW8By"
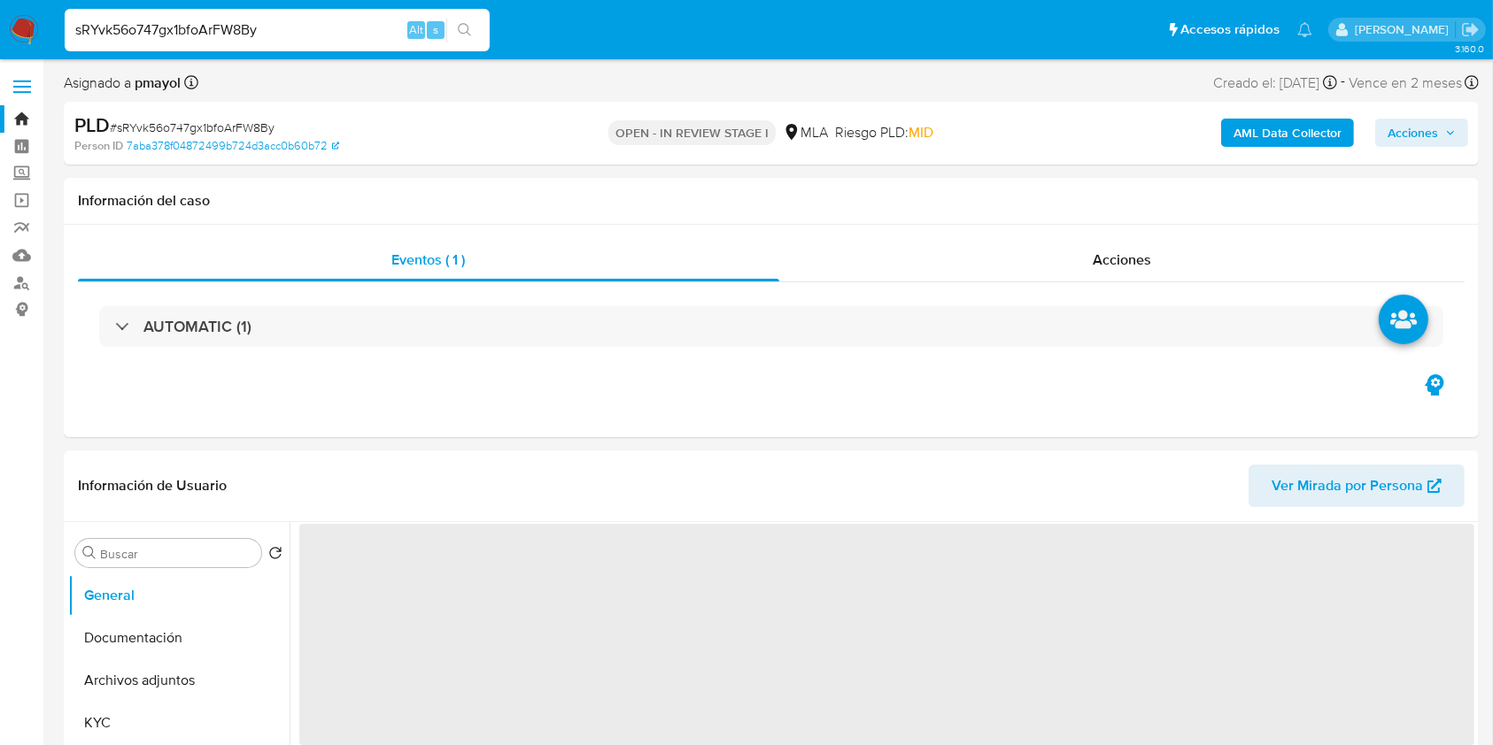
select select "10"
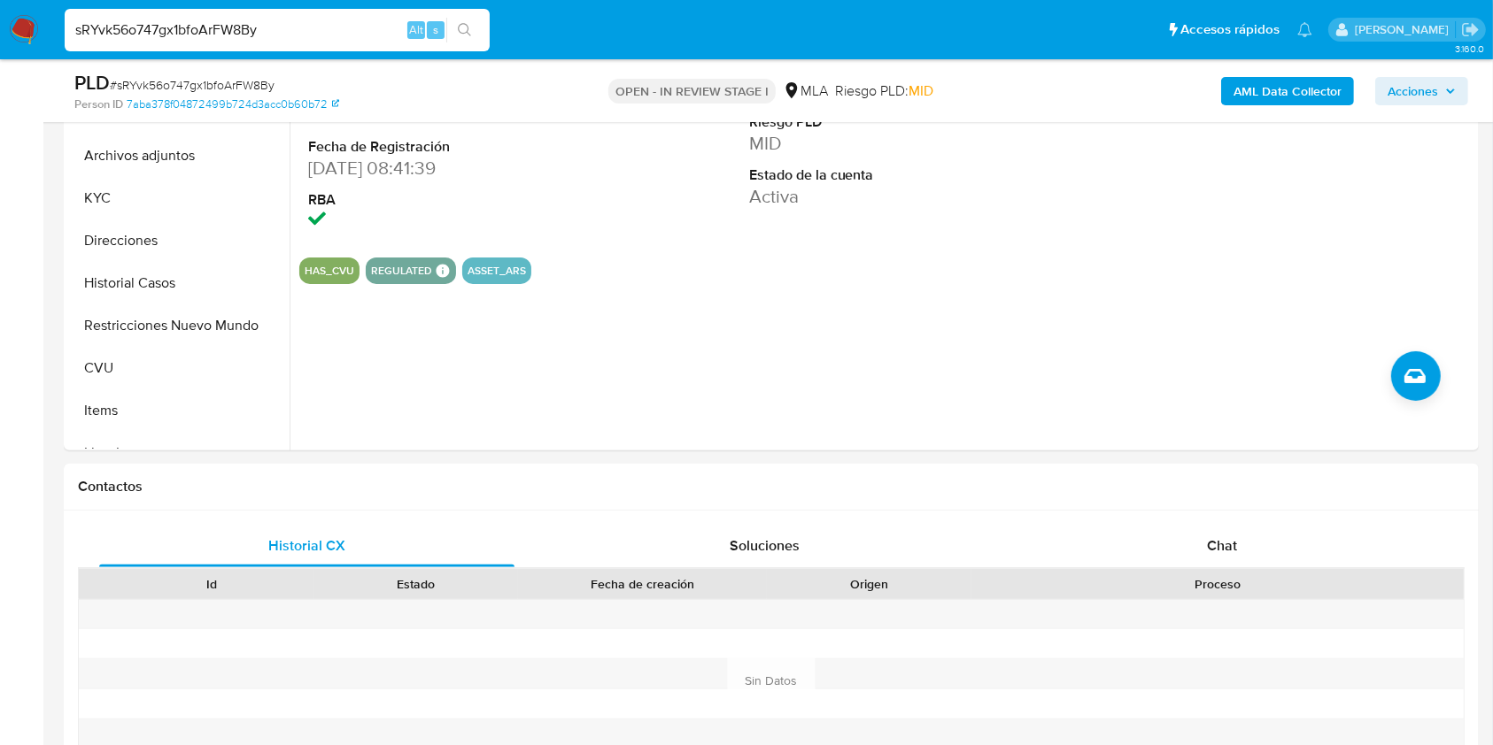
scroll to position [506, 0]
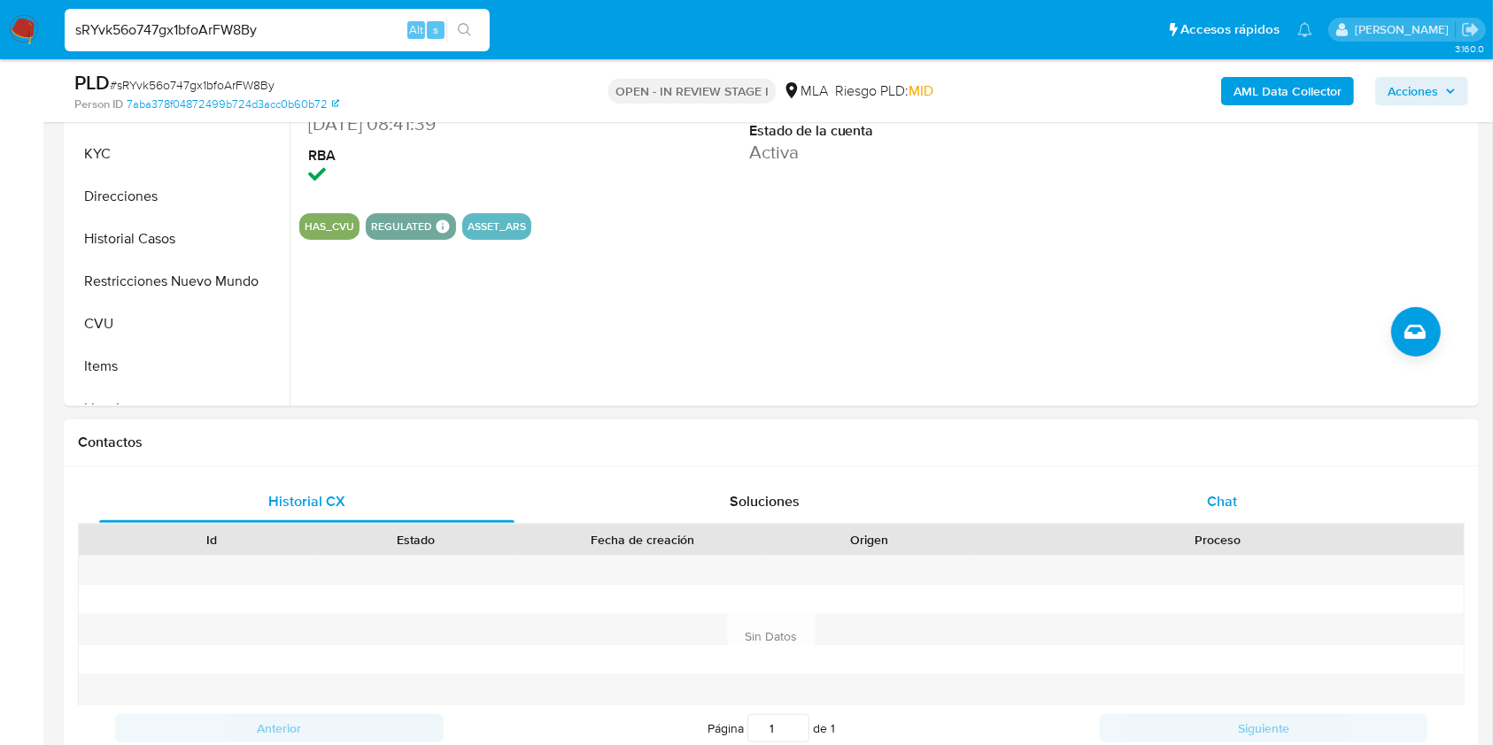
click at [1243, 499] on div "Chat" at bounding box center [1221, 502] width 415 height 42
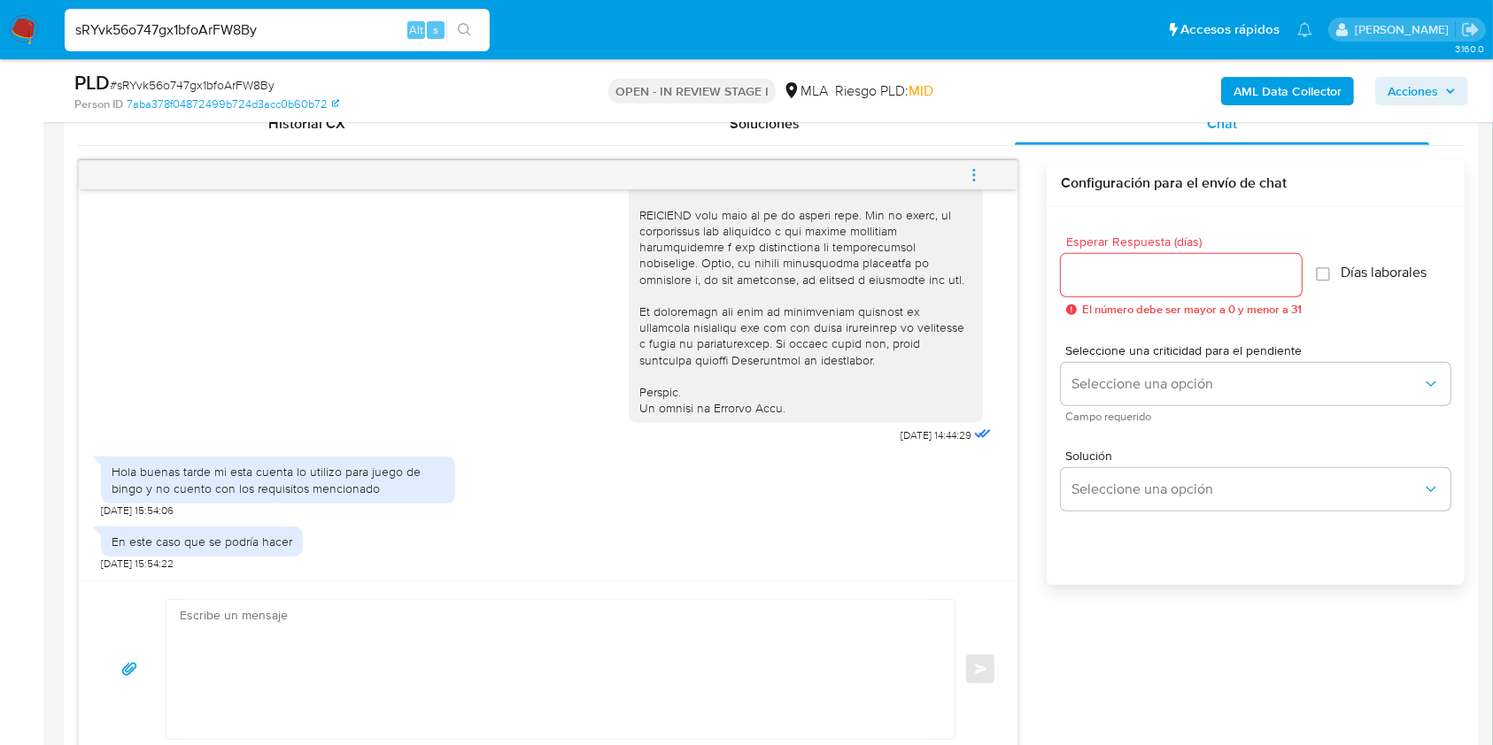
scroll to position [233, 0]
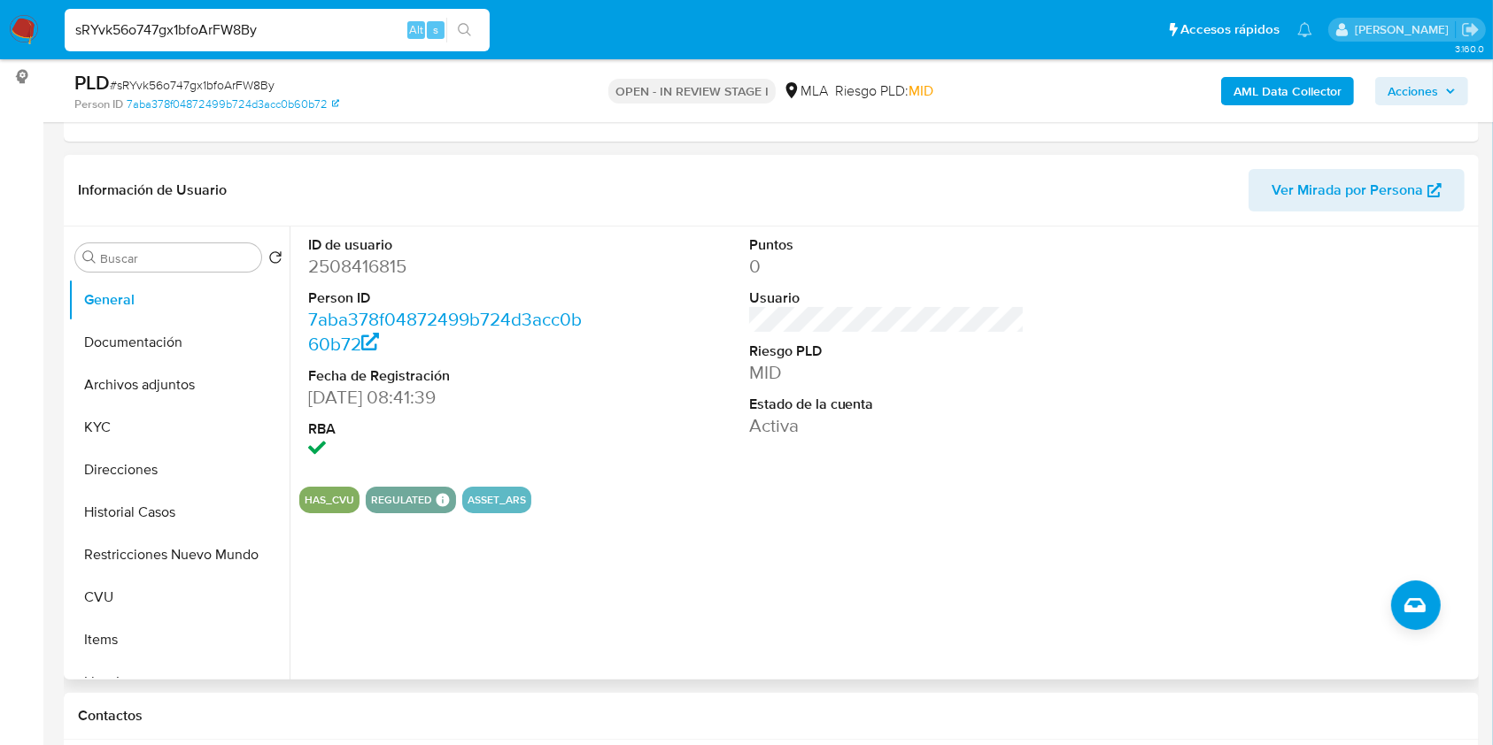
click at [319, 258] on dd "2508416815" at bounding box center [446, 266] width 276 height 25
copy dd "2508416815"
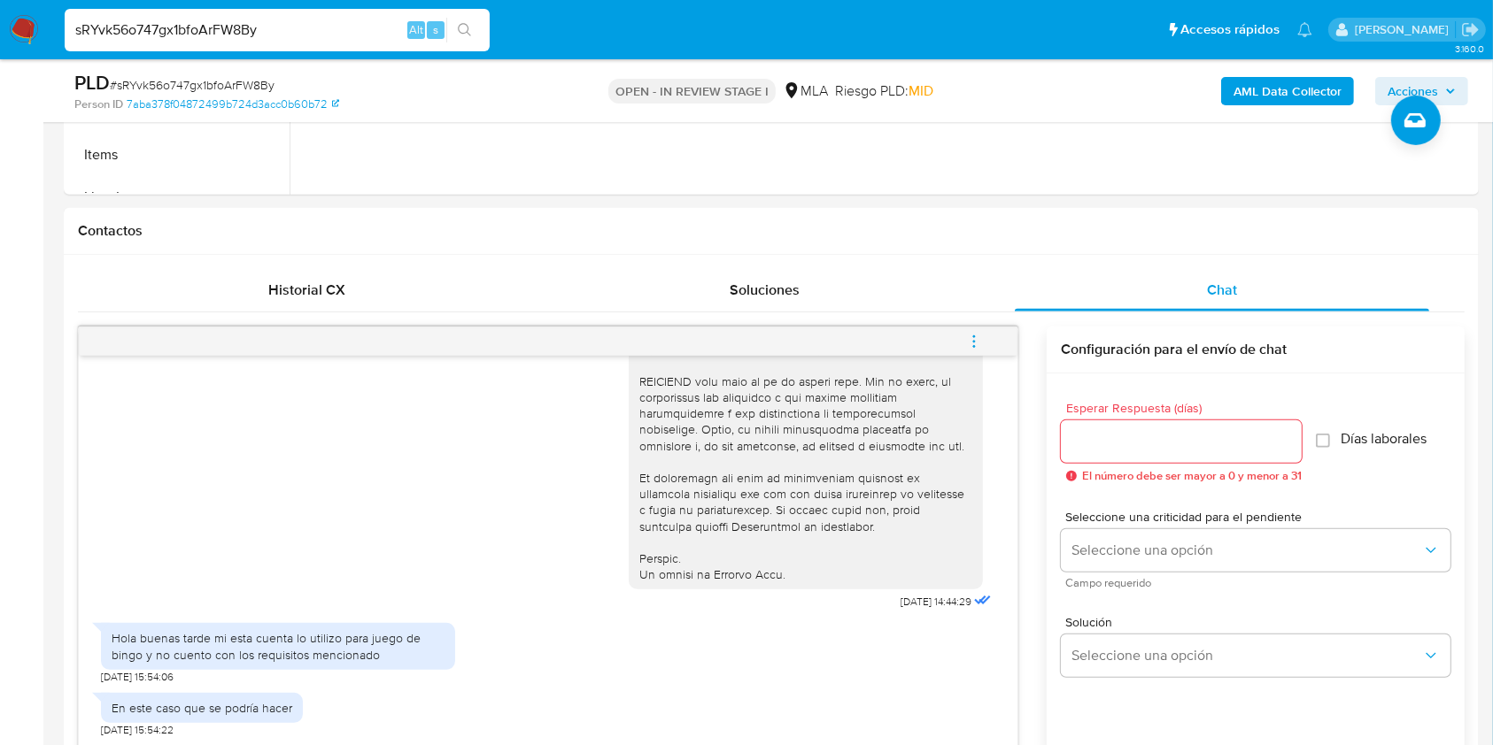
scroll to position [762, 0]
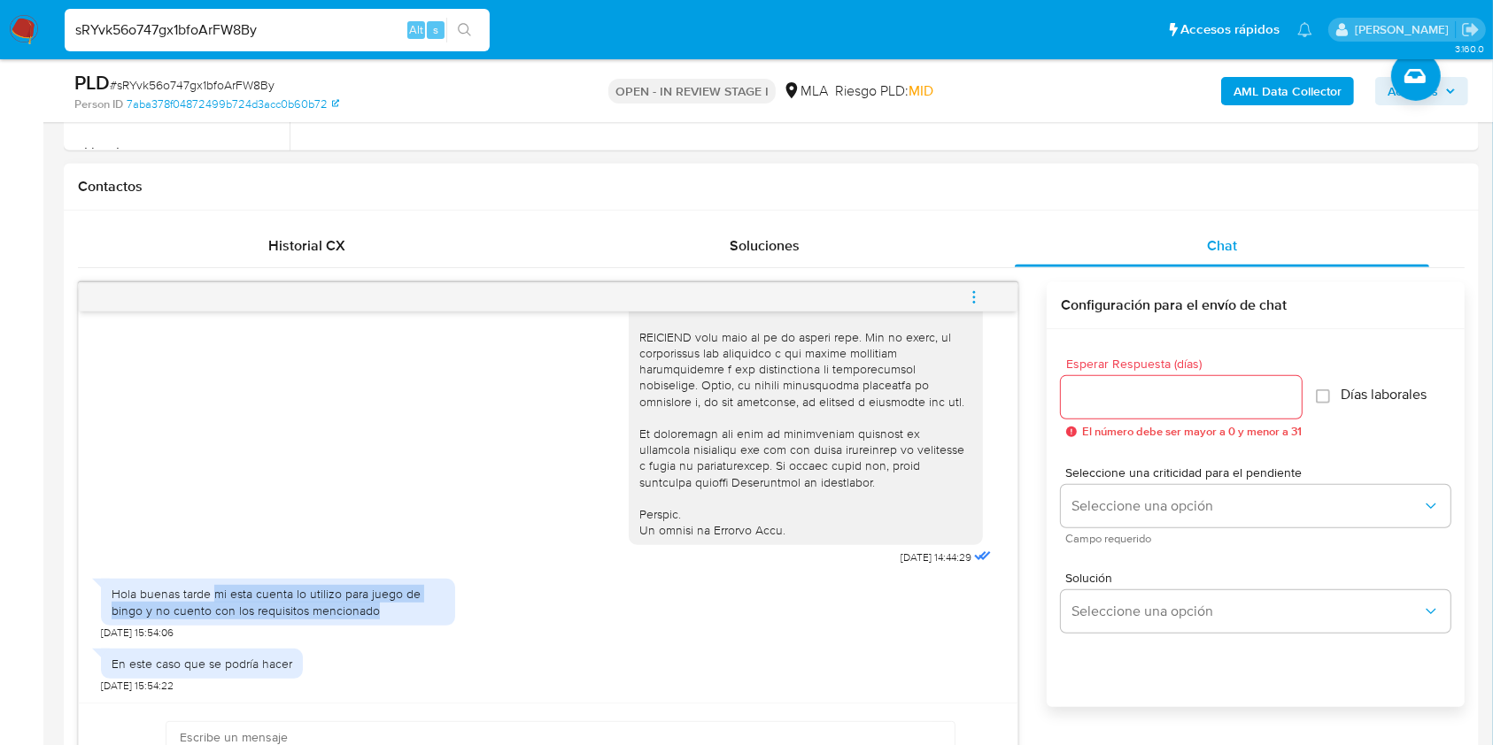
drag, startPoint x: 404, startPoint y: 609, endPoint x: 213, endPoint y: 594, distance: 190.9
click at [213, 594] on div "Hola buenas tarde mi esta cuenta lo utilizo para juego de bingo y no cuento con…" at bounding box center [278, 602] width 333 height 32
copy div "mi esta cuenta lo utilizo para juego de bingo y no cuento con los requisitos me…"
click at [229, 595] on div "Hola buenas tarde mi esta cuenta lo utilizo para juego de bingo y no cuento con…" at bounding box center [278, 602] width 333 height 32
click at [289, 601] on div "Hola buenas tarde mi esta cuenta lo utilizo para juego de bingo y no cuento con…" at bounding box center [278, 602] width 333 height 32
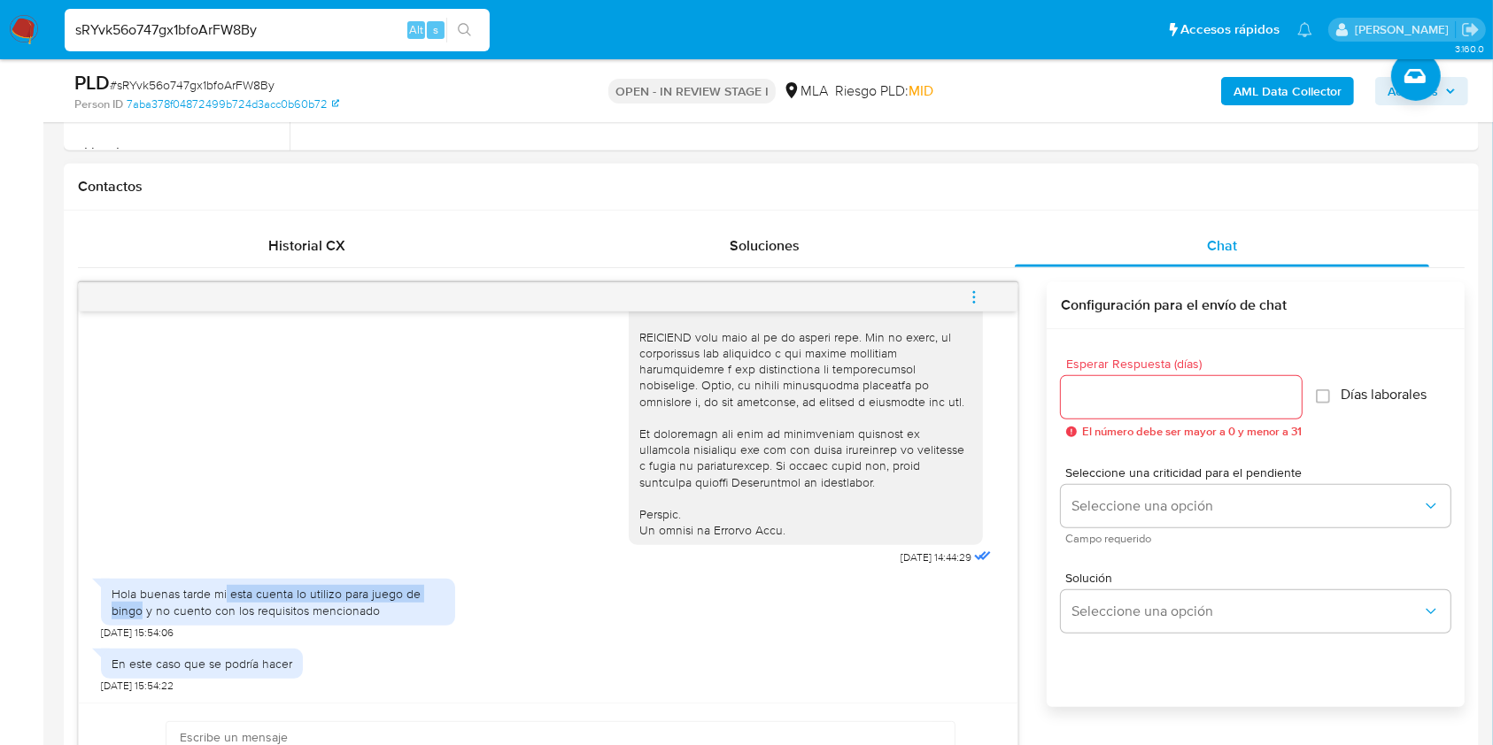
drag, startPoint x: 226, startPoint y: 594, endPoint x: 143, endPoint y: 611, distance: 84.9
click at [143, 611] on div "Hola buenas tarde mi esta cuenta lo utilizo para juego de bingo y no cuento con…" at bounding box center [278, 602] width 333 height 32
copy div "esta cuenta lo utilizo para juego de bingo"
click at [1271, 89] on b "AML Data Collector" at bounding box center [1287, 91] width 108 height 28
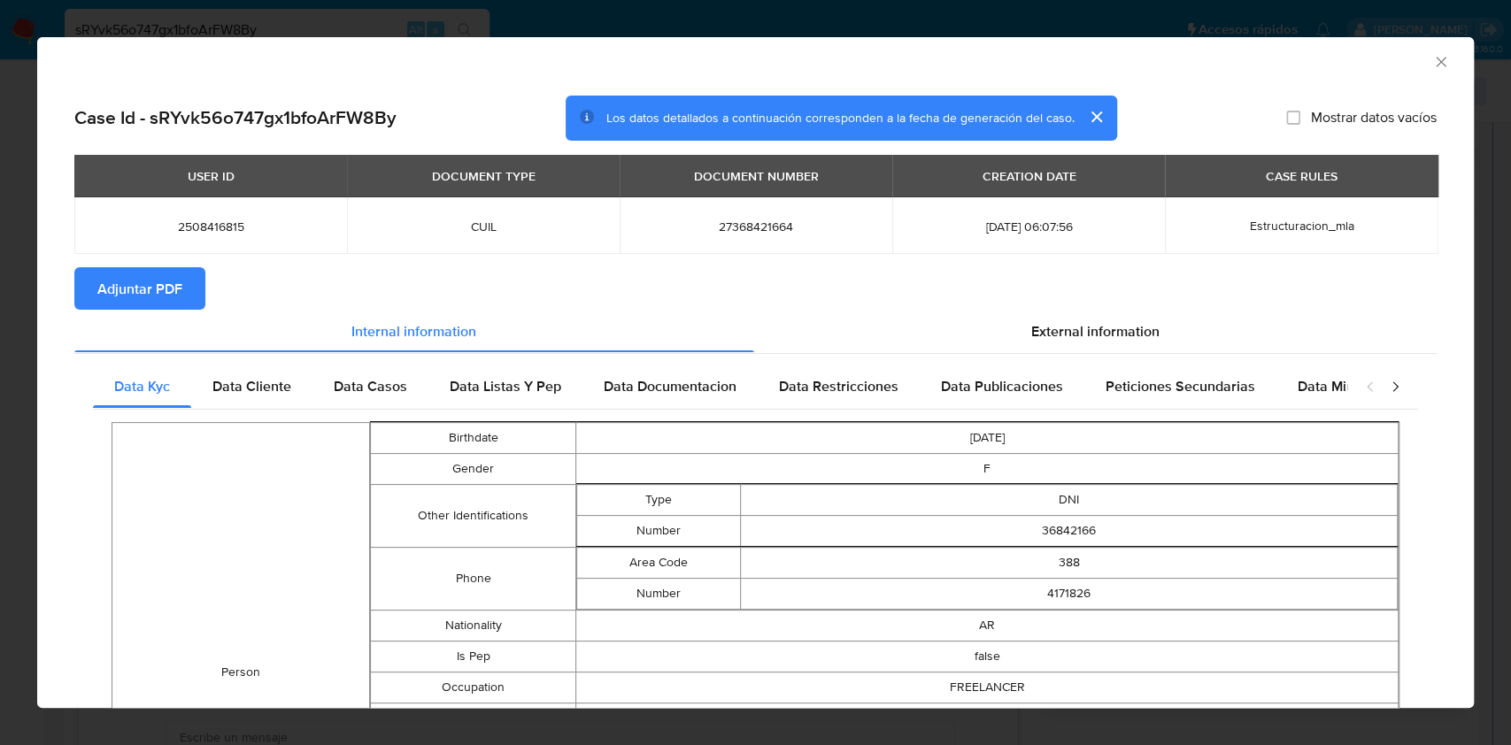
click at [158, 273] on span "Adjuntar PDF" at bounding box center [139, 288] width 85 height 39
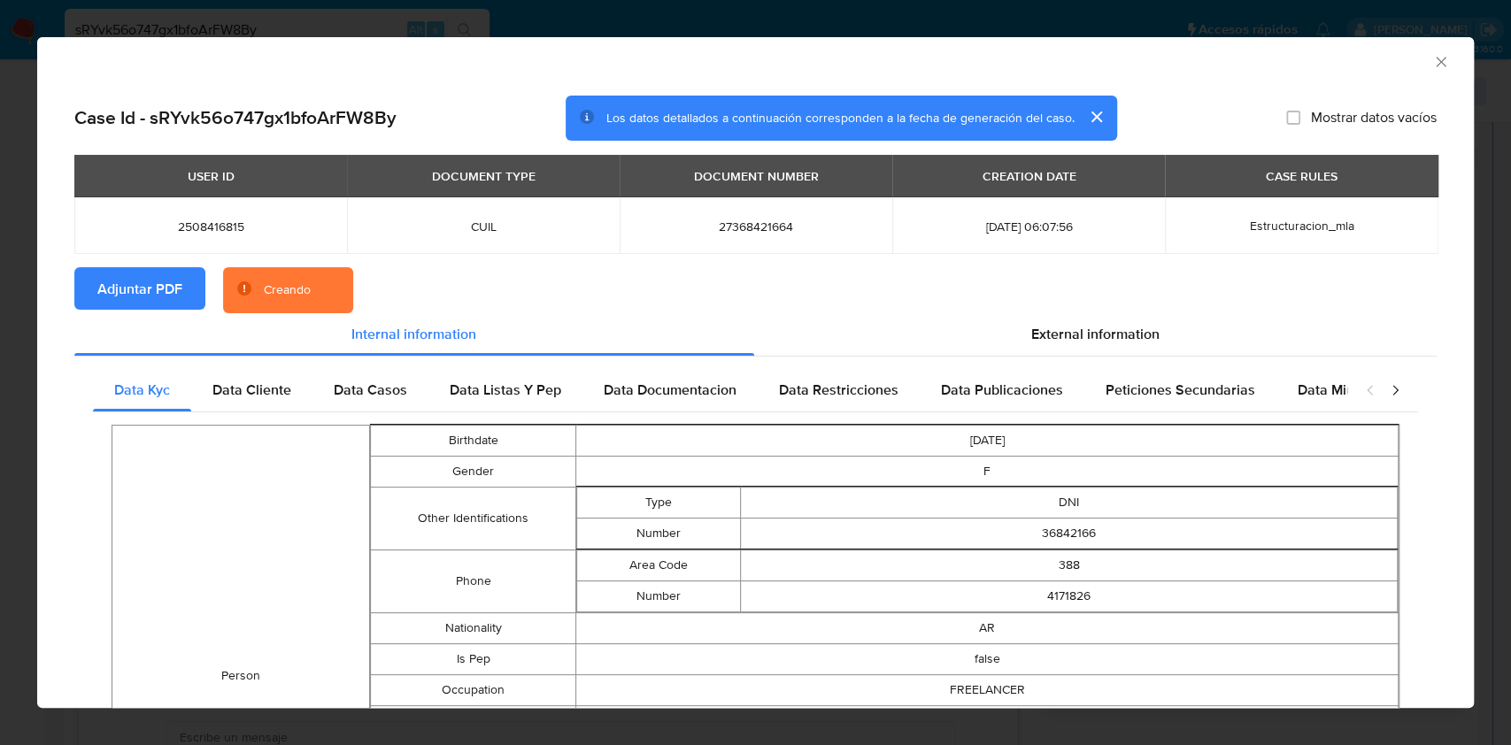
click at [1023, 308] on section "Adjuntar PDF Creando" at bounding box center [755, 290] width 1362 height 46
click at [1033, 329] on span "External information" at bounding box center [1095, 334] width 128 height 20
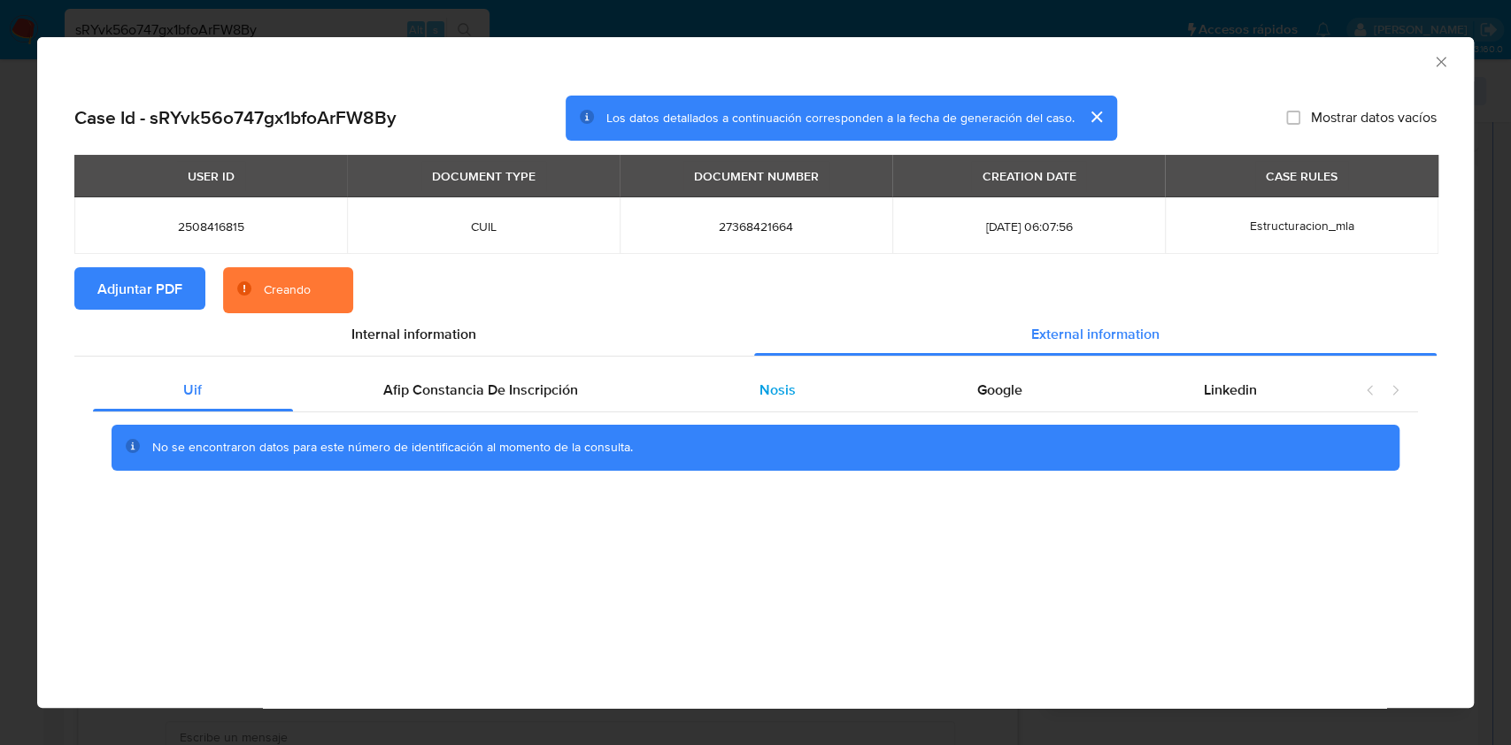
click at [779, 393] on span "Nosis" at bounding box center [778, 390] width 36 height 20
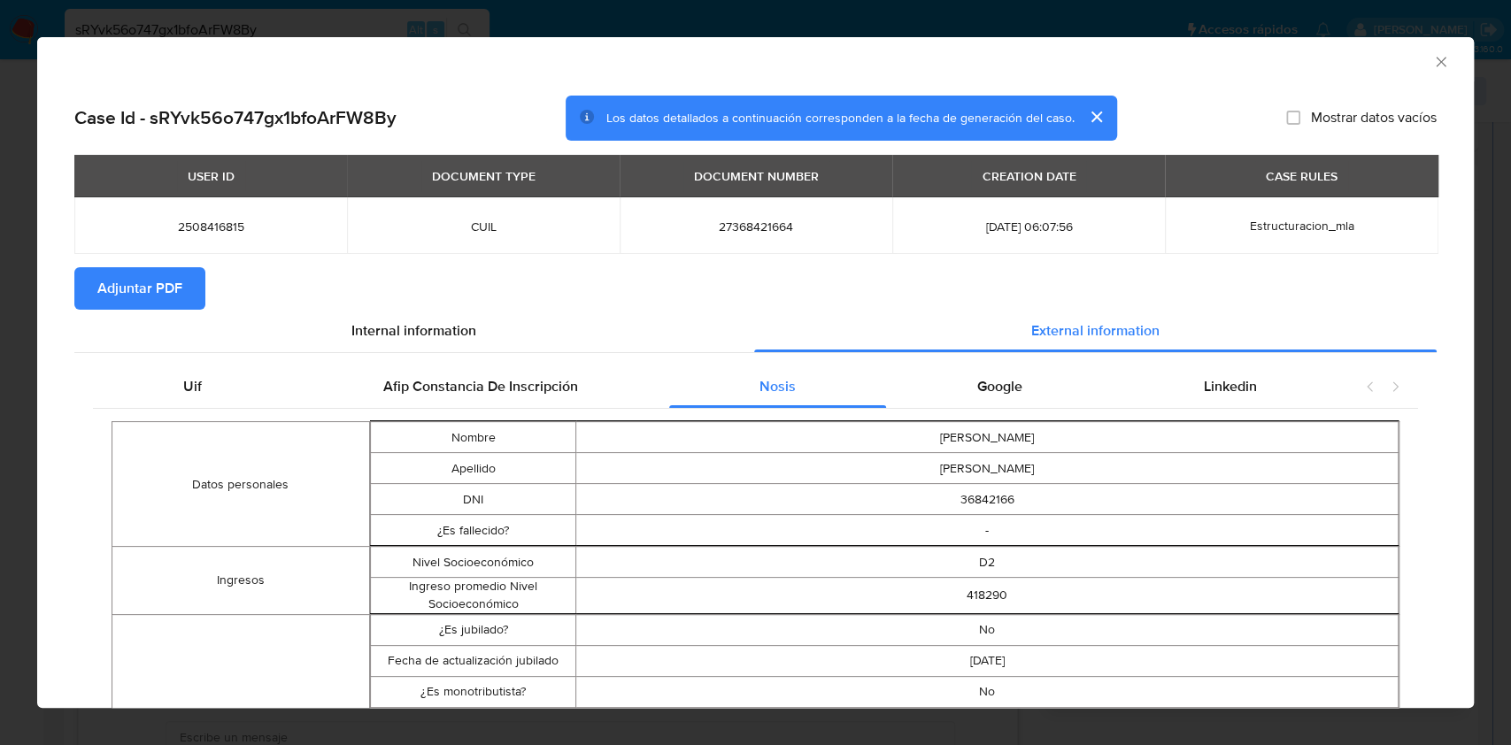
click at [1432, 67] on icon "Cerrar ventana" at bounding box center [1441, 62] width 18 height 18
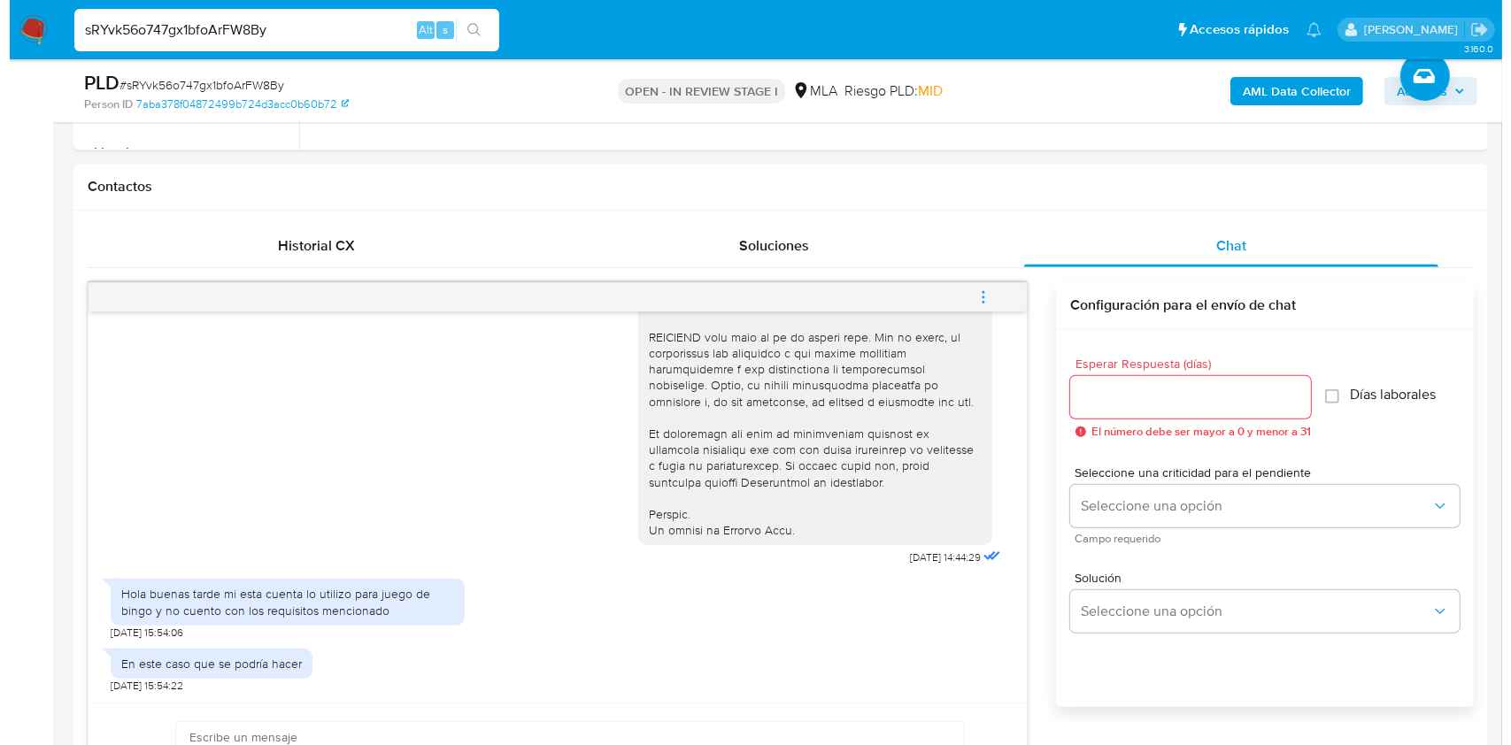
scroll to position [127, 0]
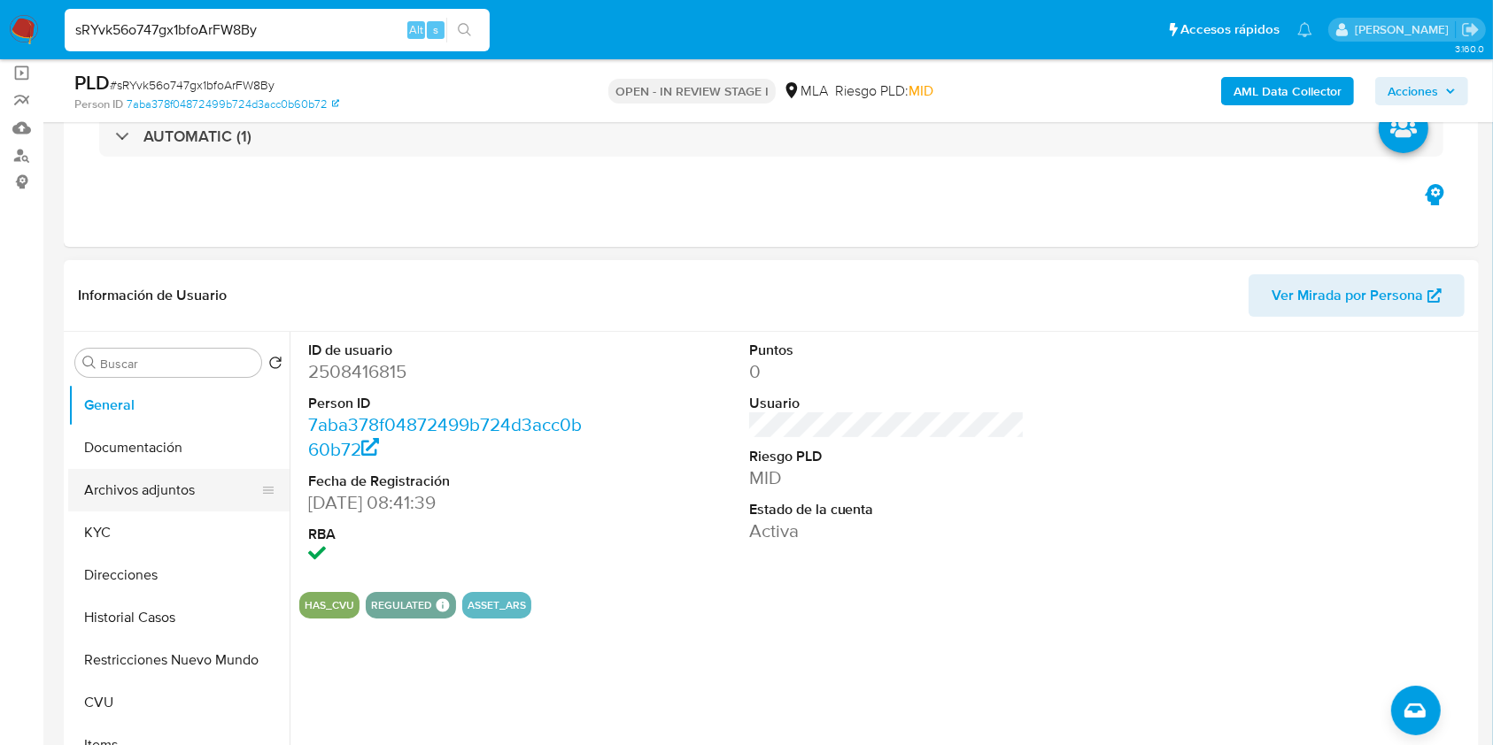
click at [163, 481] on button "Archivos adjuntos" at bounding box center [171, 490] width 207 height 42
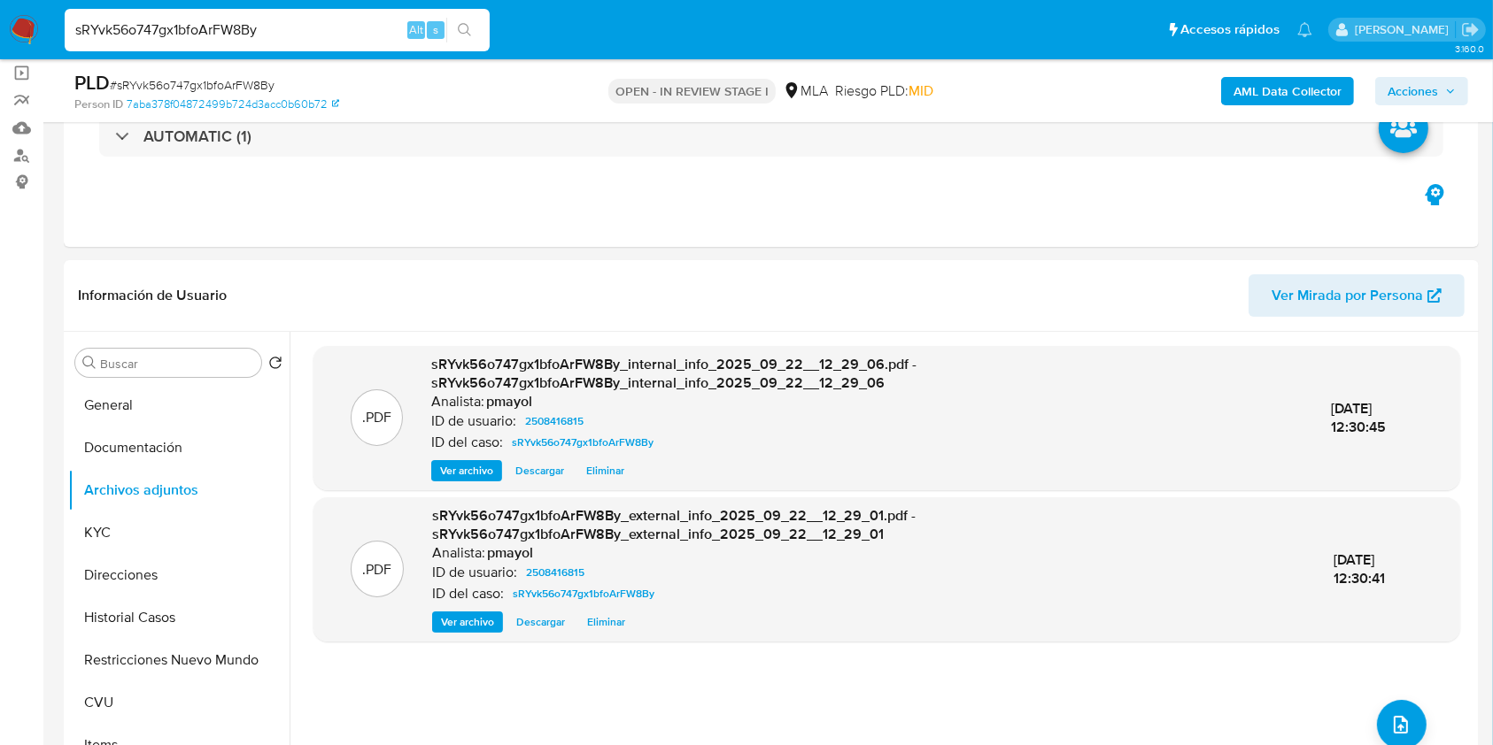
click at [1289, 92] on b "AML Data Collector" at bounding box center [1287, 91] width 108 height 28
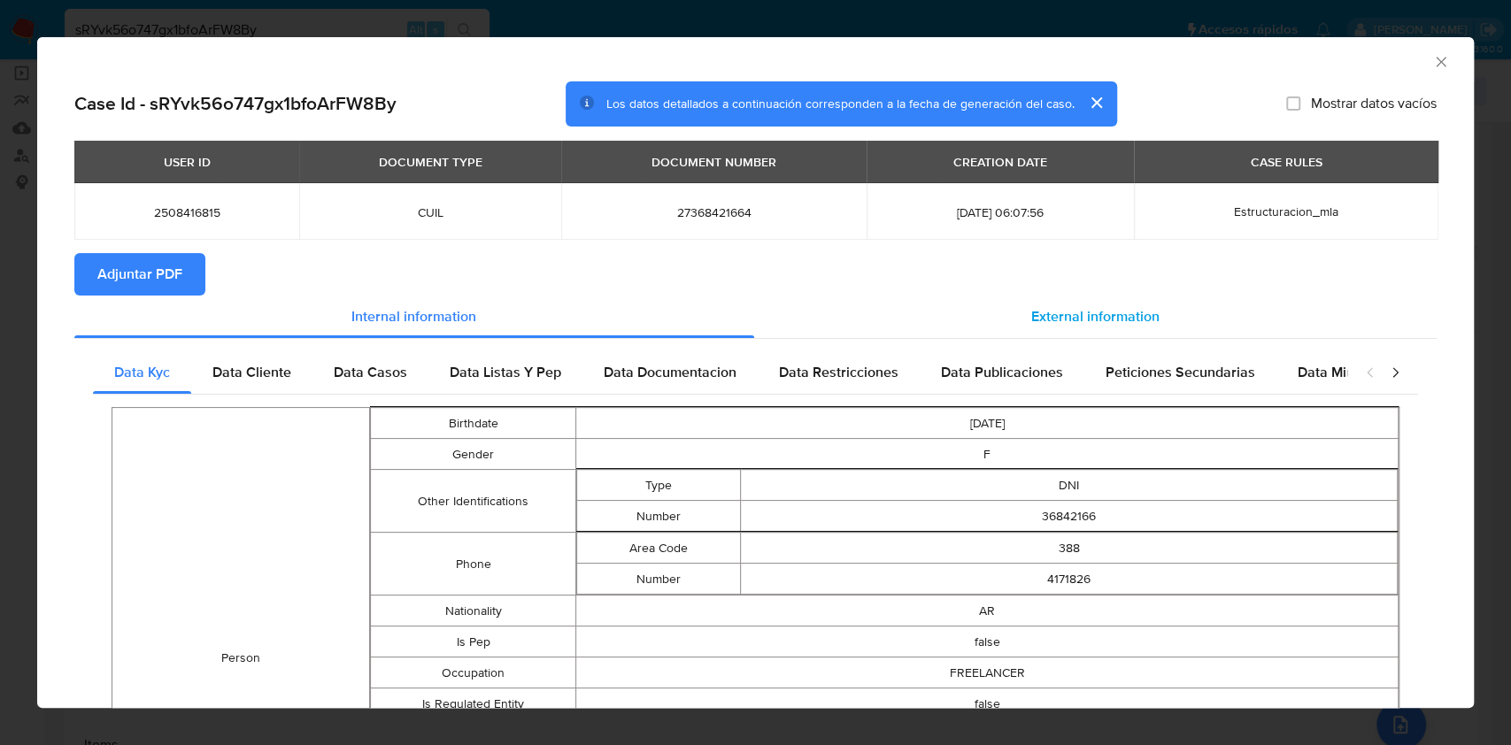
click at [975, 318] on div "External information" at bounding box center [1095, 317] width 683 height 42
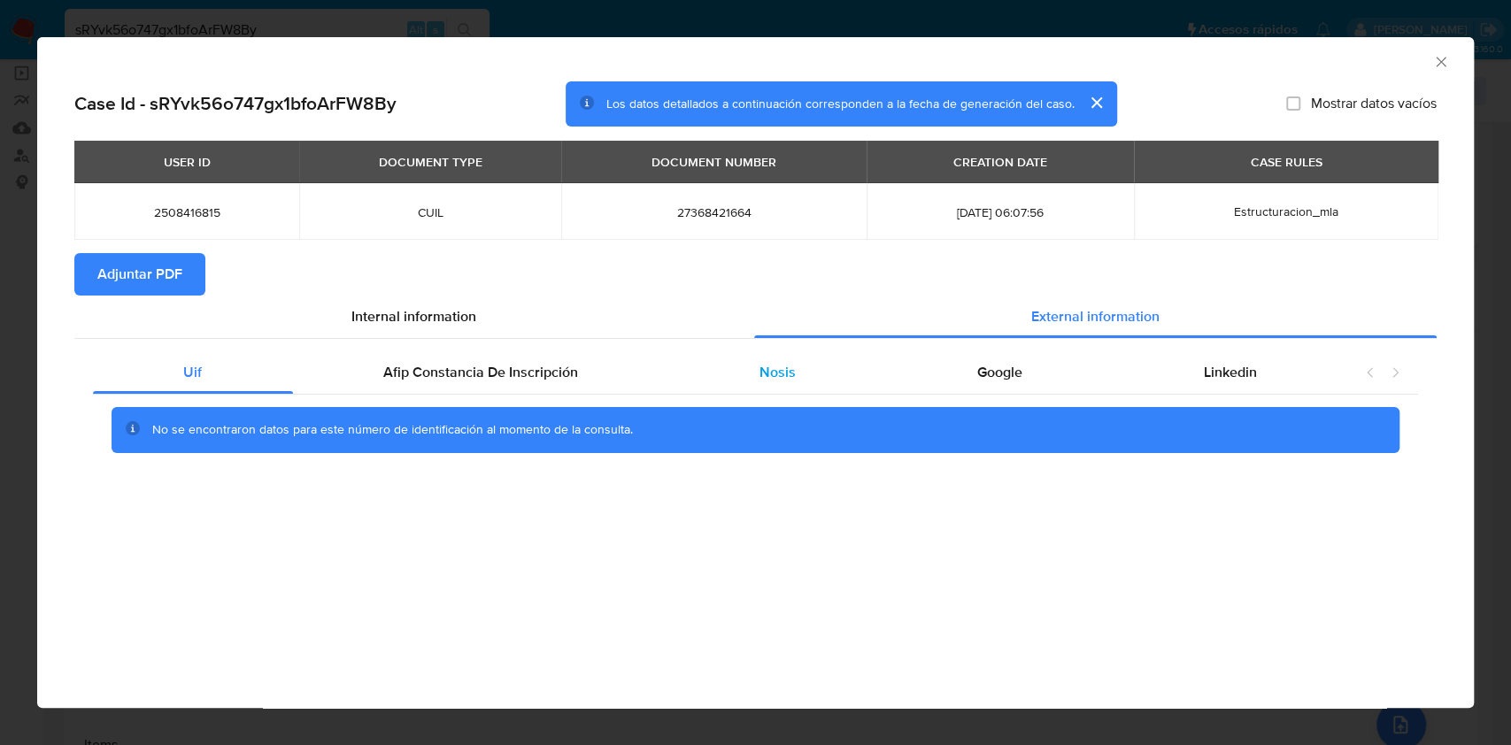
click at [800, 365] on div "Nosis" at bounding box center [778, 372] width 218 height 42
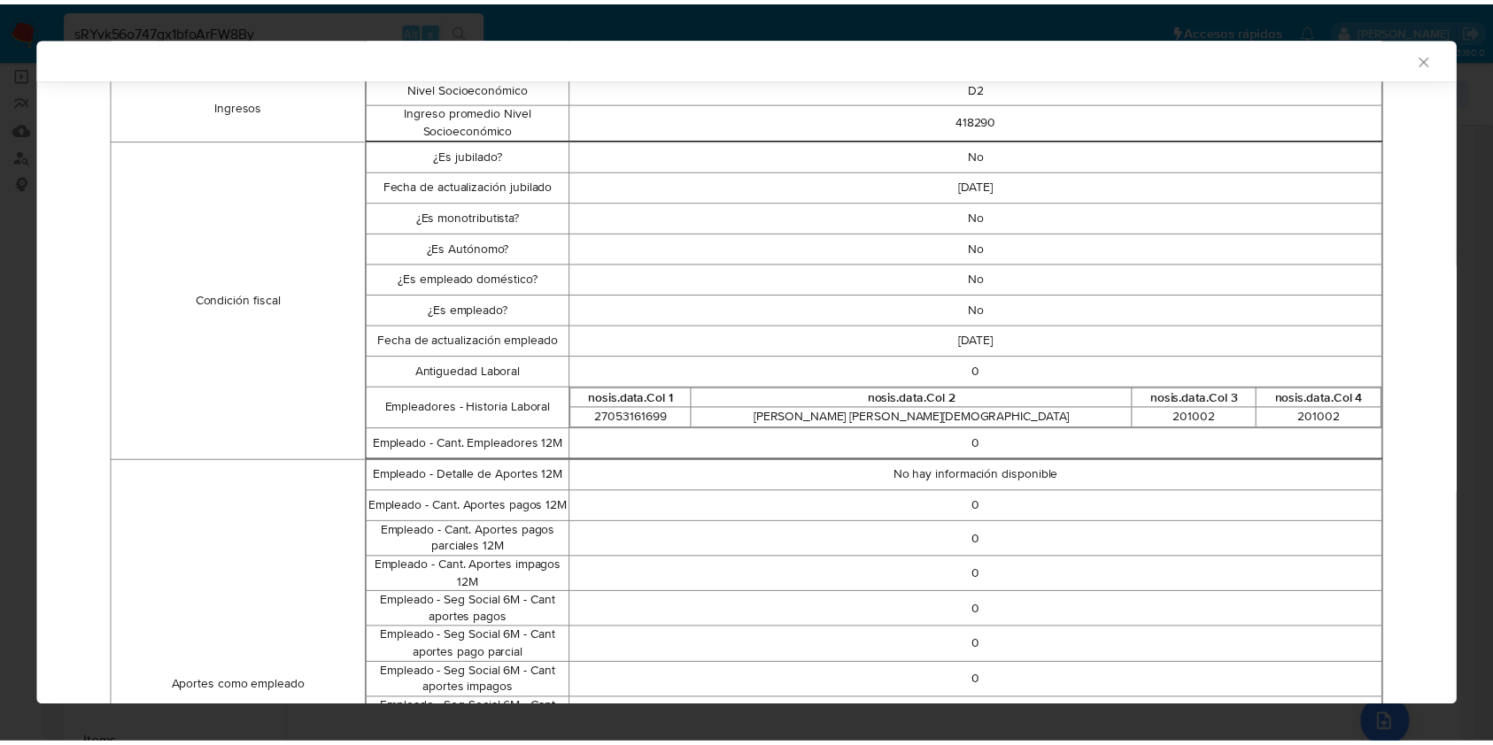
scroll to position [474, 0]
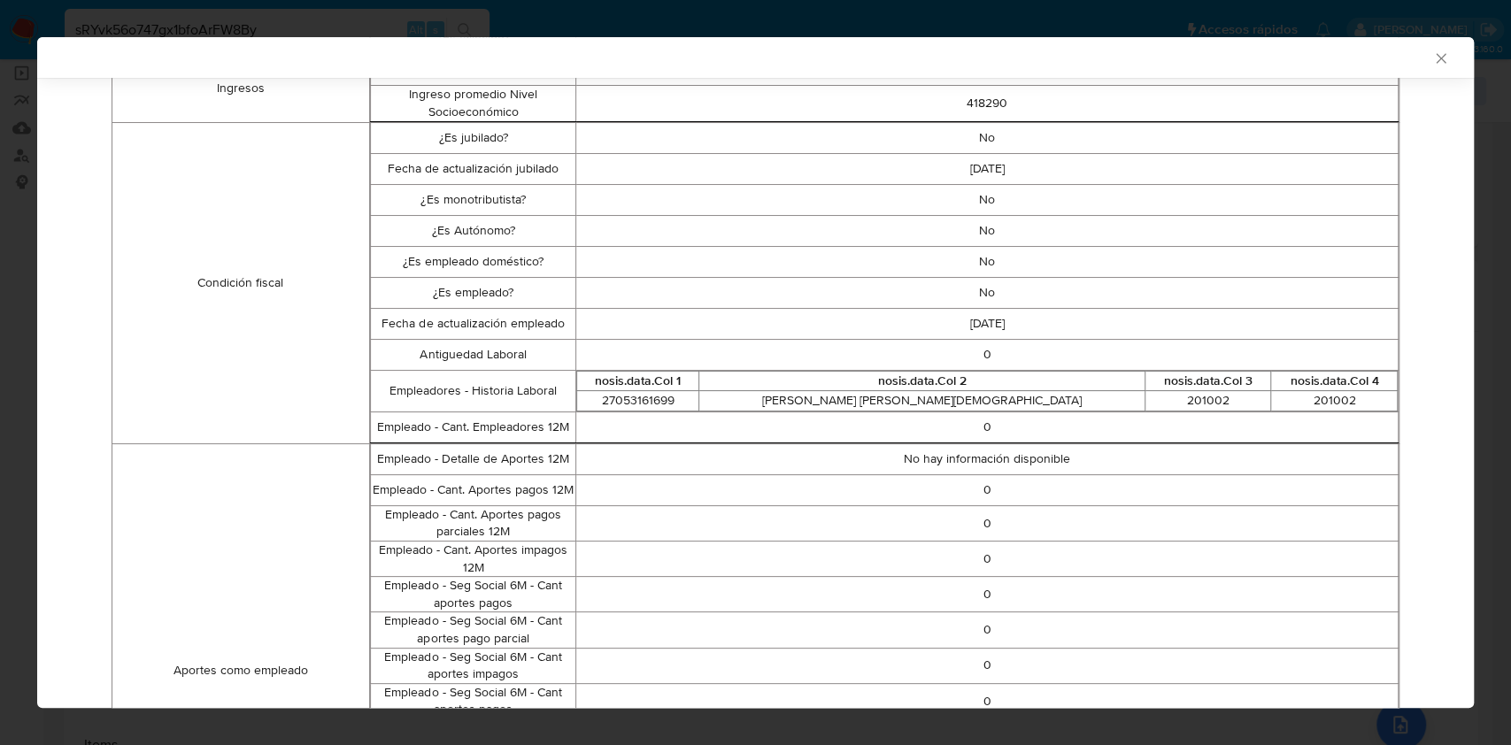
click at [1436, 58] on icon "Cerrar ventana" at bounding box center [1441, 58] width 10 height 10
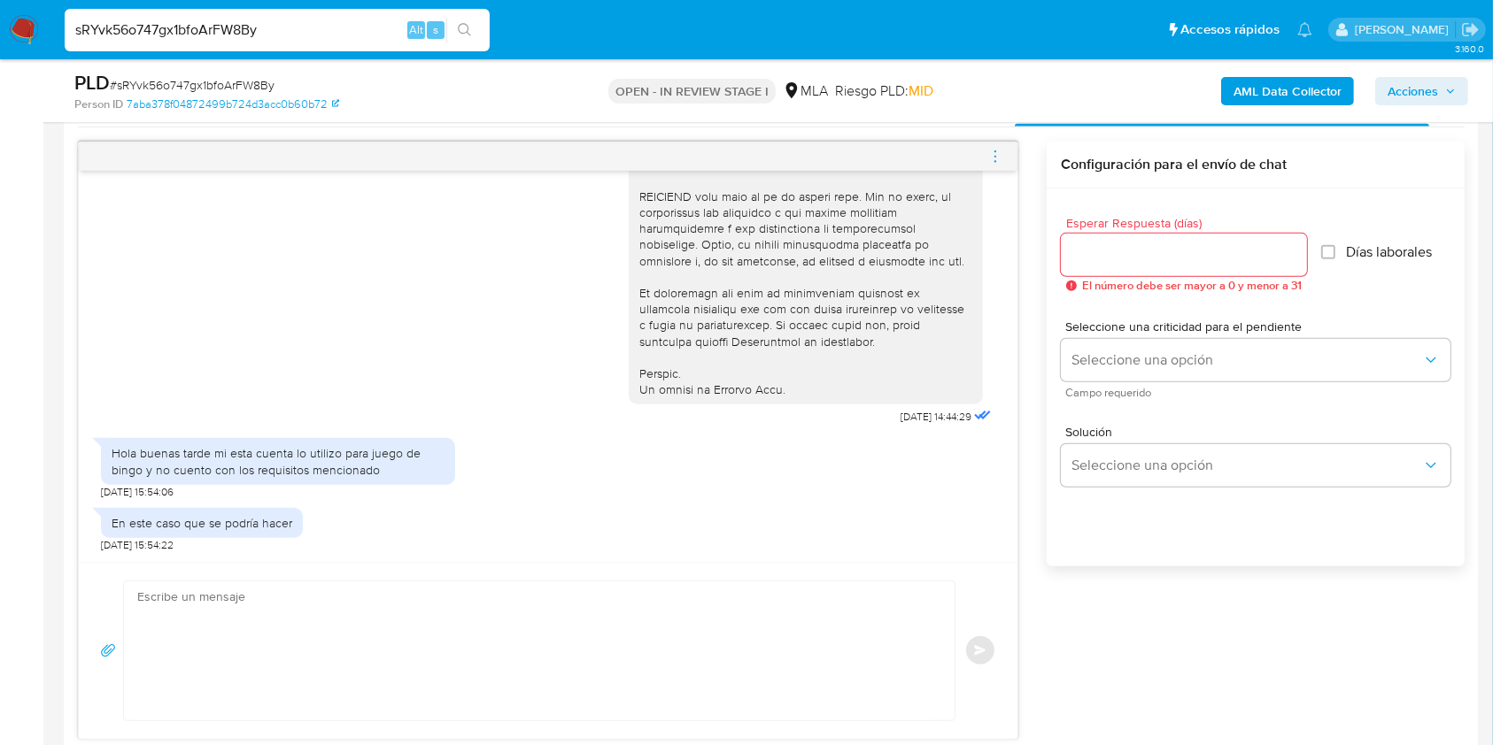
scroll to position [922, 0]
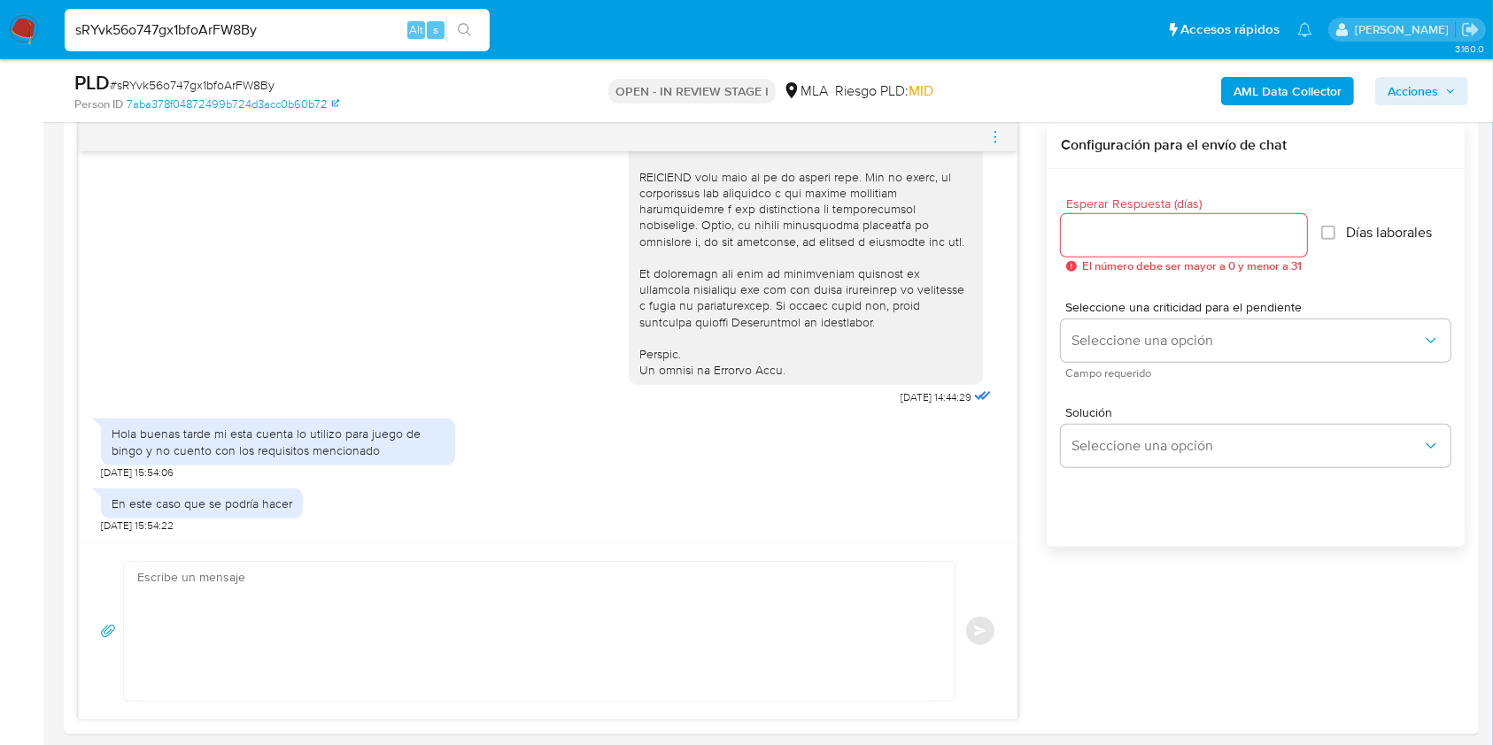
click at [250, 19] on input "sRYvk56o747gx1bfoArFW8By" at bounding box center [277, 30] width 425 height 23
paste input "qVqe2MAU46h12Hzt18KeJqJ2"
type input "qVqe2MAU46h12Hzt18KeJqJ2"
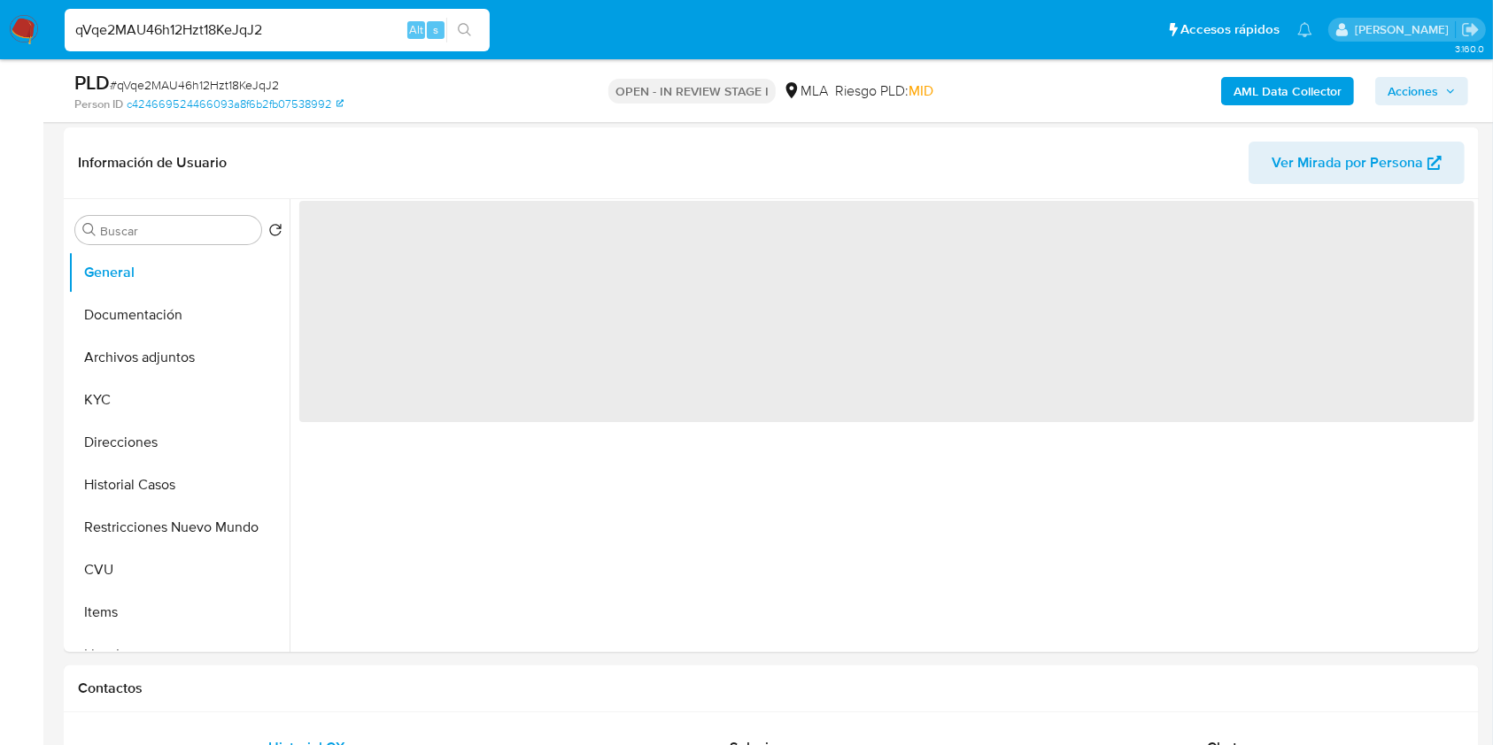
select select "10"
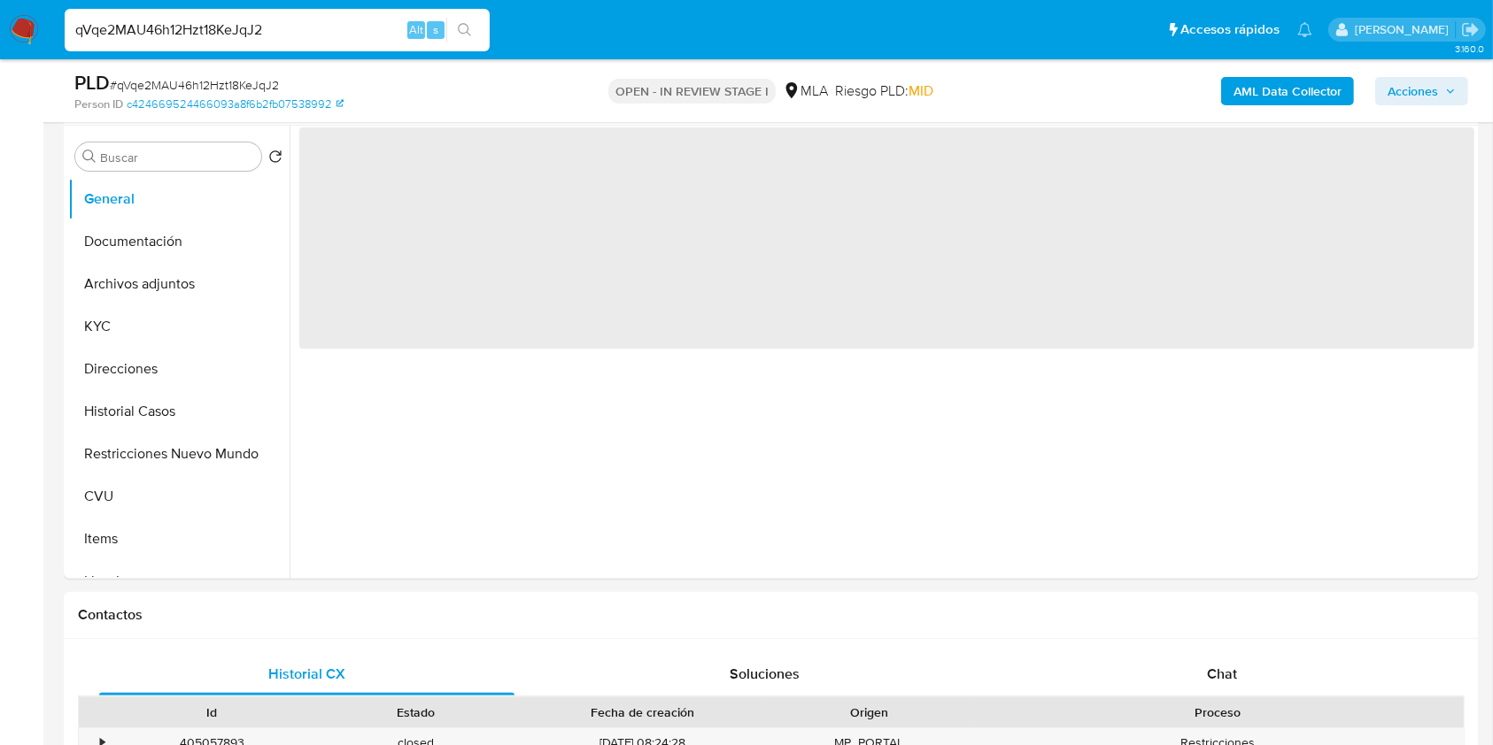
scroll to position [538, 0]
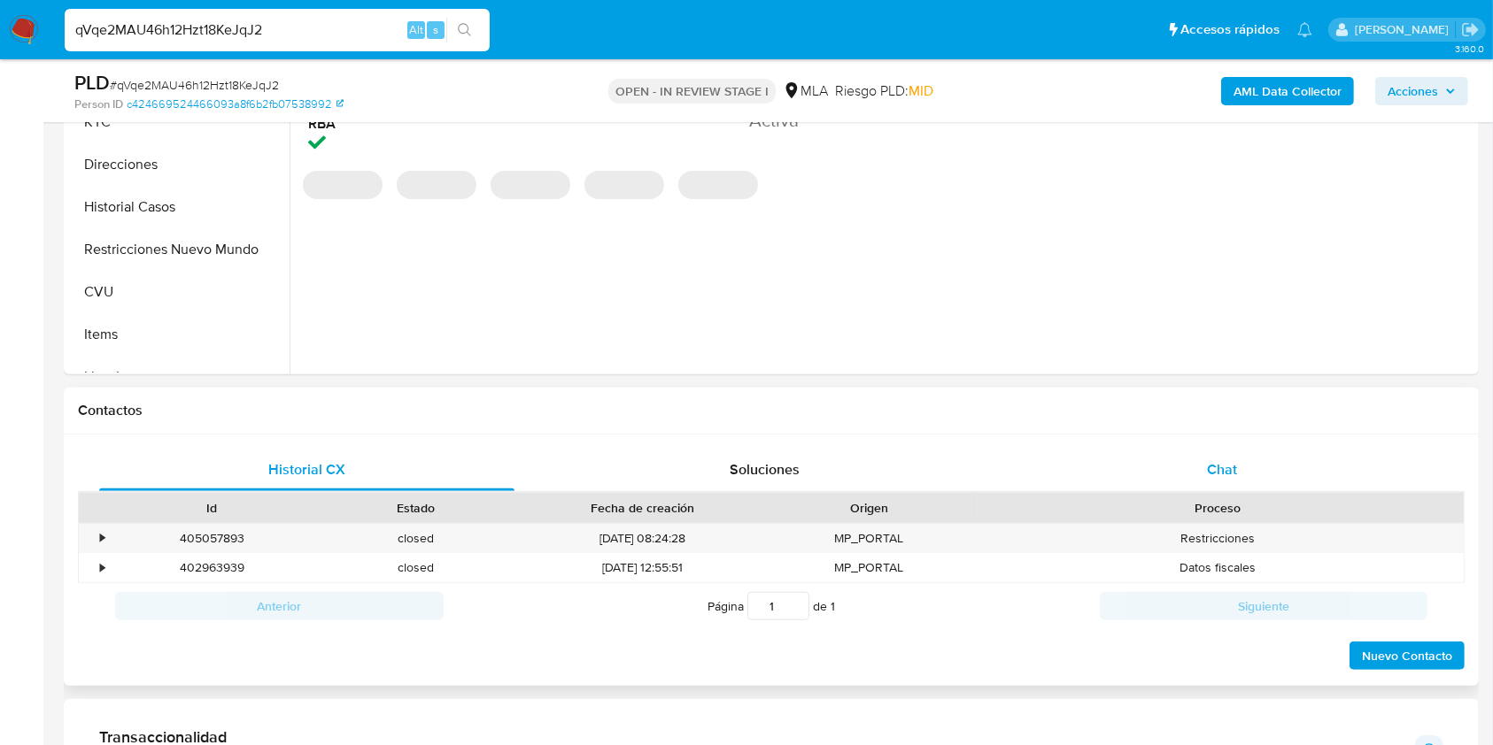
click at [1169, 468] on div "Chat" at bounding box center [1221, 470] width 415 height 42
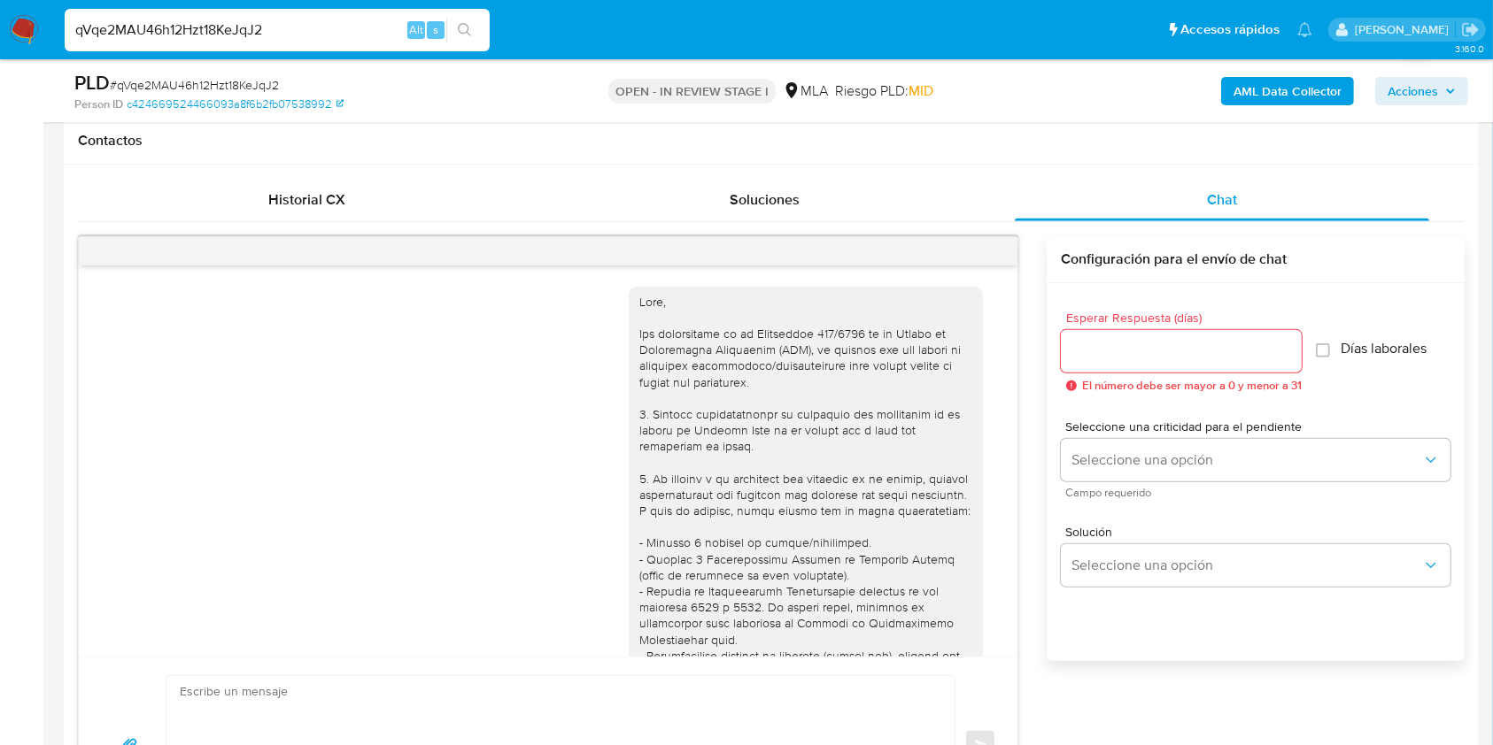
scroll to position [996, 0]
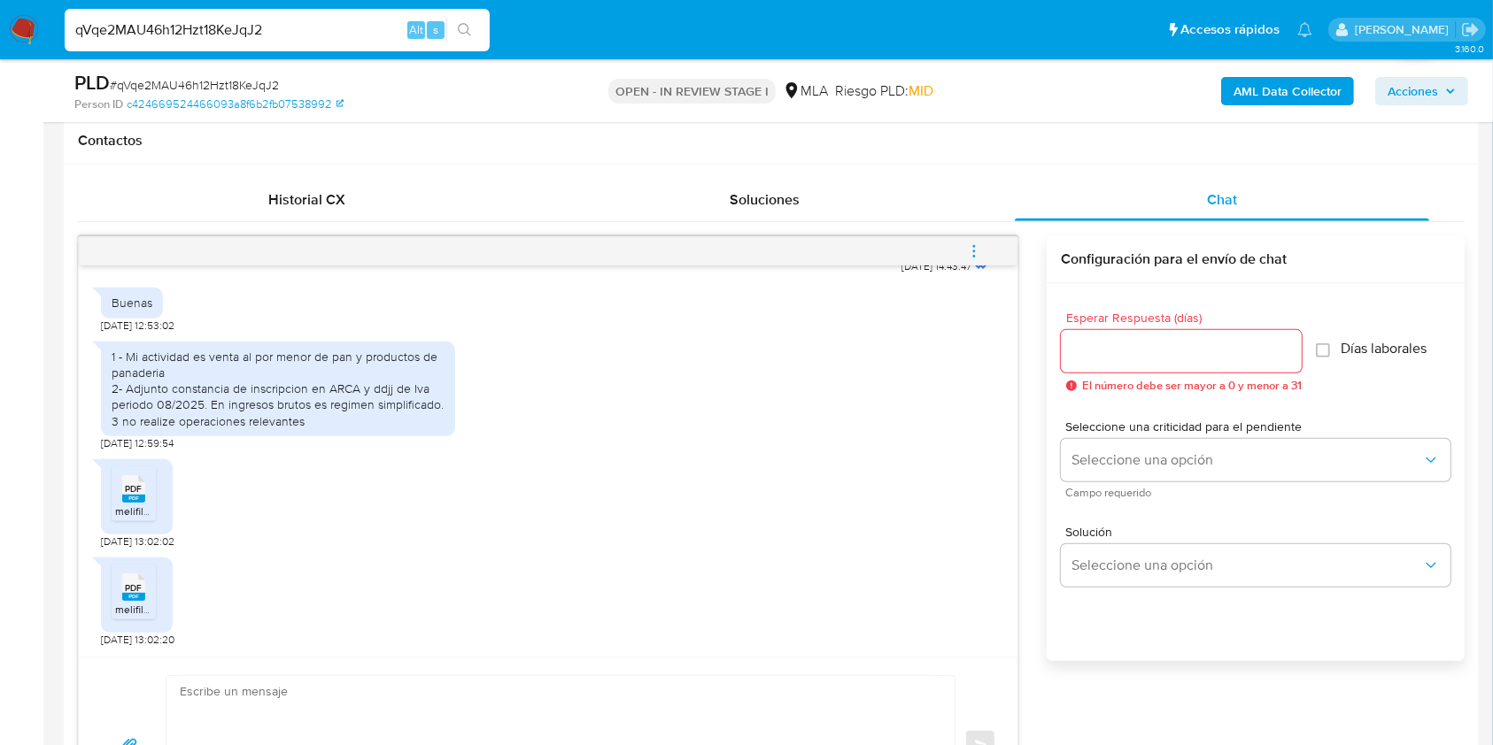
click at [132, 500] on rect at bounding box center [133, 499] width 23 height 8
click at [129, 606] on span "melifile1078560564319815732.pdf" at bounding box center [195, 609] width 160 height 15
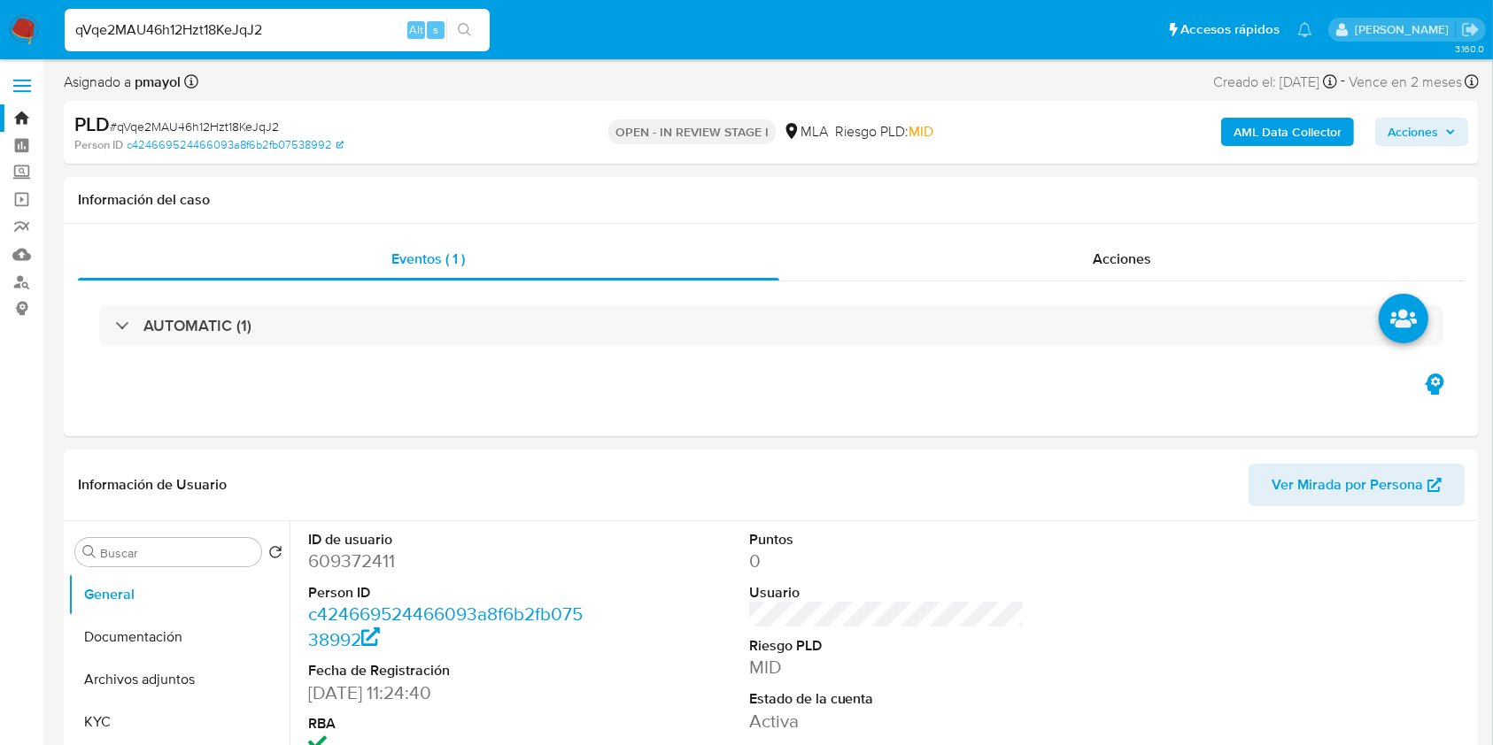
scroll to position [13, 0]
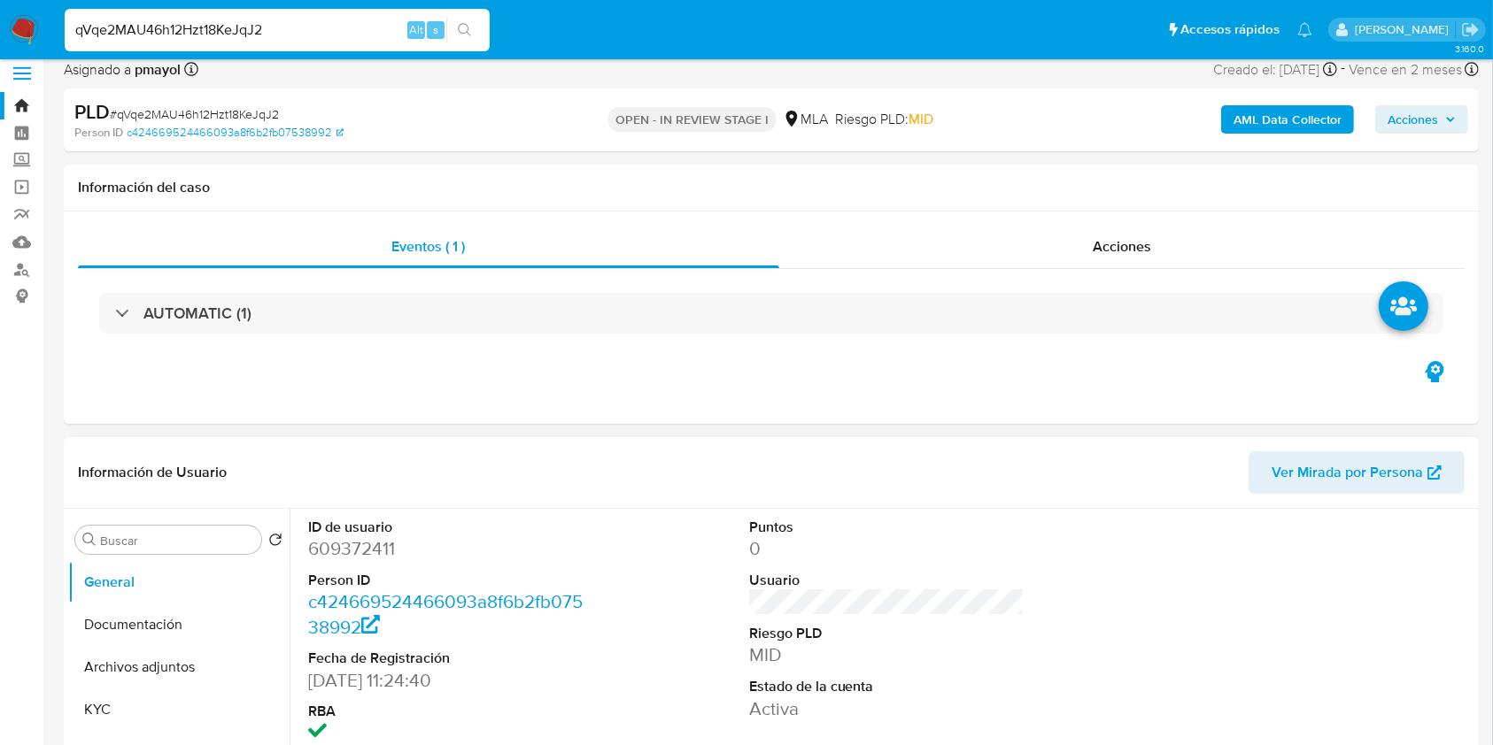
click at [336, 544] on dd "609372411" at bounding box center [446, 548] width 276 height 25
copy dd "609372411"
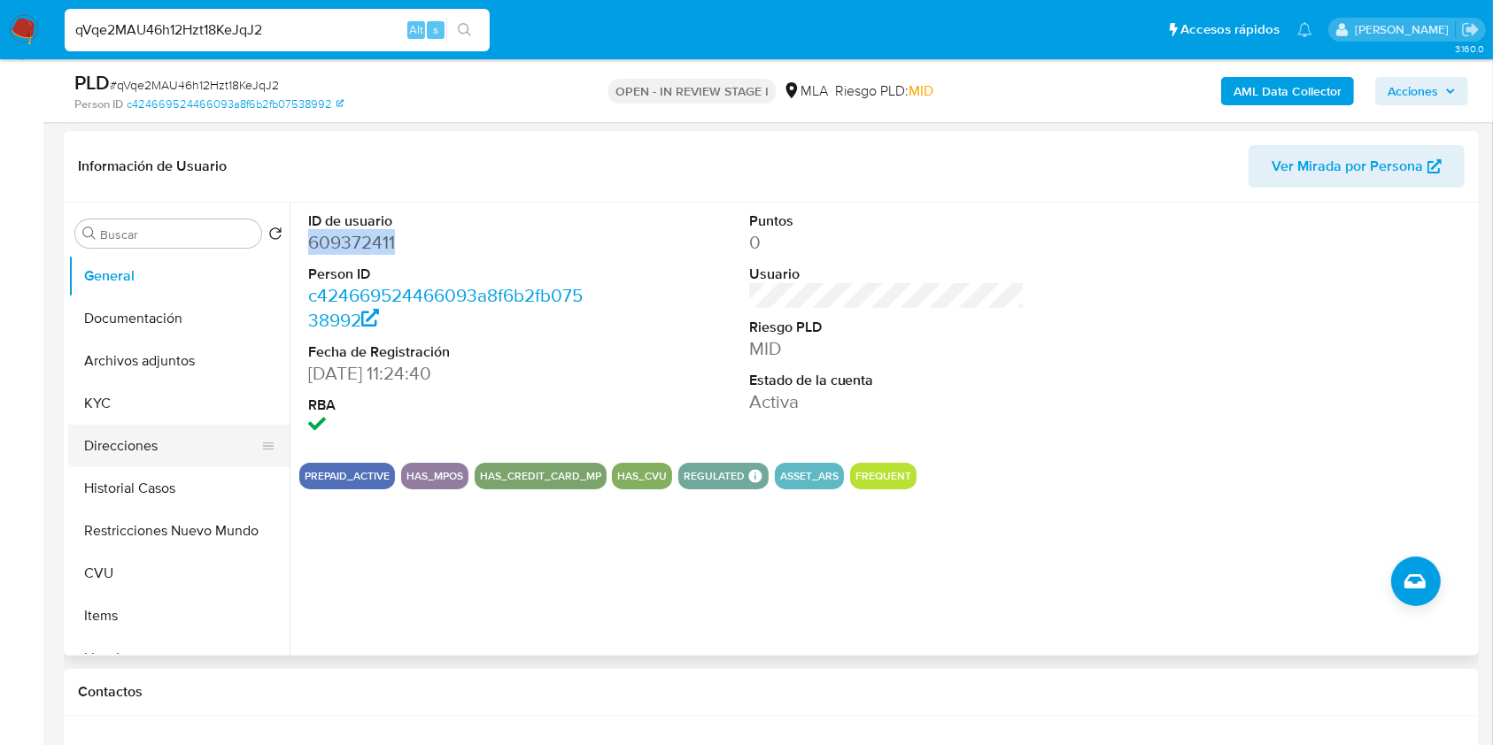
click at [175, 436] on button "Direcciones" at bounding box center [171, 446] width 207 height 42
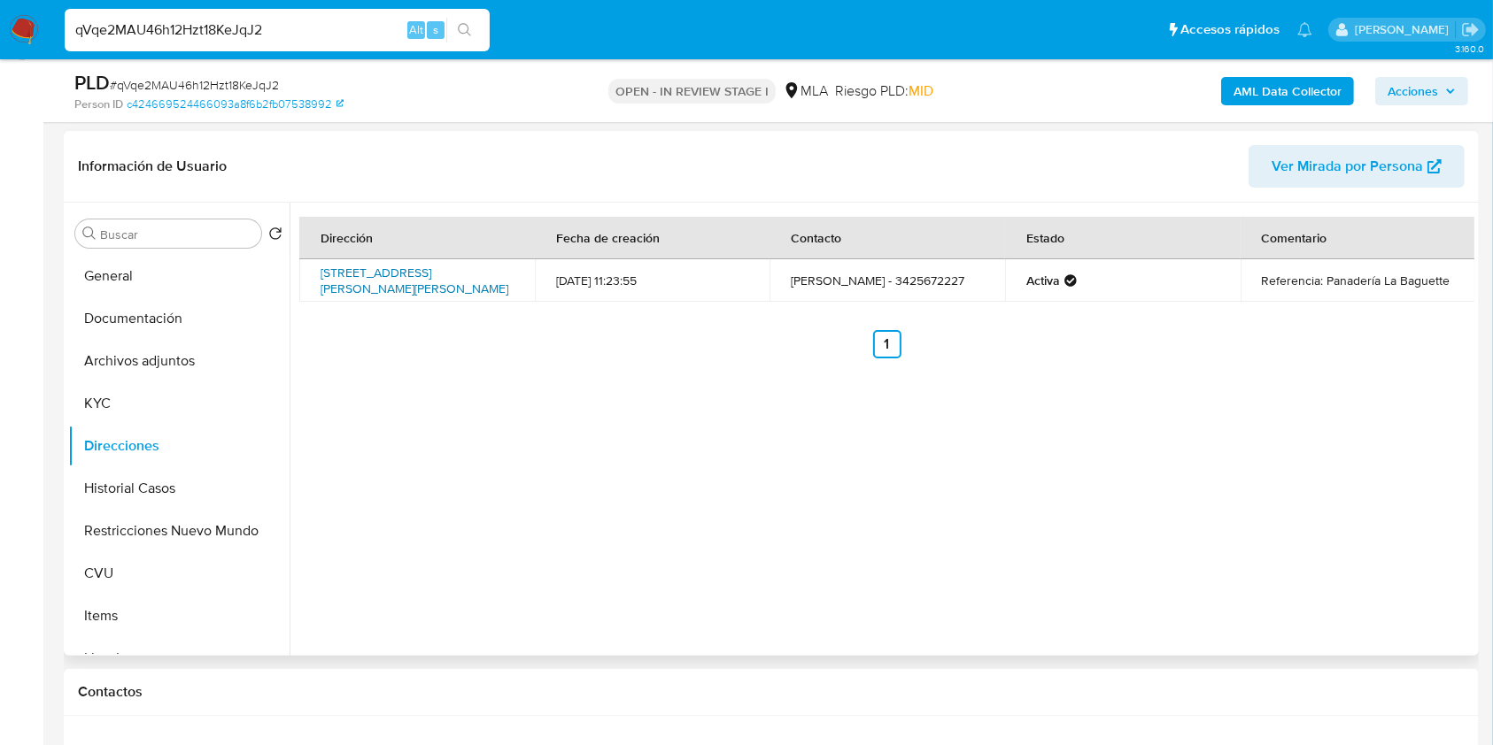
click at [342, 277] on link "Avenida Lujan 3617, Santo Tomé, Santa Fe, 3016, Argentina 3617" at bounding box center [414, 281] width 188 height 34
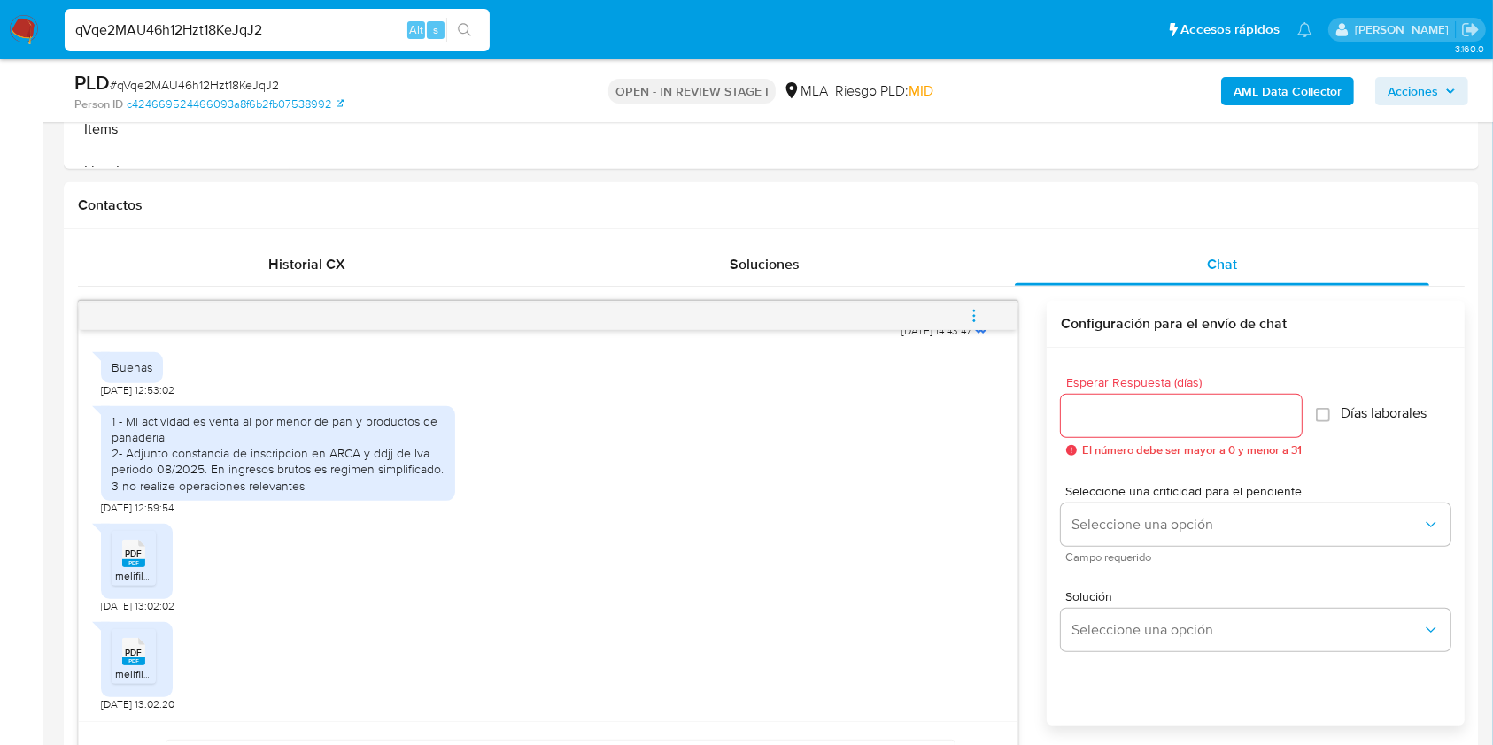
scroll to position [772, 0]
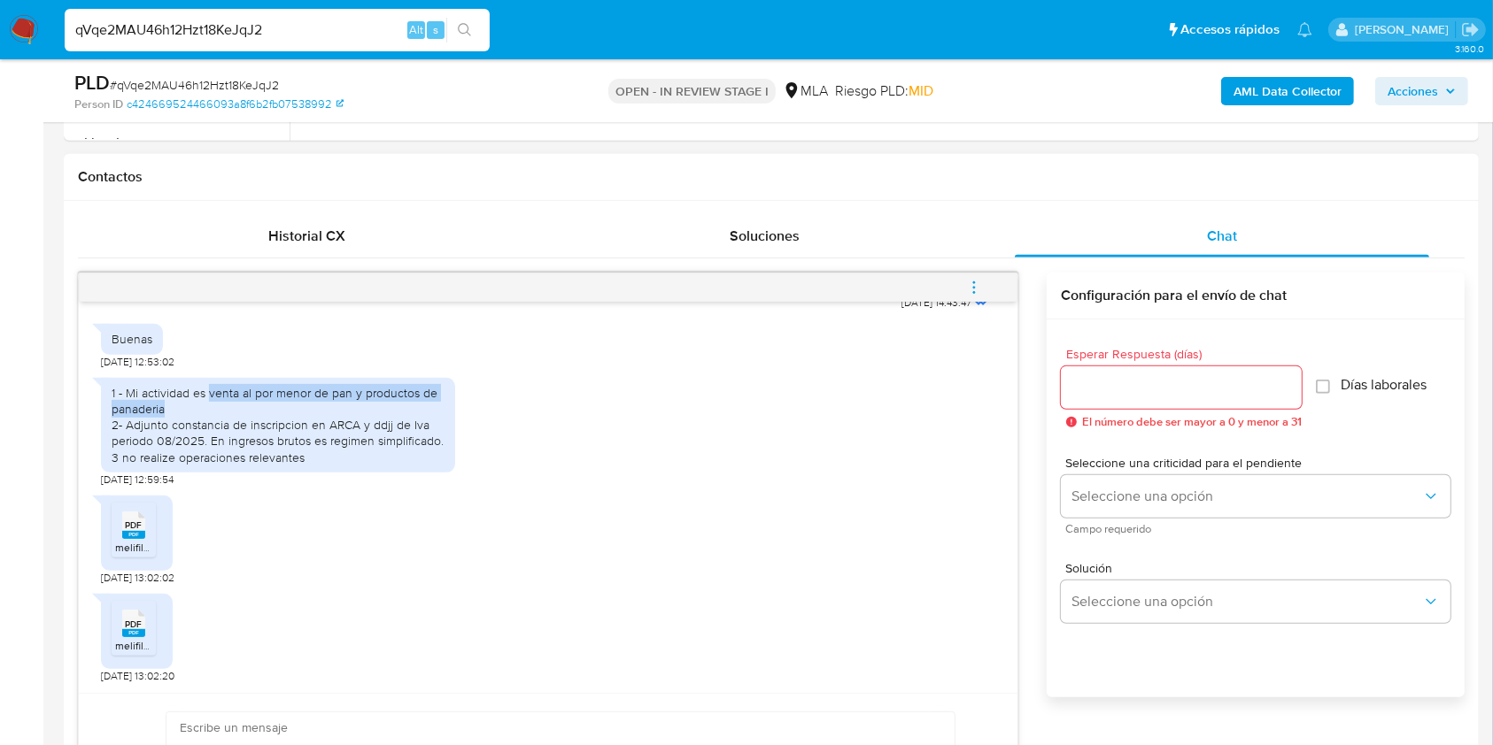
drag, startPoint x: 188, startPoint y: 413, endPoint x: 209, endPoint y: 389, distance: 32.0
click at [209, 389] on div "1 - Mi actividad es venta al por menor de pan y productos de panaderia 2- Adjun…" at bounding box center [278, 425] width 333 height 81
copy div "venta al por menor de pan y productos de panaderia"
click at [267, 34] on input "qVqe2MAU46h12Hzt18KeJqJ2" at bounding box center [277, 30] width 425 height 23
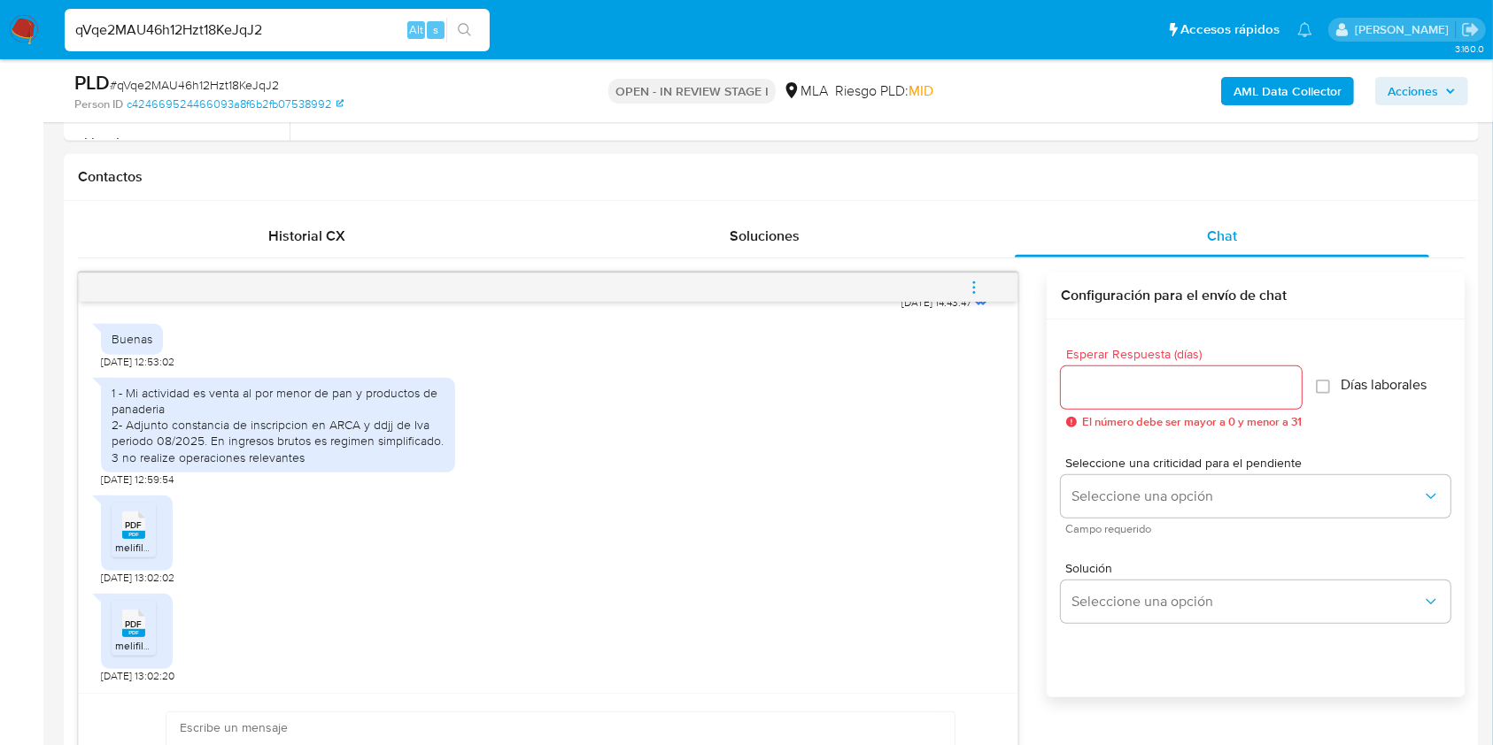
paste input "34cHp5TIu3lht1tBOWxJrMC7"
type input "34cHp5TIu3lht1tBOWxJrMC7"
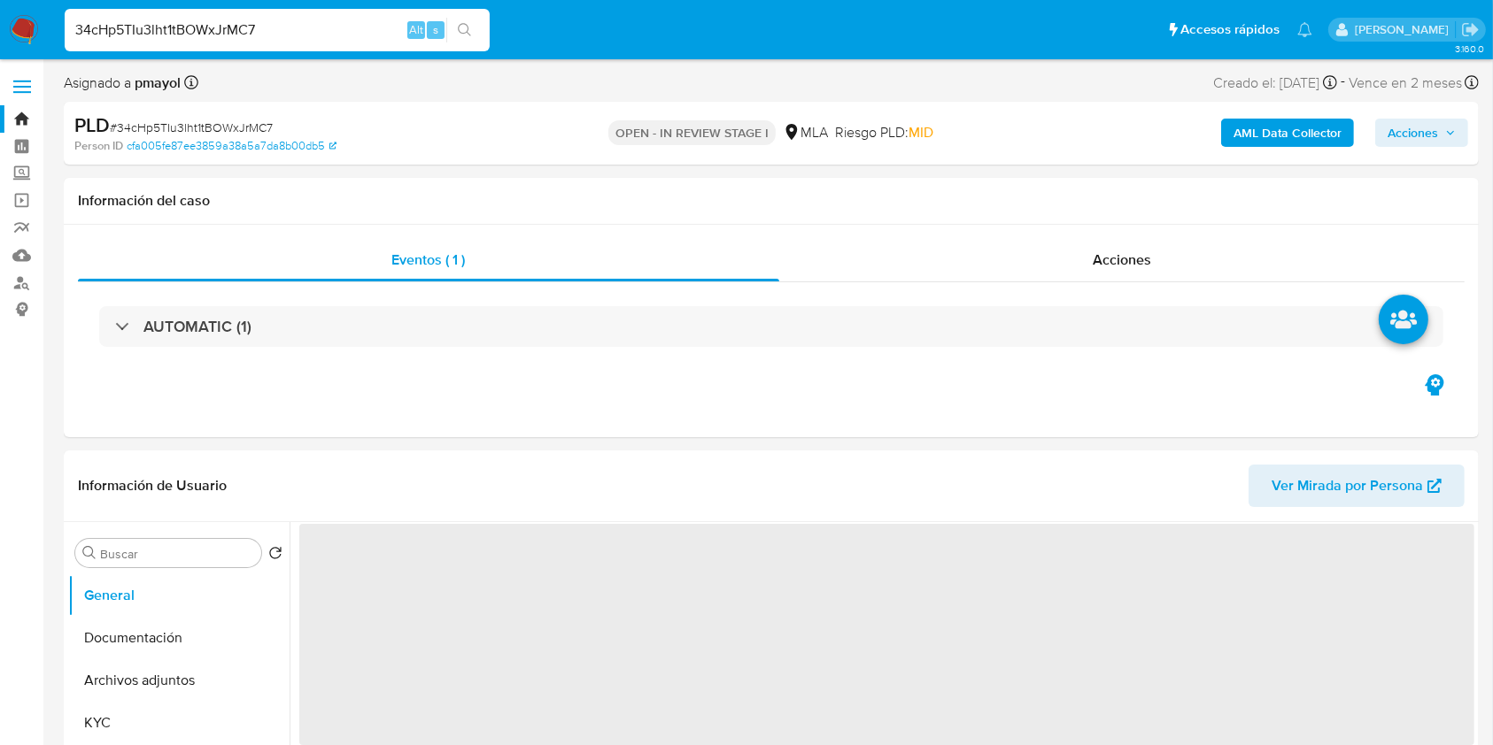
select select "10"
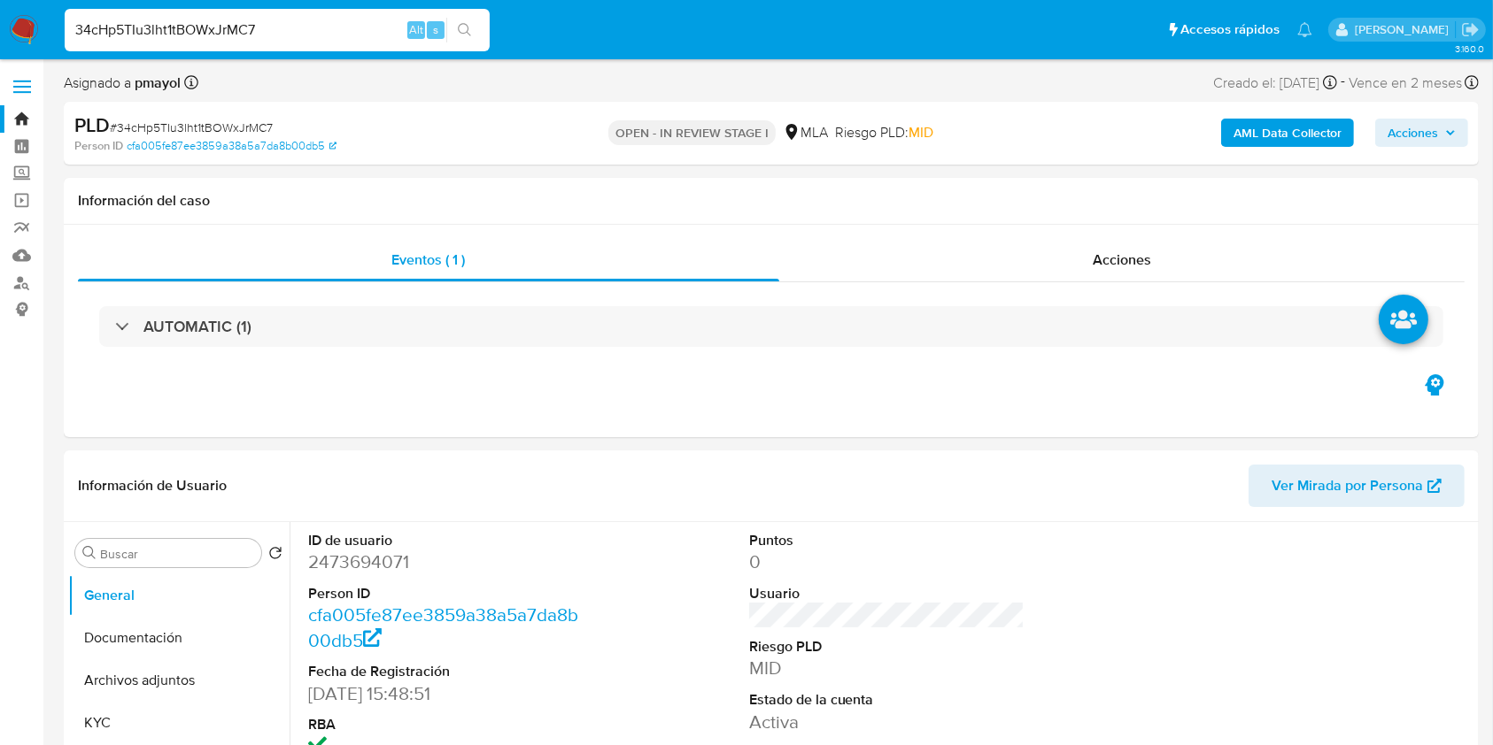
click at [329, 43] on div "34cHp5TIu3lht1tBOWxJrMC7 Alt s" at bounding box center [277, 30] width 425 height 42
click at [328, 33] on input "34cHp5TIu3lht1tBOWxJrMC7" at bounding box center [277, 30] width 425 height 23
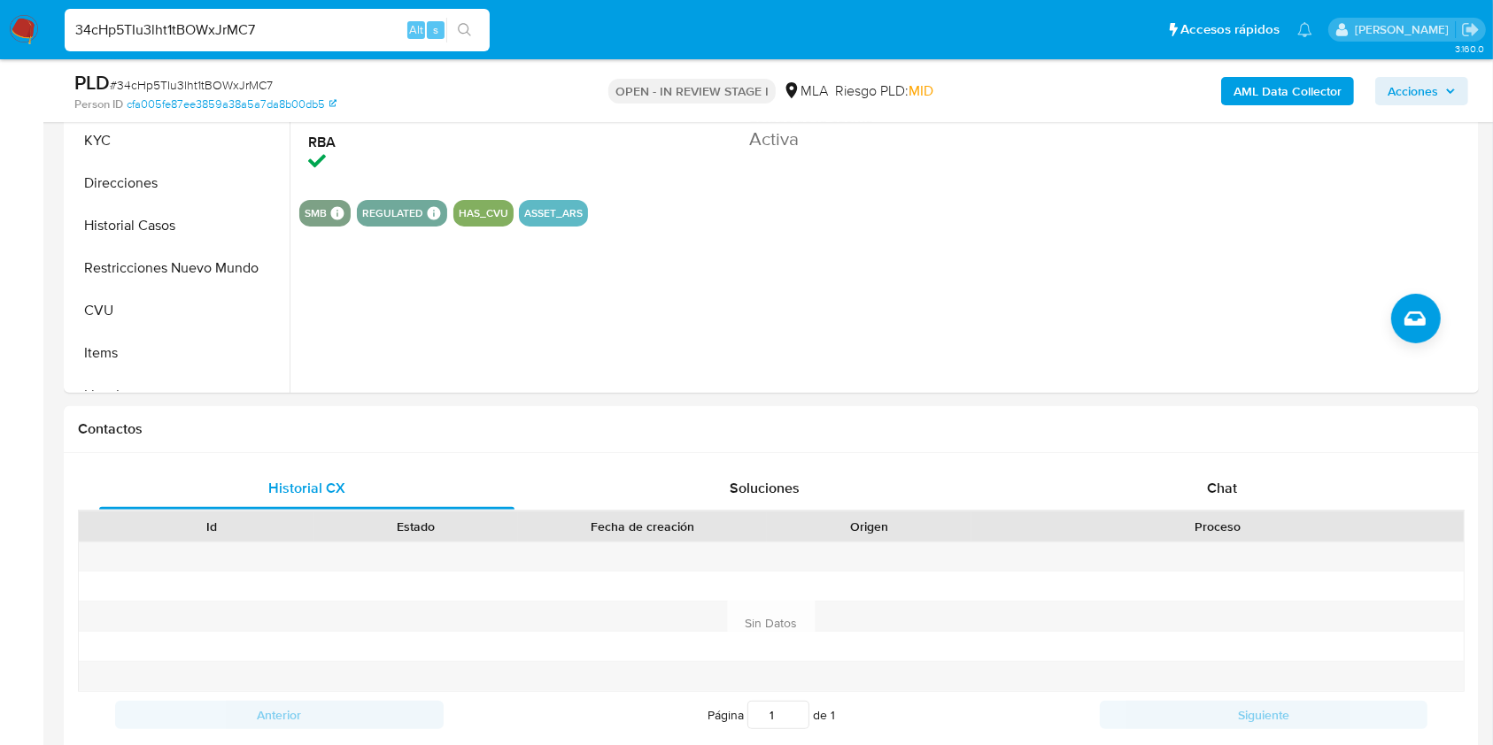
scroll to position [535, 0]
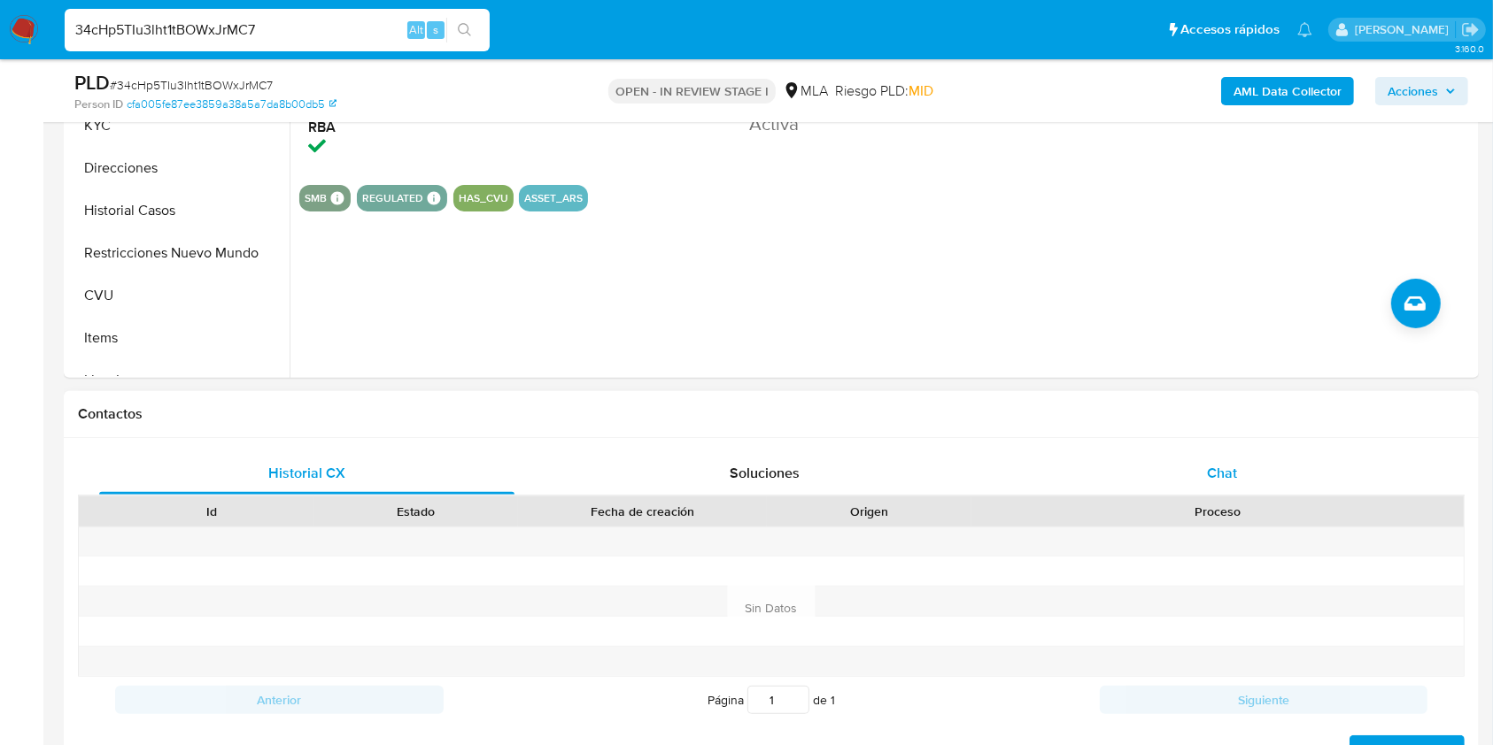
click at [1183, 471] on div "Chat" at bounding box center [1221, 473] width 415 height 42
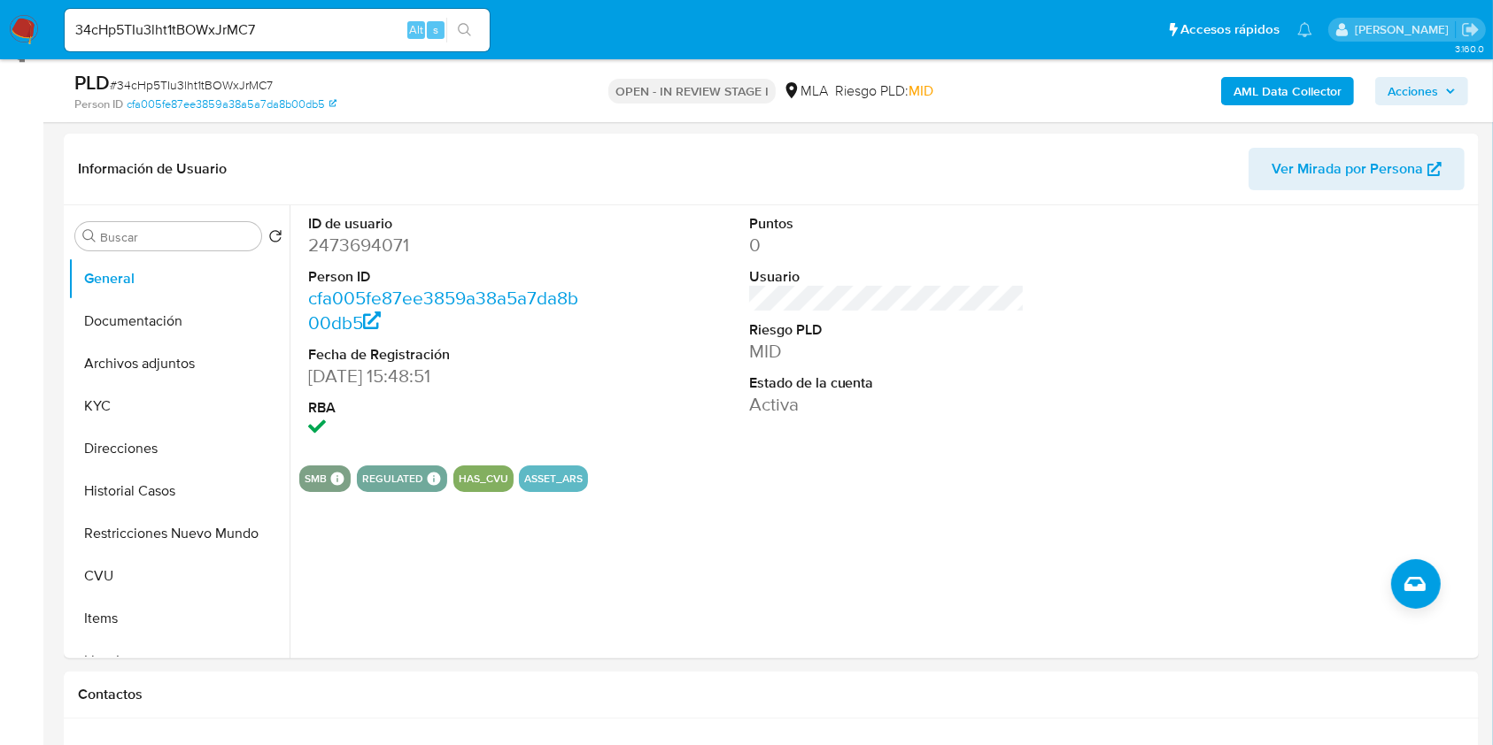
scroll to position [246, 0]
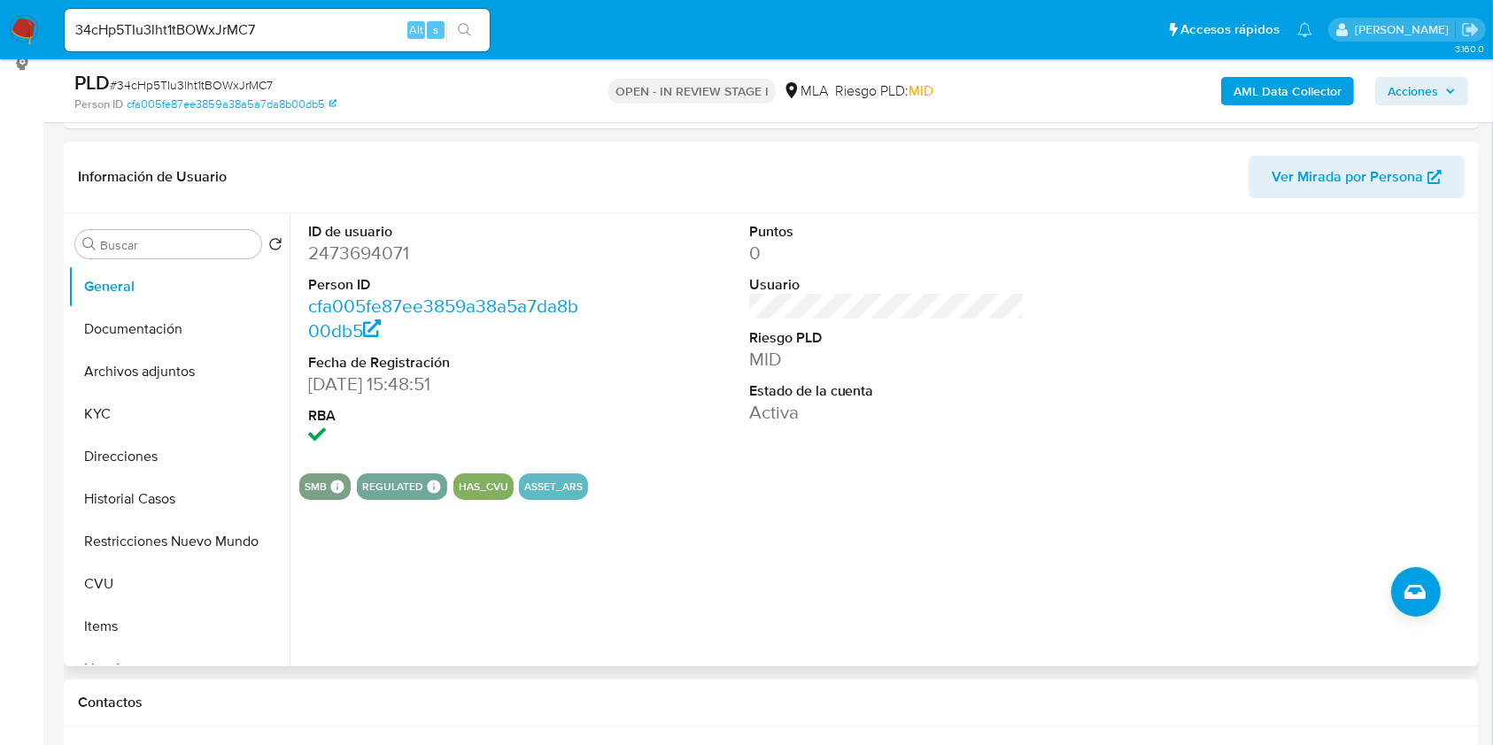
click at [377, 258] on dd "2473694071" at bounding box center [446, 253] width 276 height 25
